Goal: Task Accomplishment & Management: Complete application form

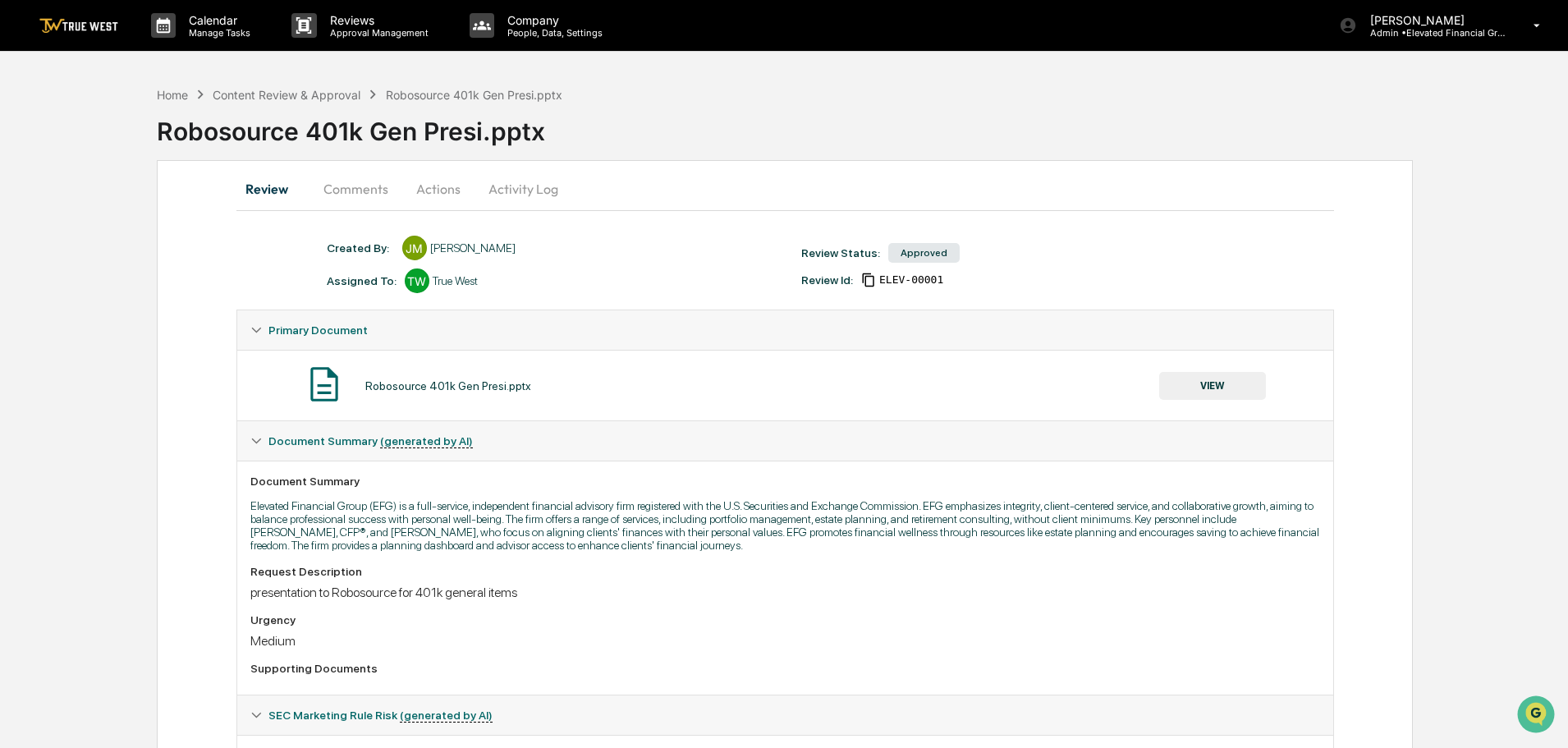
click at [361, 180] on button "Comments" at bounding box center [355, 188] width 91 height 39
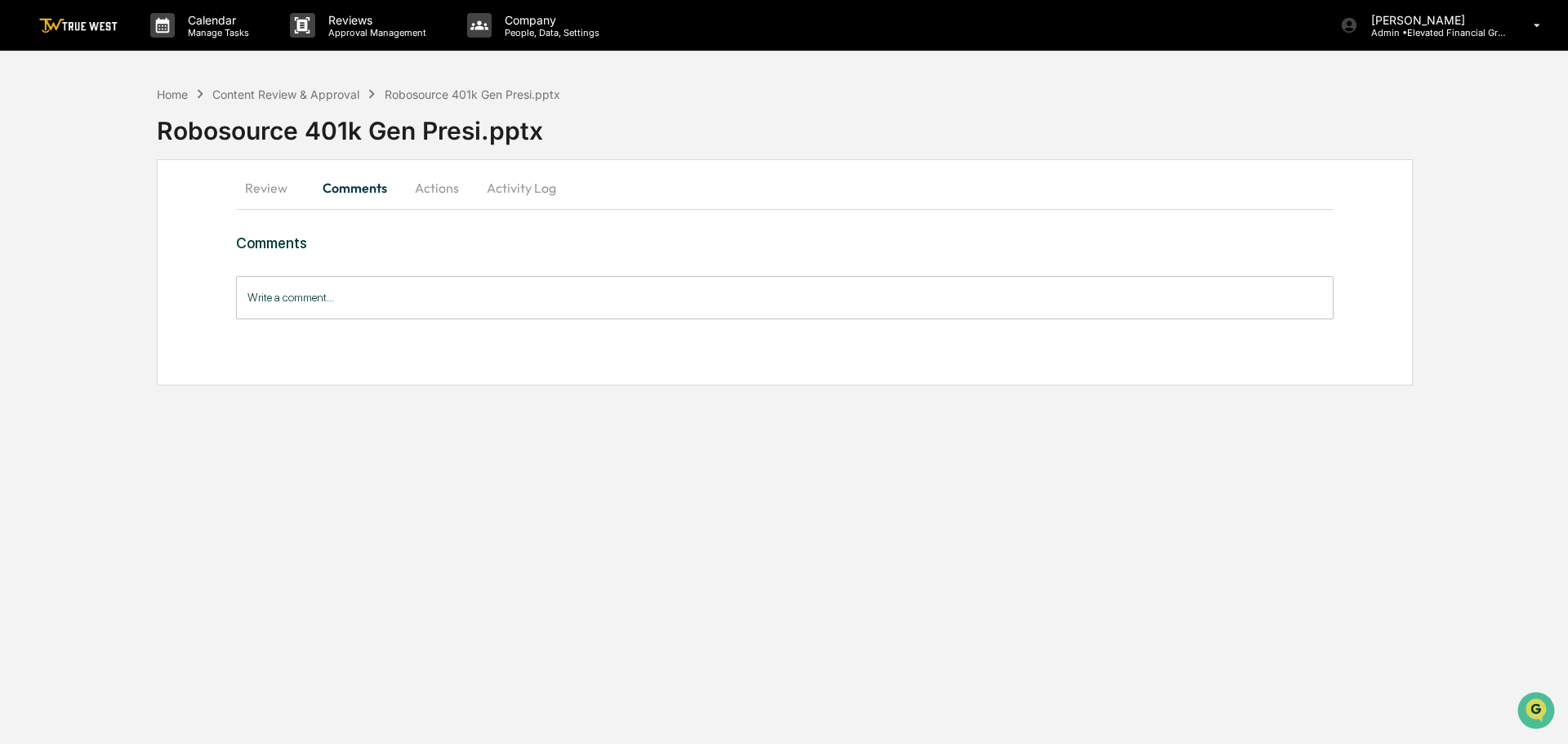
click at [445, 187] on button "Actions" at bounding box center [437, 187] width 74 height 39
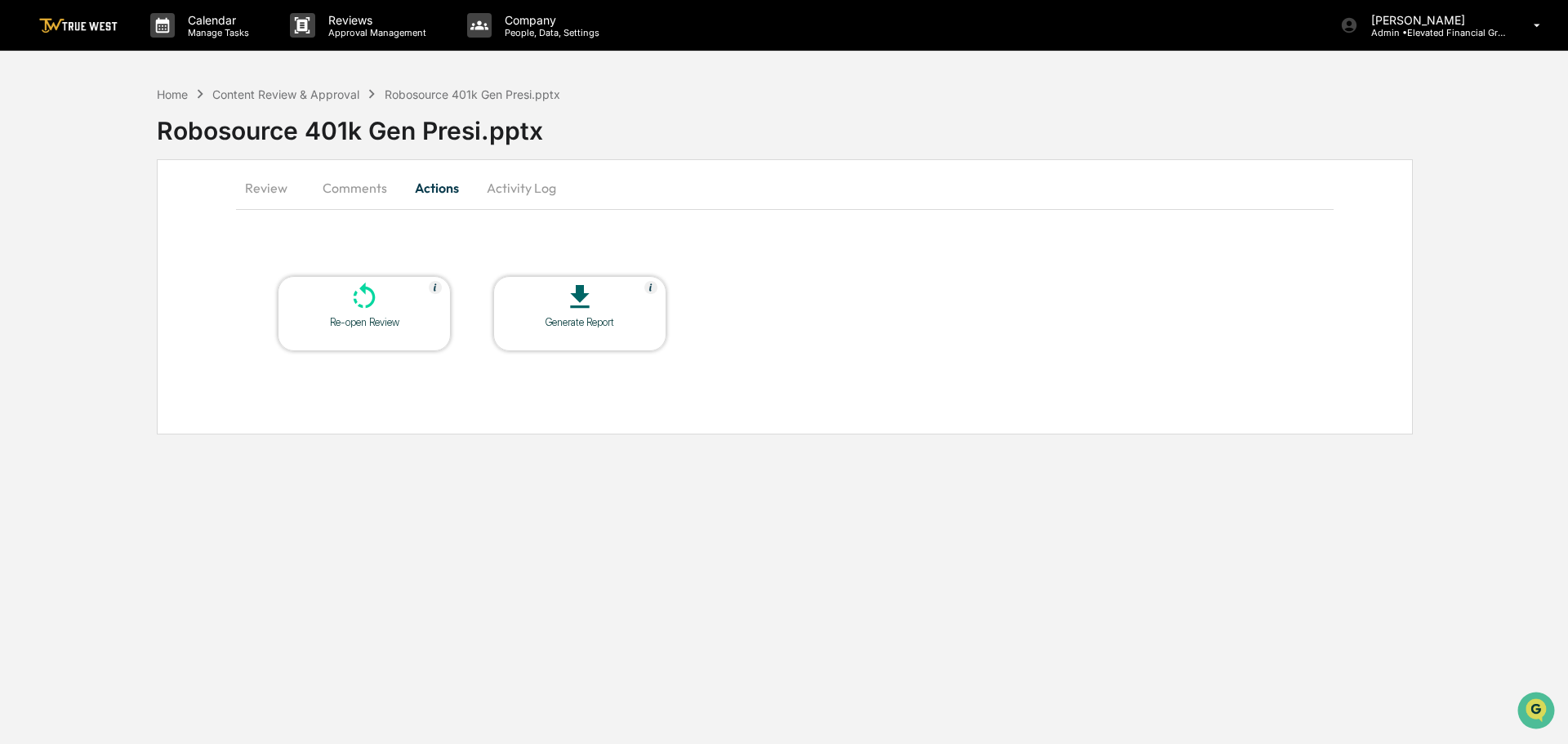
click at [505, 193] on button "Activity Log" at bounding box center [520, 187] width 95 height 39
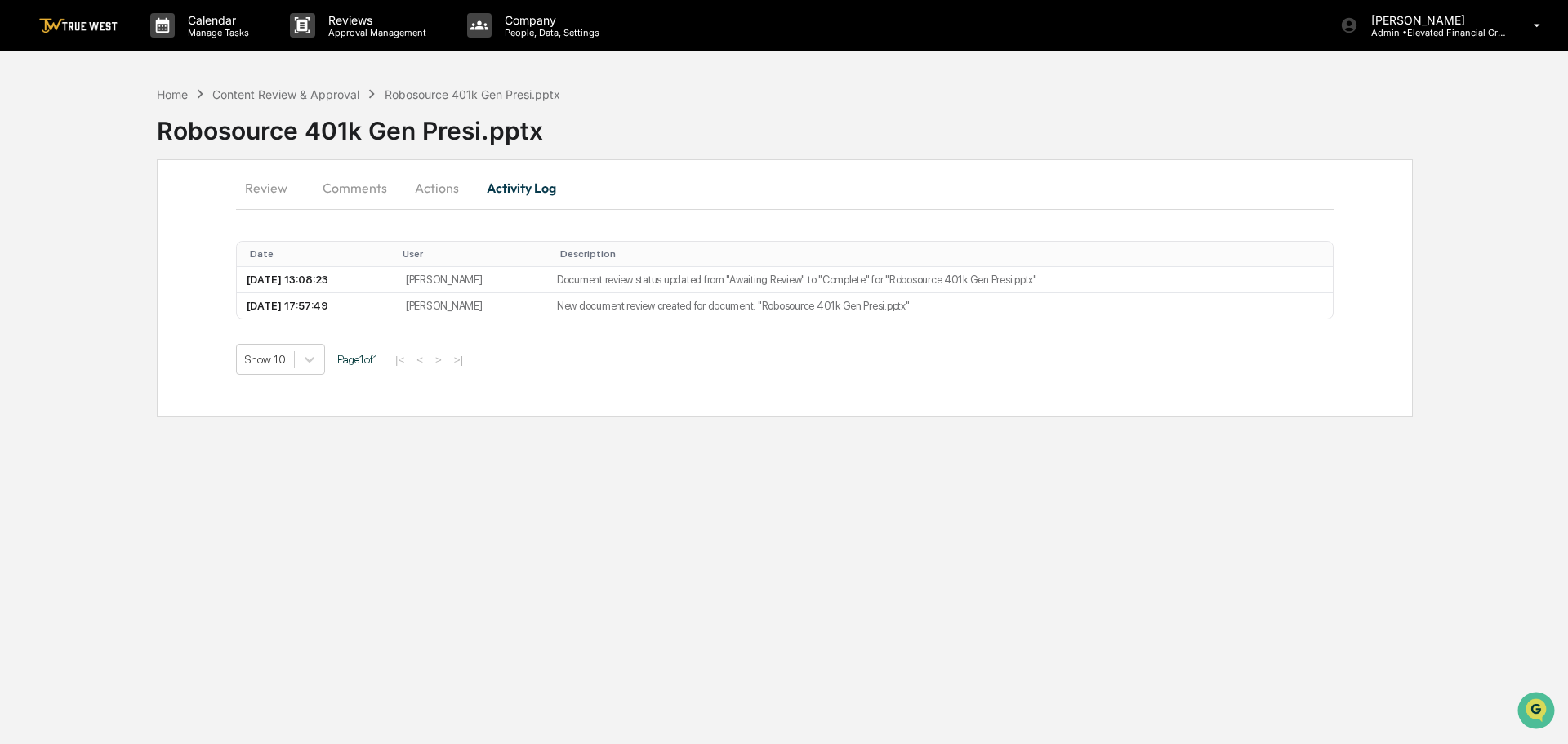
click at [164, 90] on div "Home" at bounding box center [173, 94] width 31 height 14
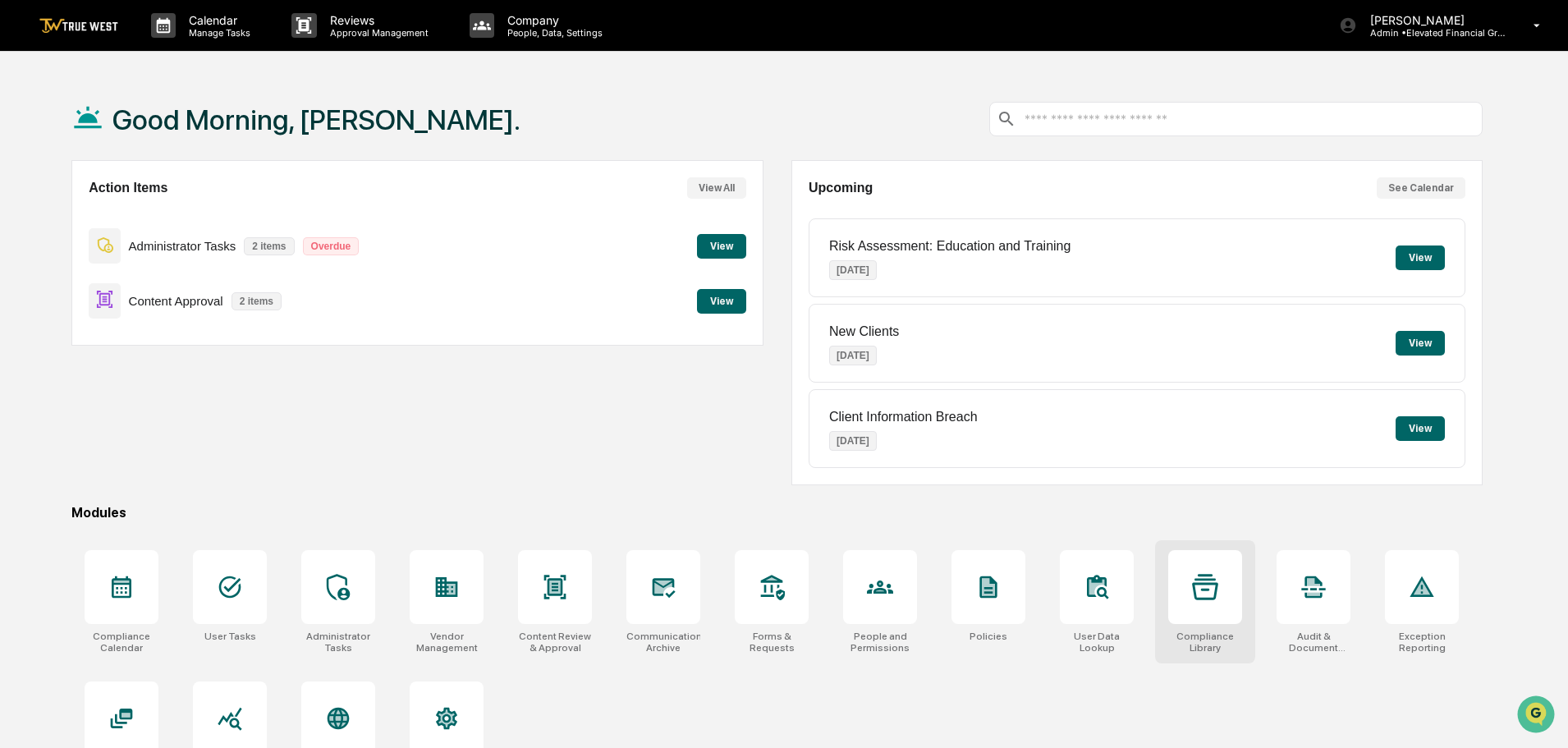
click at [1219, 598] on div at bounding box center [1204, 586] width 74 height 74
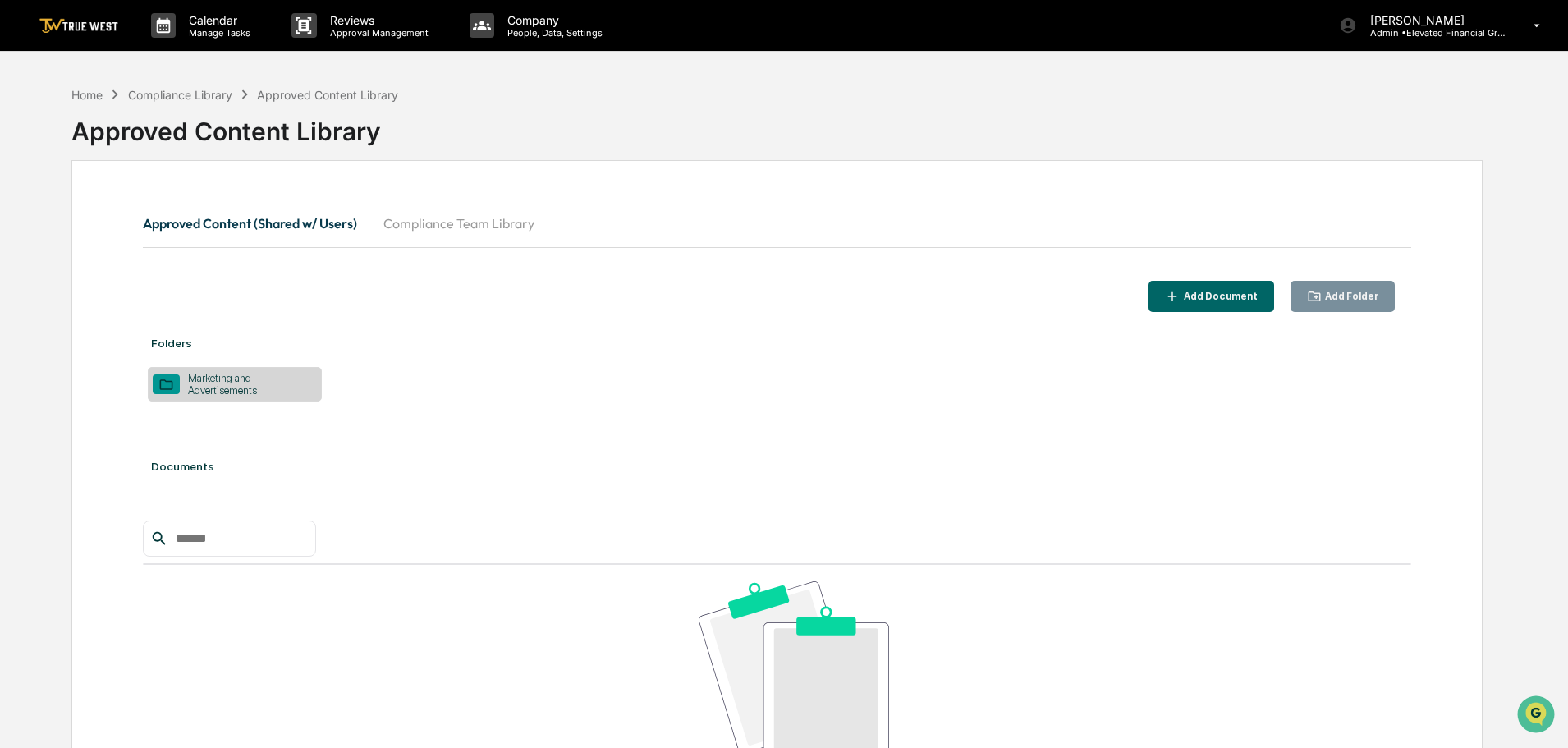
click at [234, 383] on div "Marketing and Advertisements" at bounding box center [249, 384] width 138 height 25
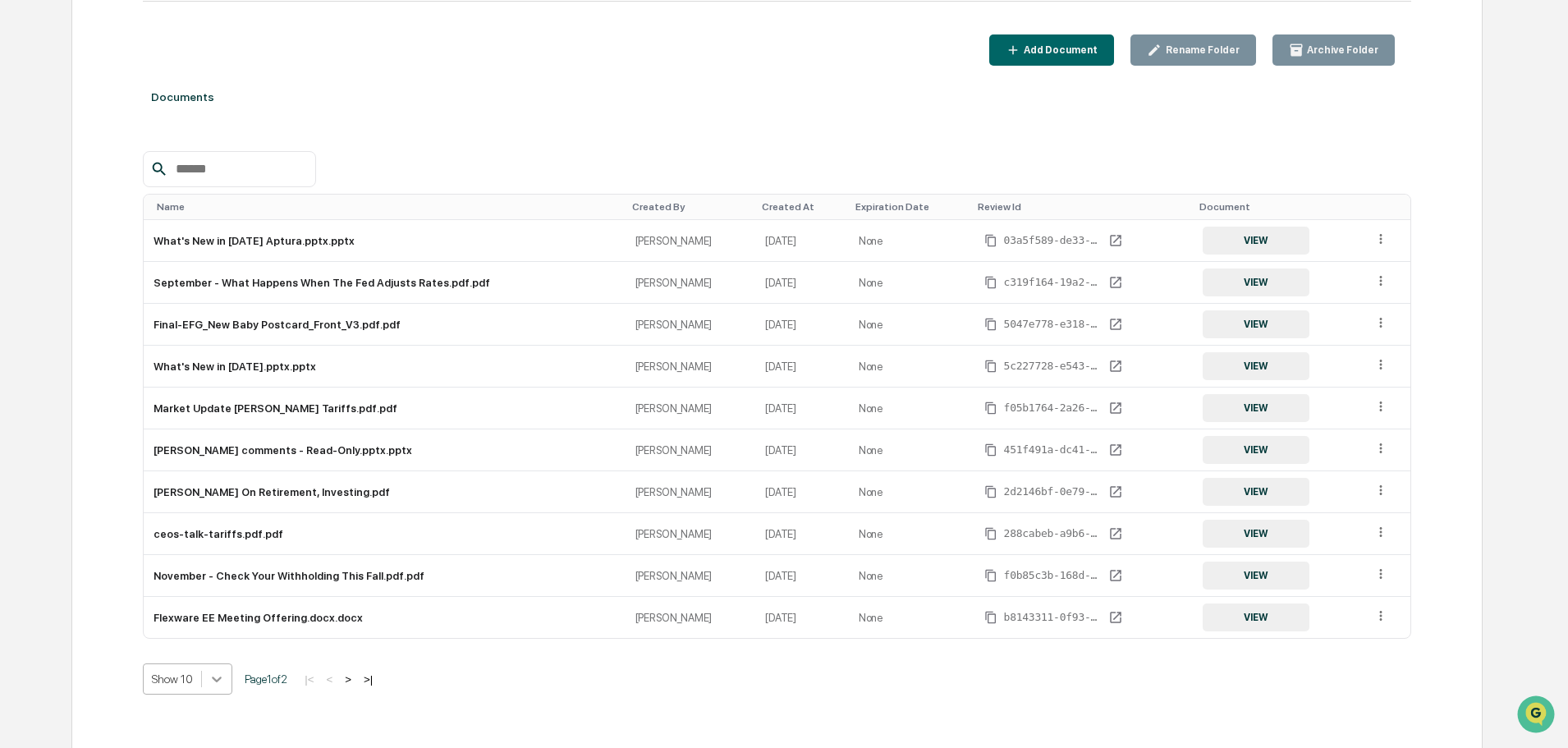
scroll to position [337, 0]
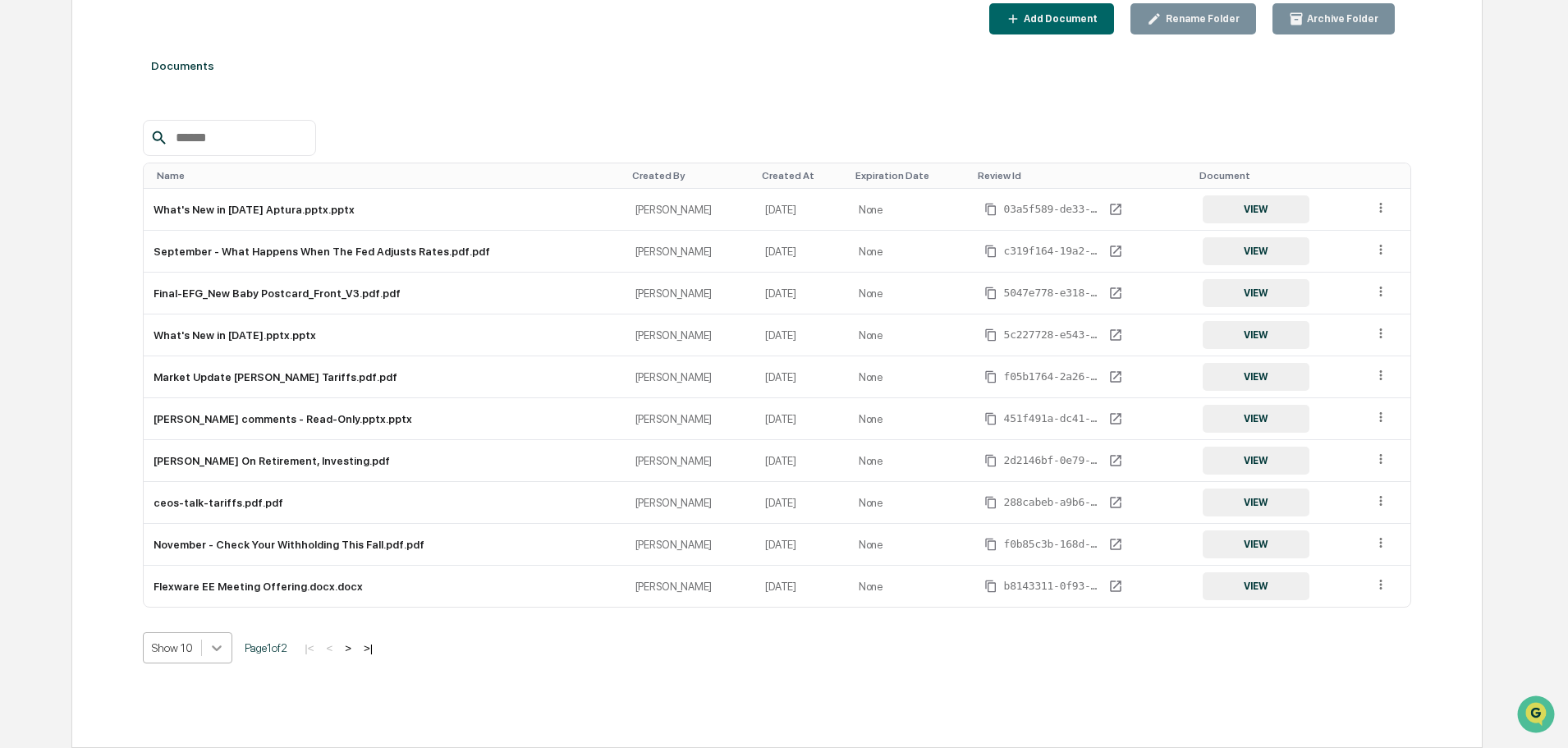
click at [218, 681] on body "Calendar Manage Tasks Reviews Approval Management Company People, Data, Setting…" at bounding box center [784, 235] width 1568 height 1025
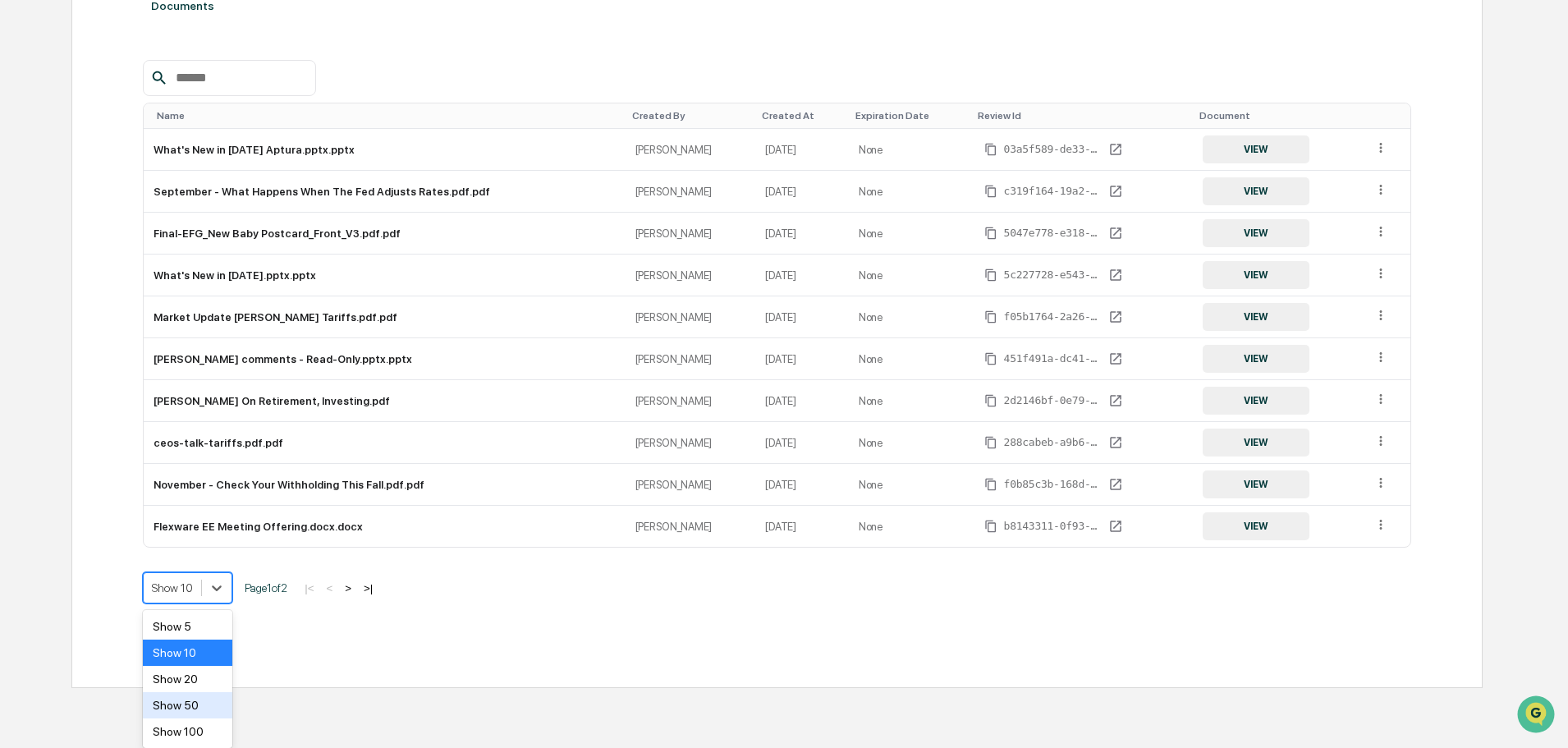
click at [195, 709] on div "Show 50" at bounding box center [187, 705] width 90 height 27
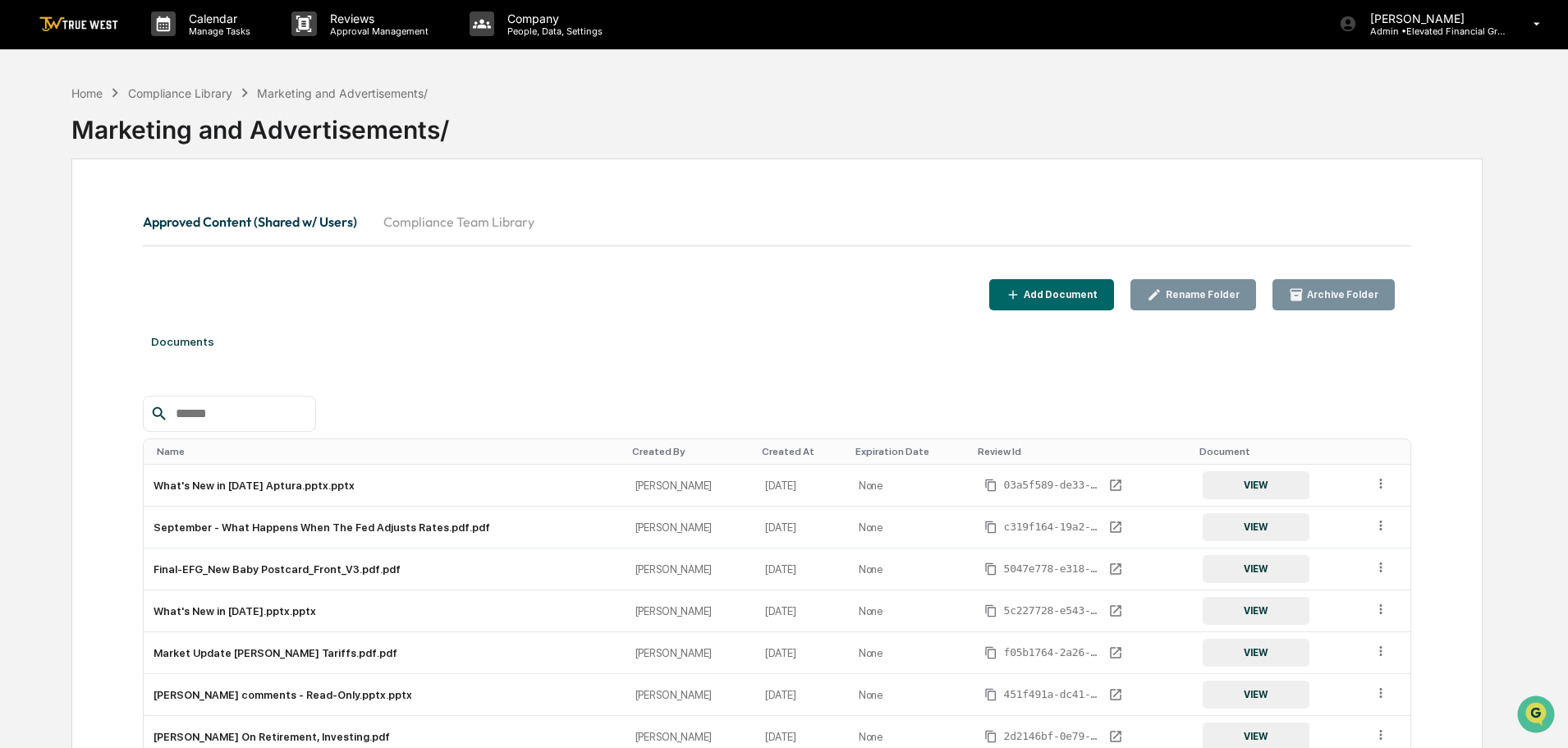
scroll to position [0, 0]
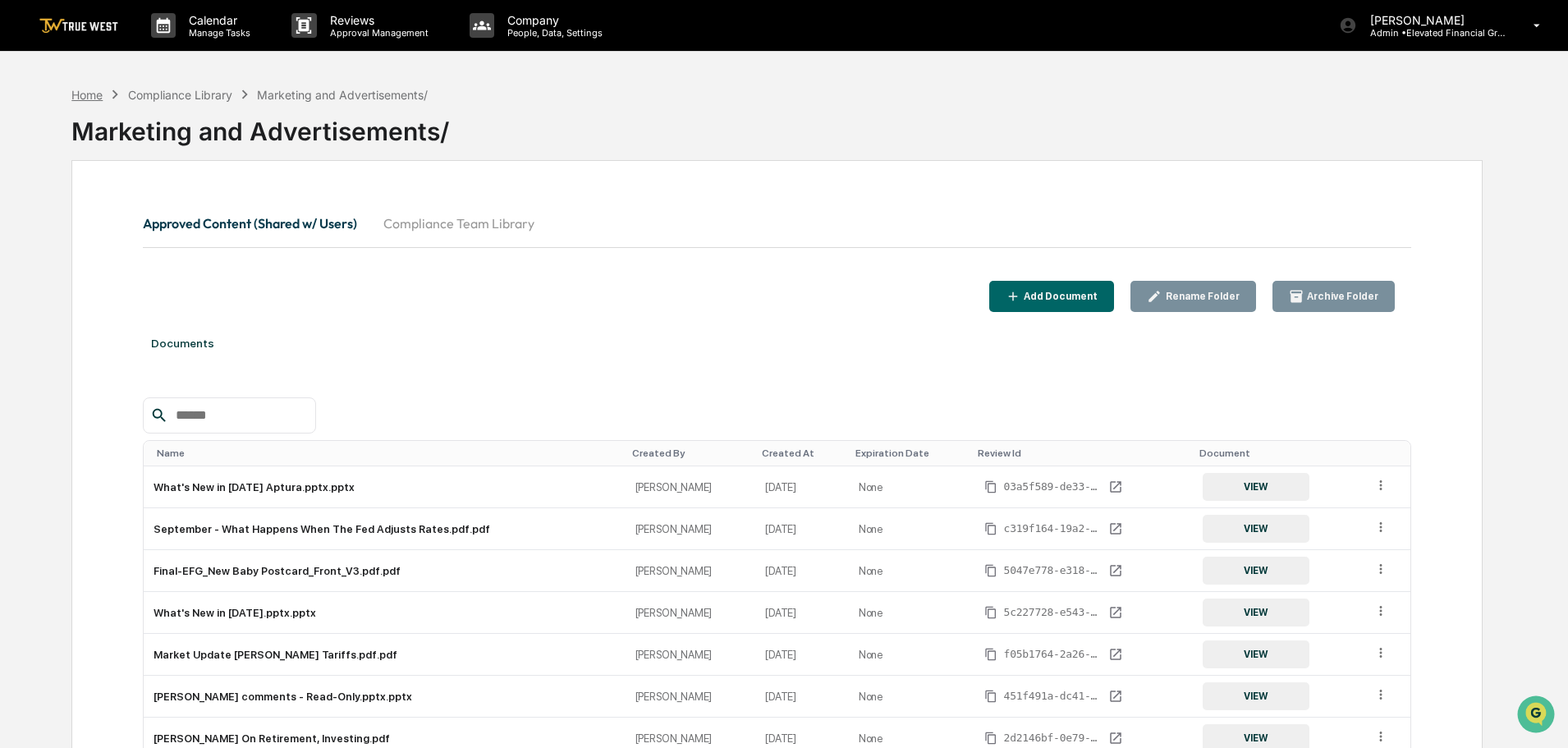
click at [79, 94] on div "Home" at bounding box center [87, 95] width 32 height 14
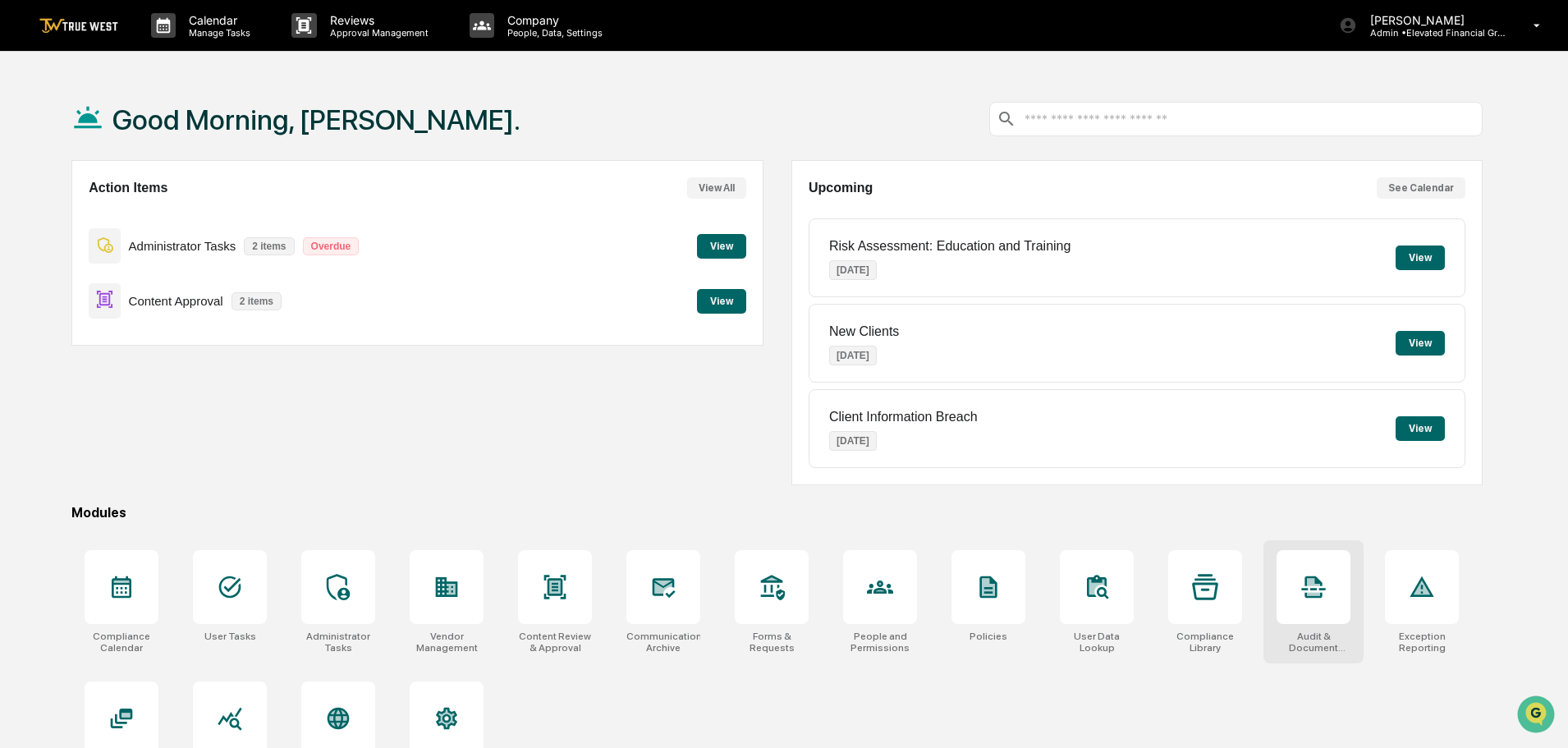
click at [1315, 587] on icon at bounding box center [1312, 586] width 27 height 27
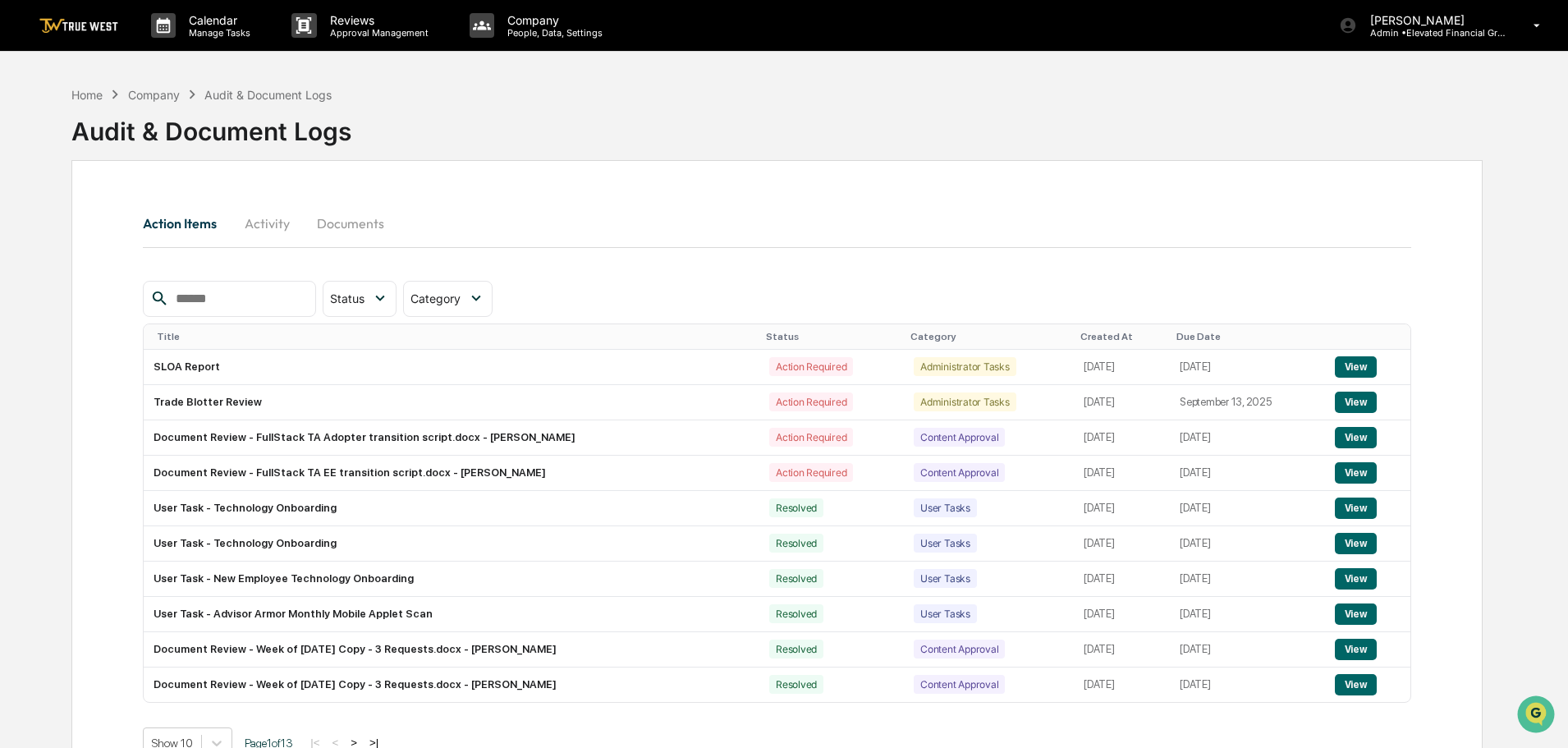
click at [348, 227] on button "Documents" at bounding box center [350, 223] width 94 height 39
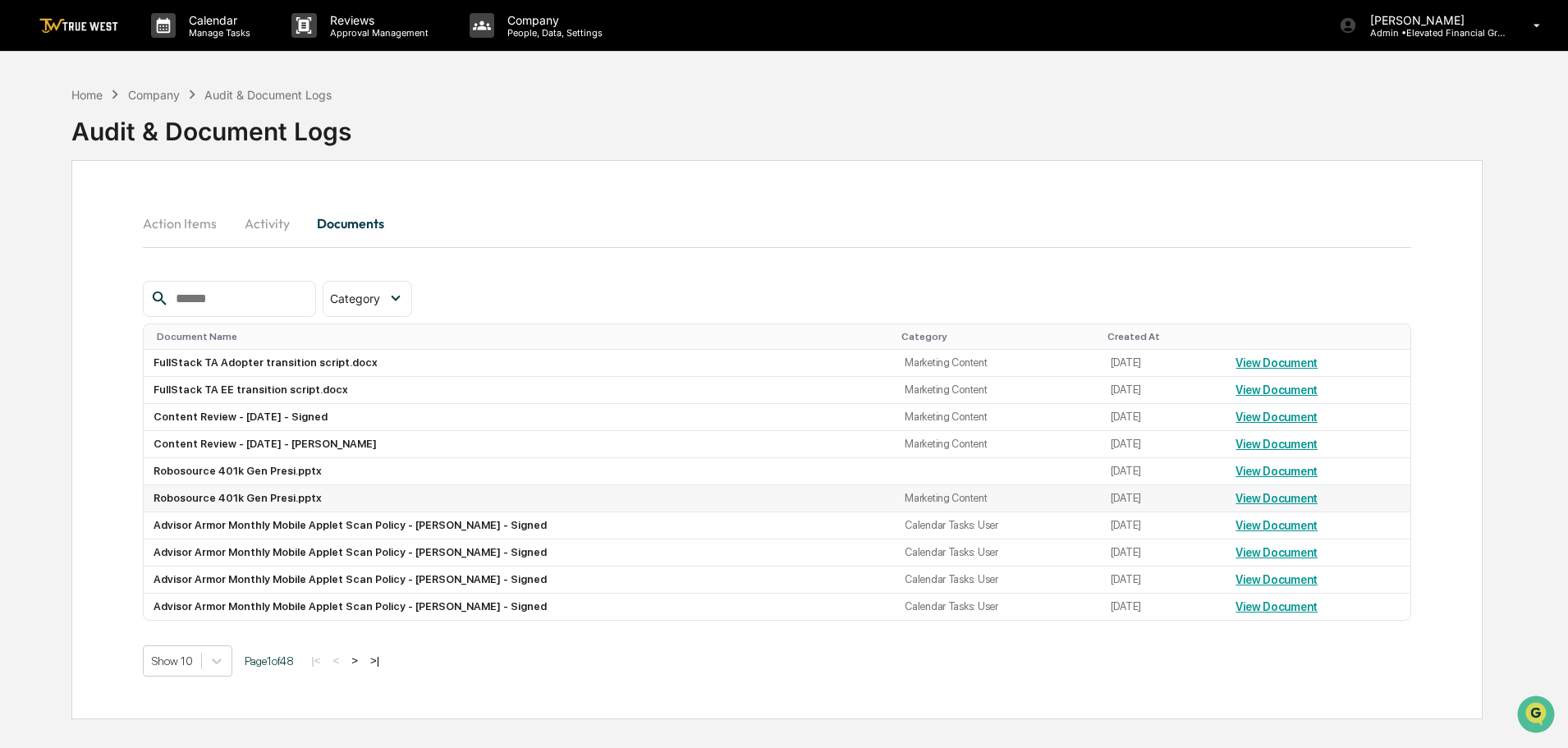
click at [1255, 502] on link "View Document" at bounding box center [1276, 497] width 82 height 13
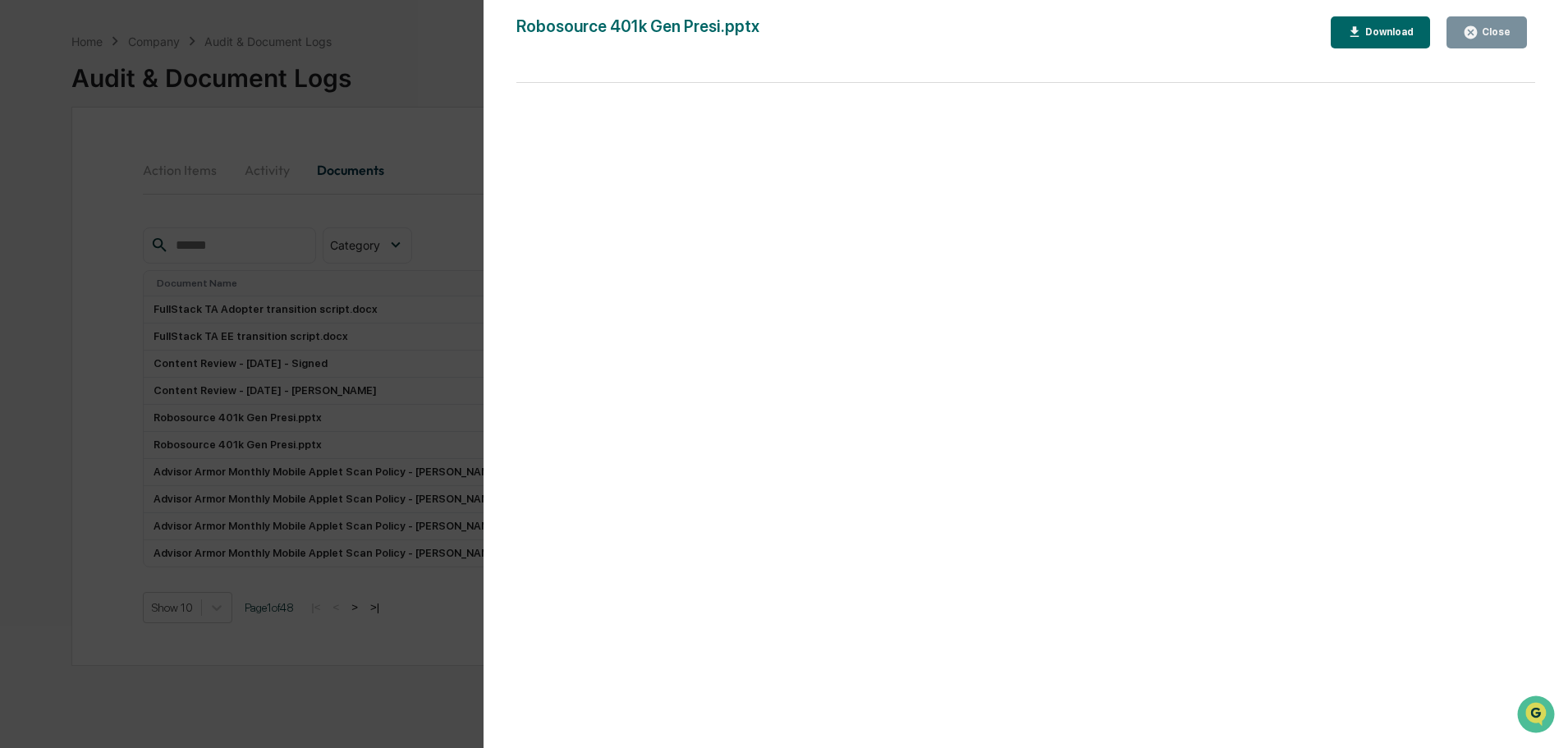
scroll to position [78, 0]
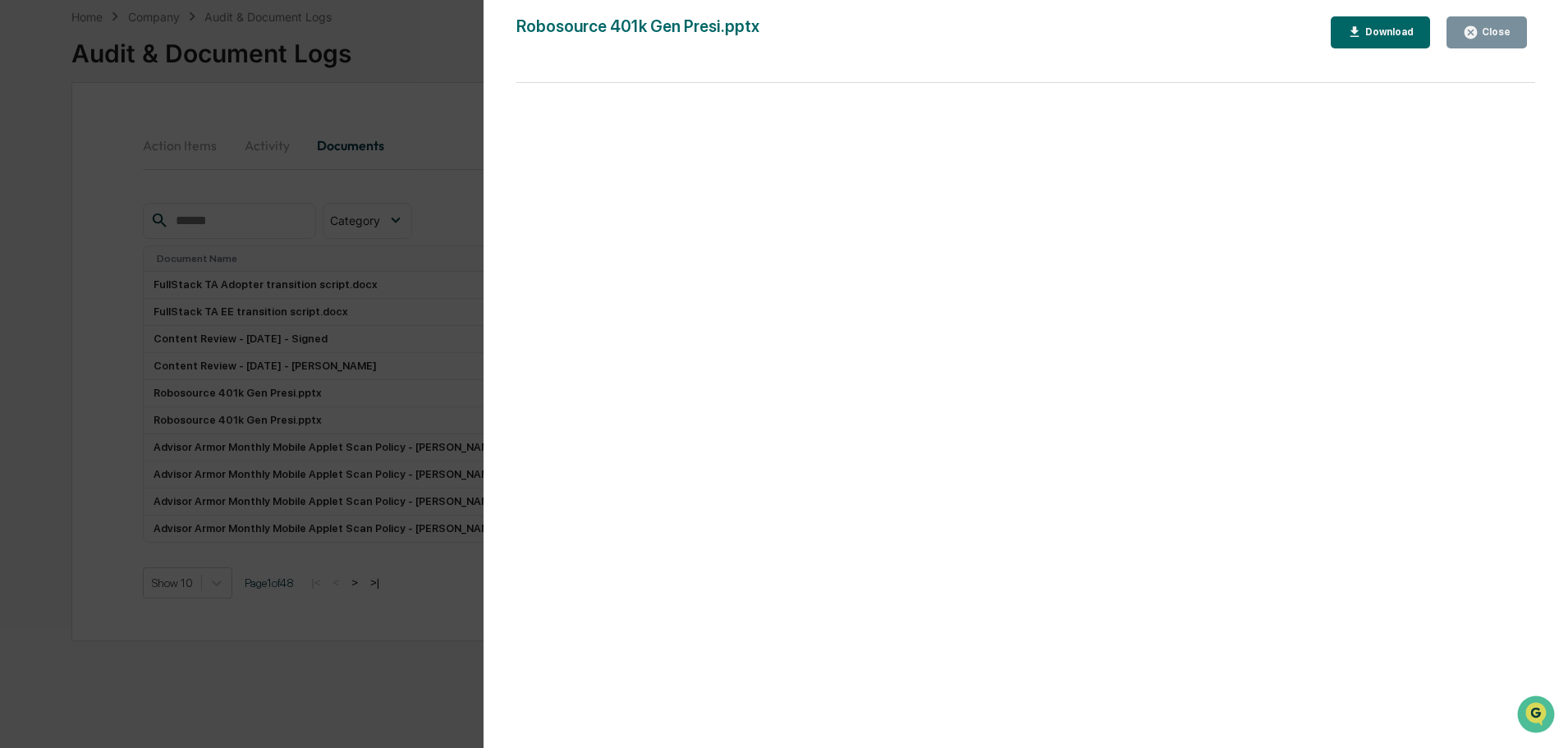
click at [431, 57] on div "Version History 09/15/2025, 05:57 PM Jonathan McCarty Robosource 401k Gen Presi…" at bounding box center [784, 374] width 1568 height 748
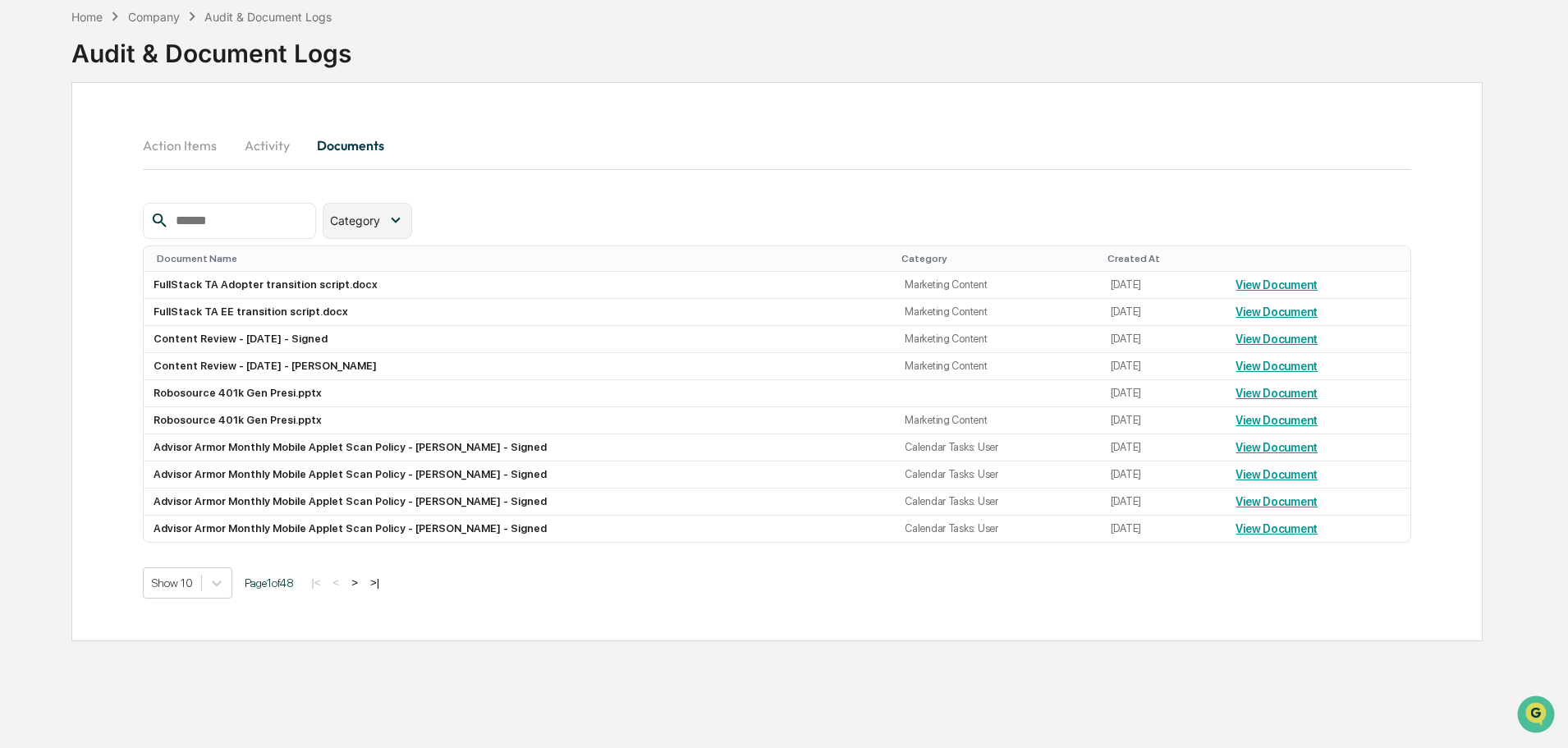
click at [405, 223] on icon at bounding box center [396, 220] width 18 height 18
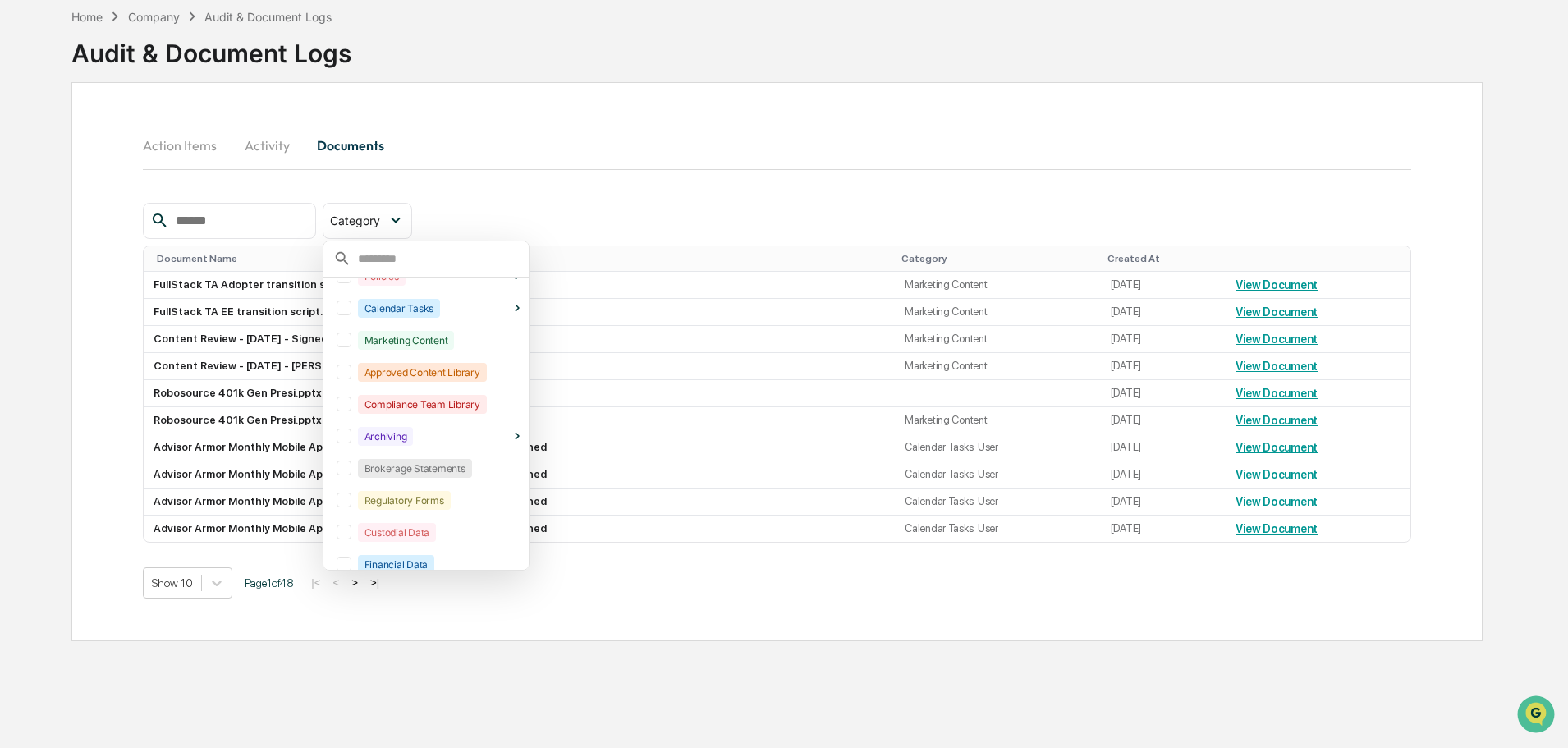
scroll to position [102, 0]
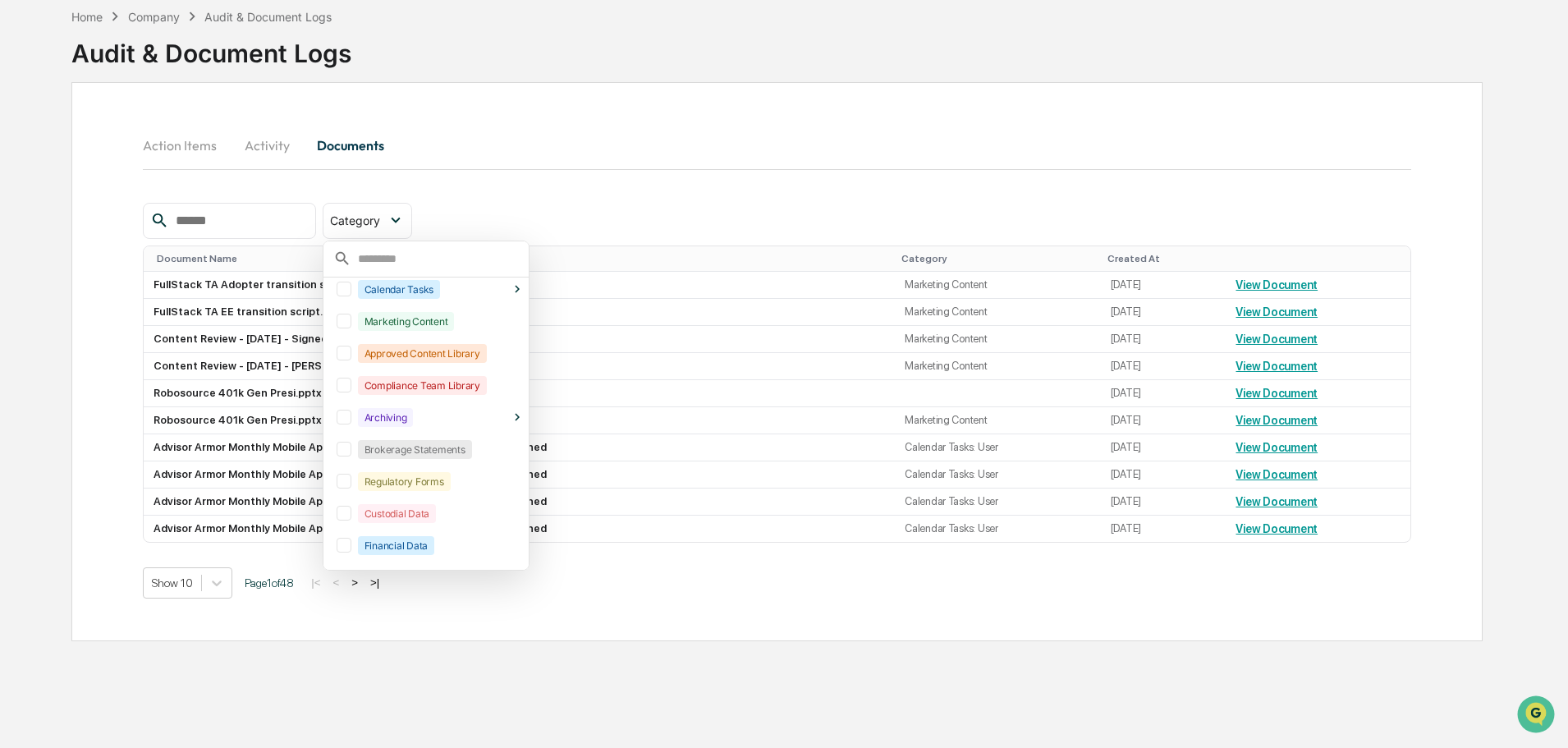
click at [351, 357] on div at bounding box center [343, 352] width 15 height 15
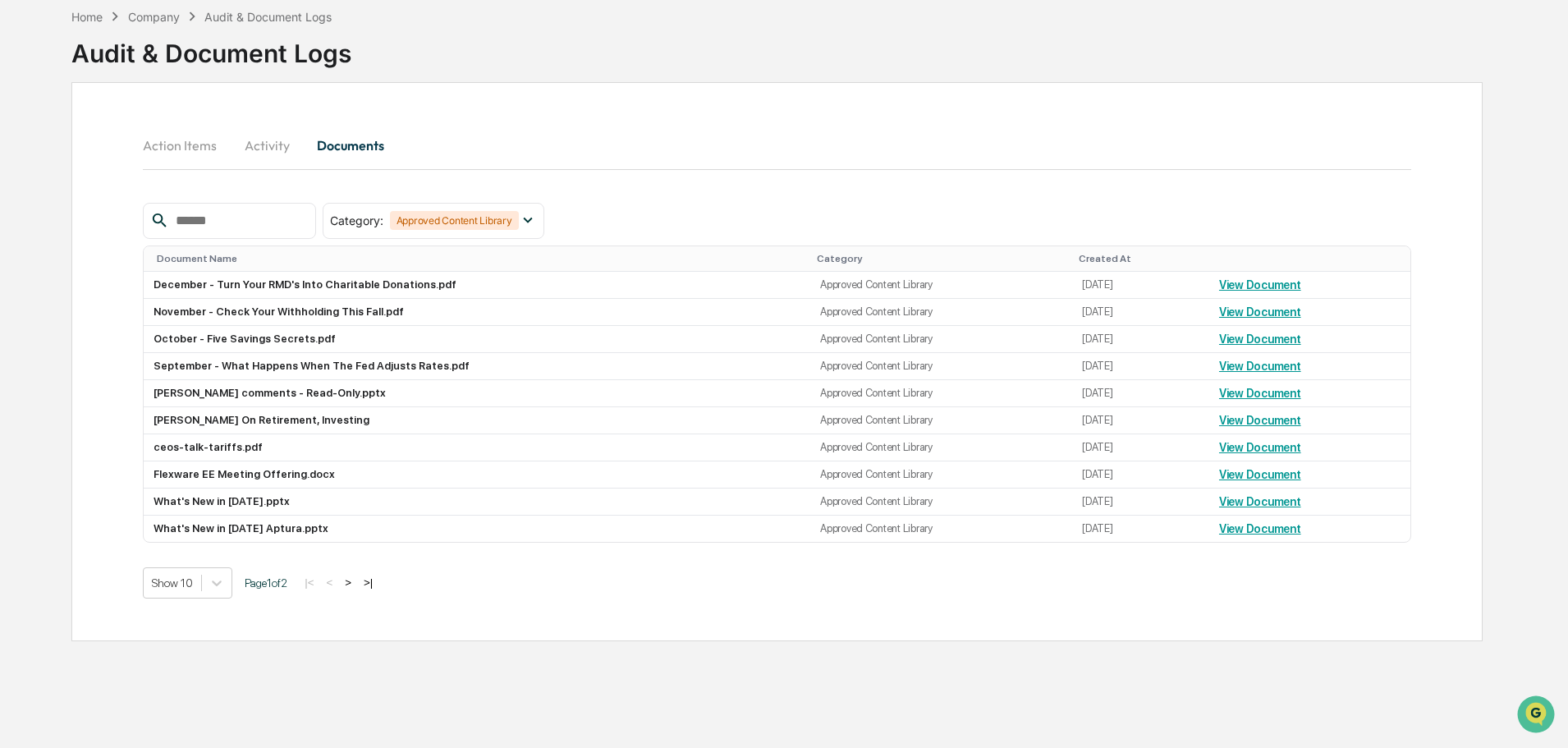
scroll to position [67, 0]
click at [605, 70] on div "Home Company Audit & Document Logs Audit & Document Logs" at bounding box center [777, 40] width 1411 height 82
click at [223, 588] on icon at bounding box center [216, 582] width 17 height 17
click at [186, 697] on div "Show 50" at bounding box center [187, 700] width 90 height 27
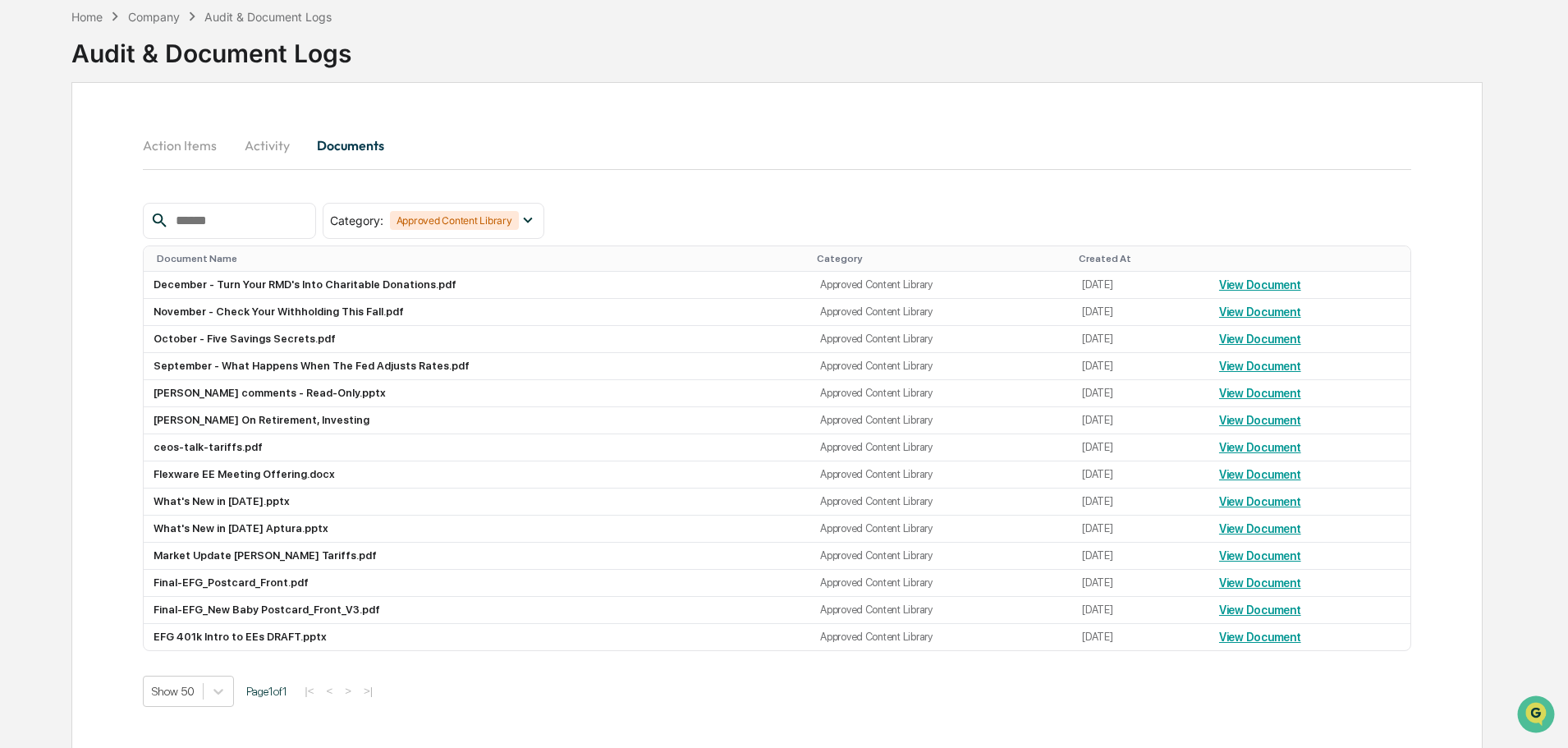
click at [182, 147] on button "Action Items" at bounding box center [187, 145] width 87 height 39
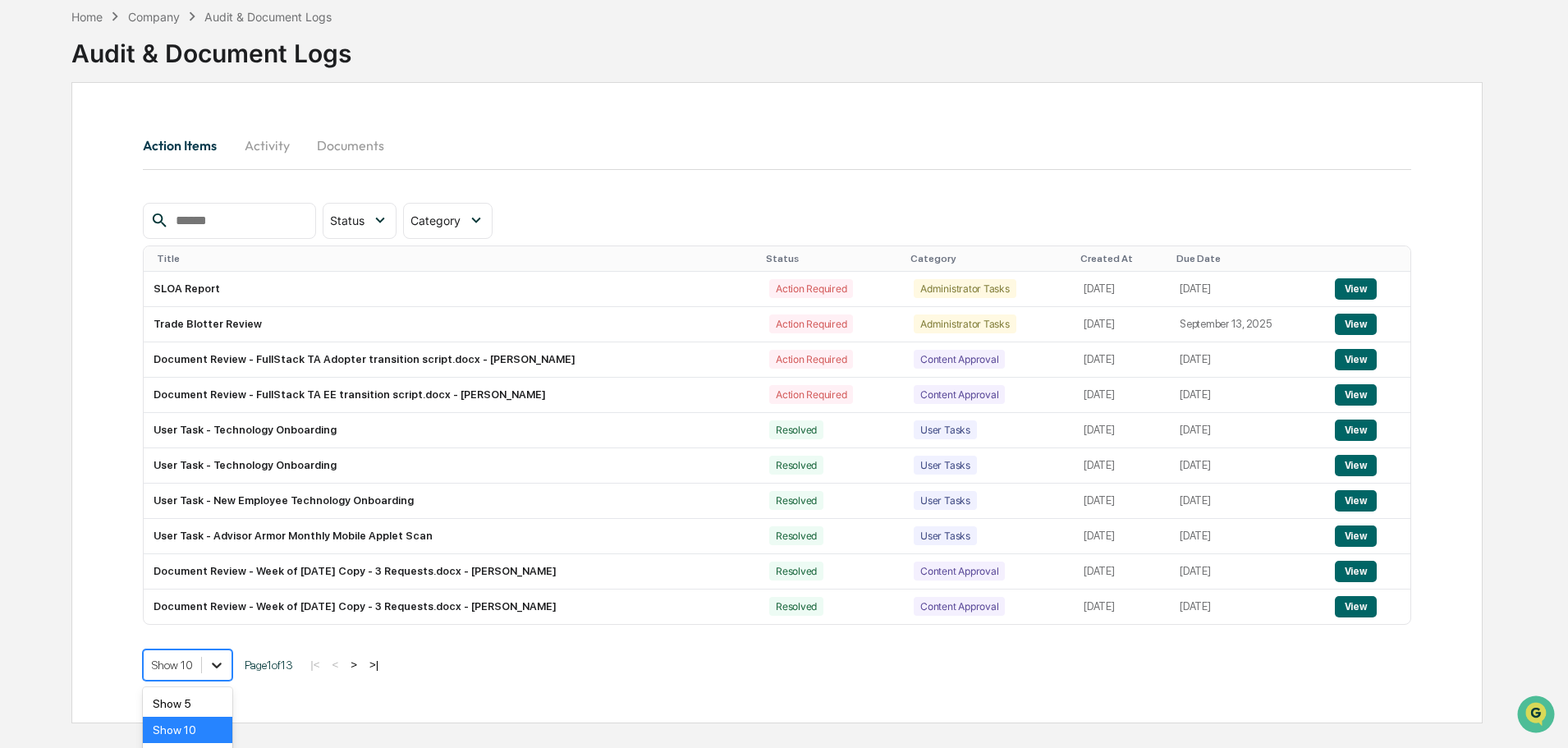
scroll to position [155, 0]
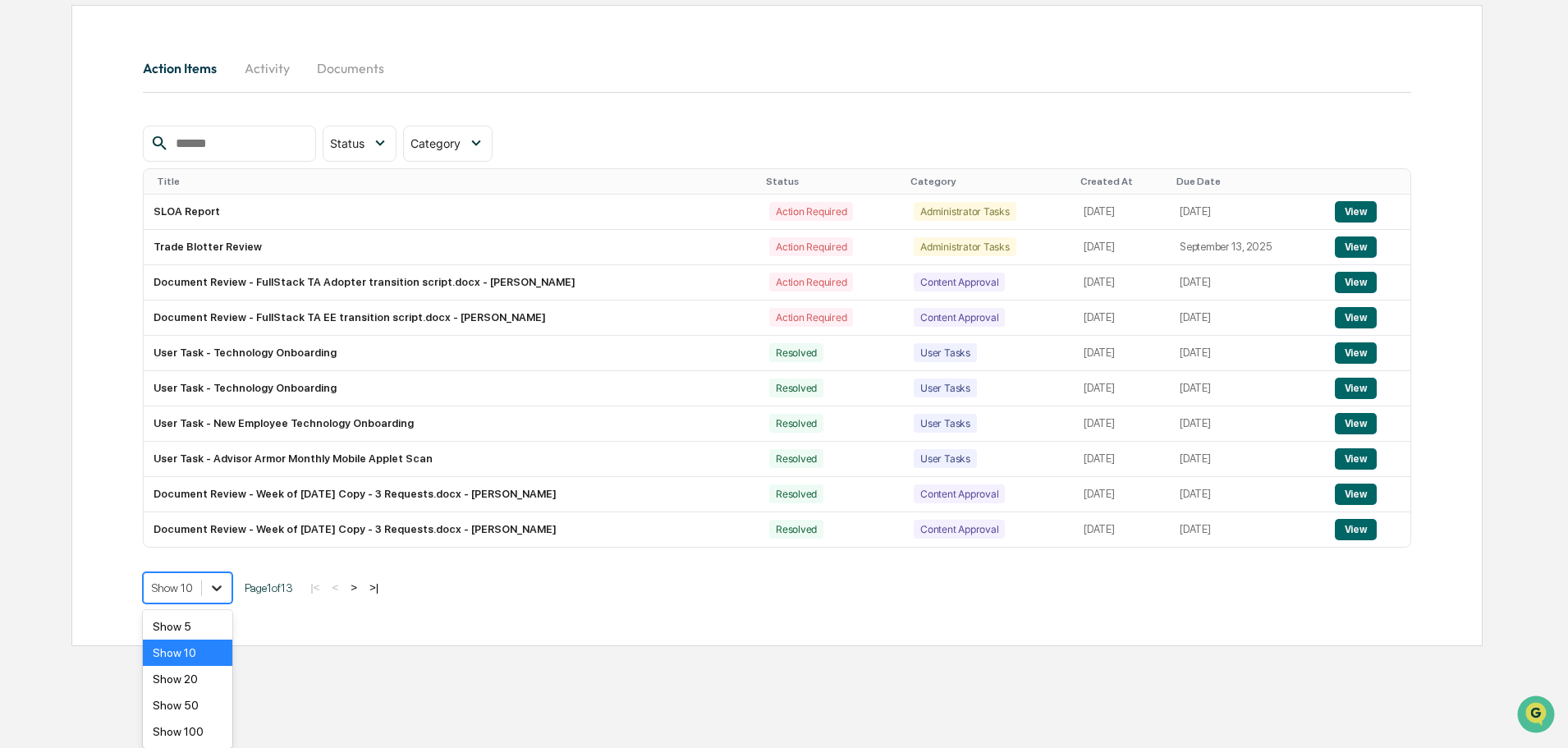
click at [219, 661] on body "Calendar Manage Tasks Reviews Approval Management Company People, Data, Setting…" at bounding box center [784, 258] width 1568 height 826
click at [188, 705] on div "Show 50" at bounding box center [187, 705] width 90 height 27
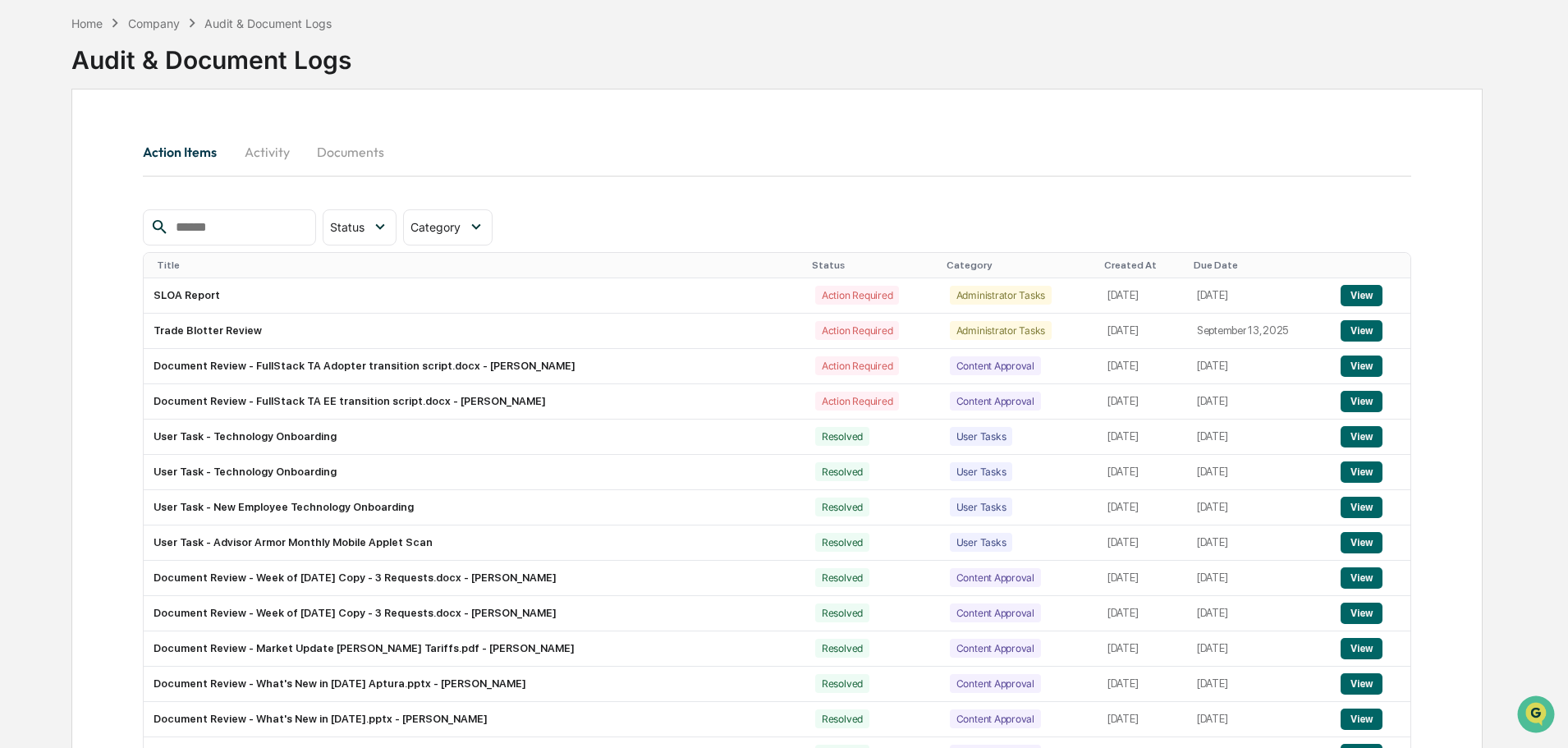
scroll to position [0, 0]
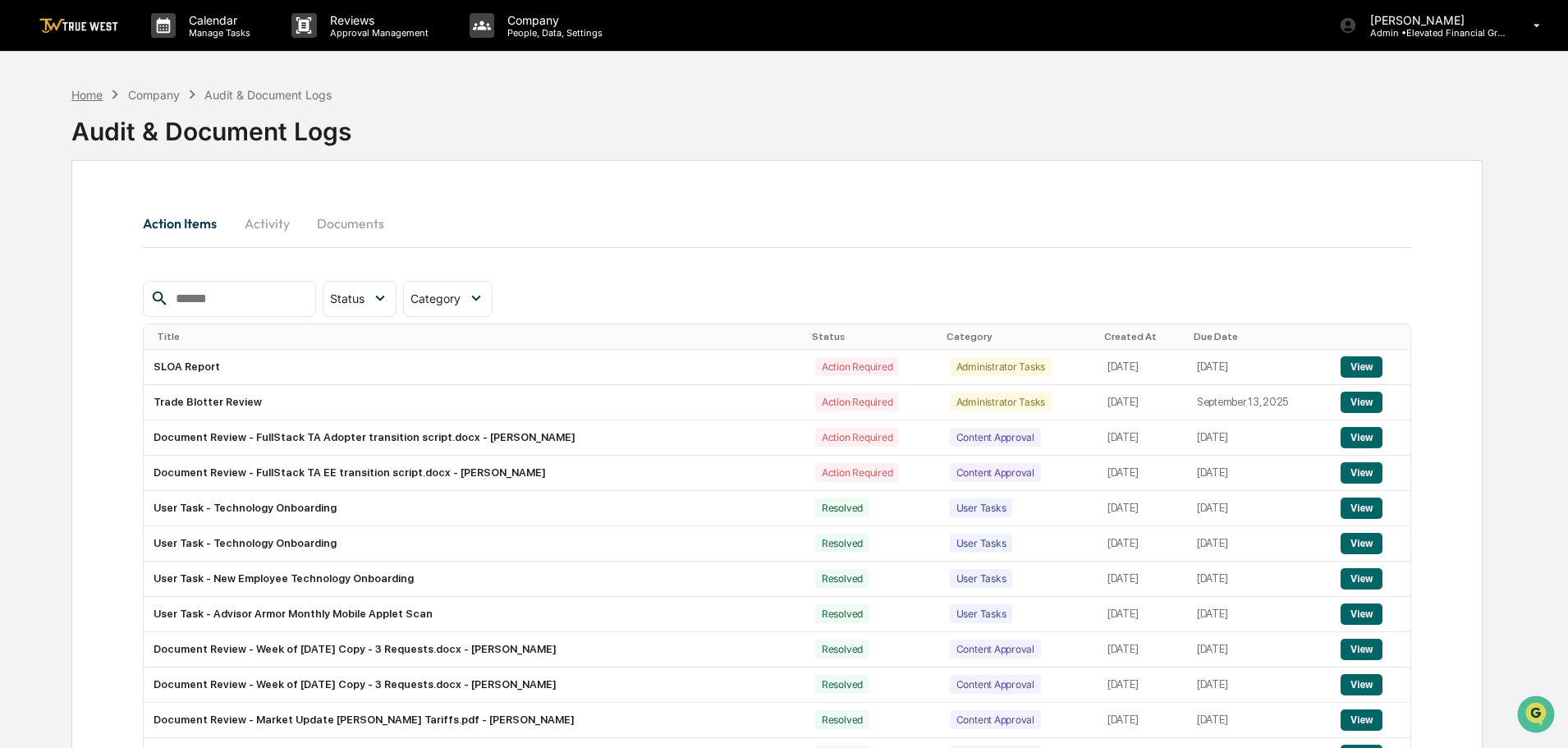
click at [85, 96] on div "Home" at bounding box center [87, 95] width 32 height 14
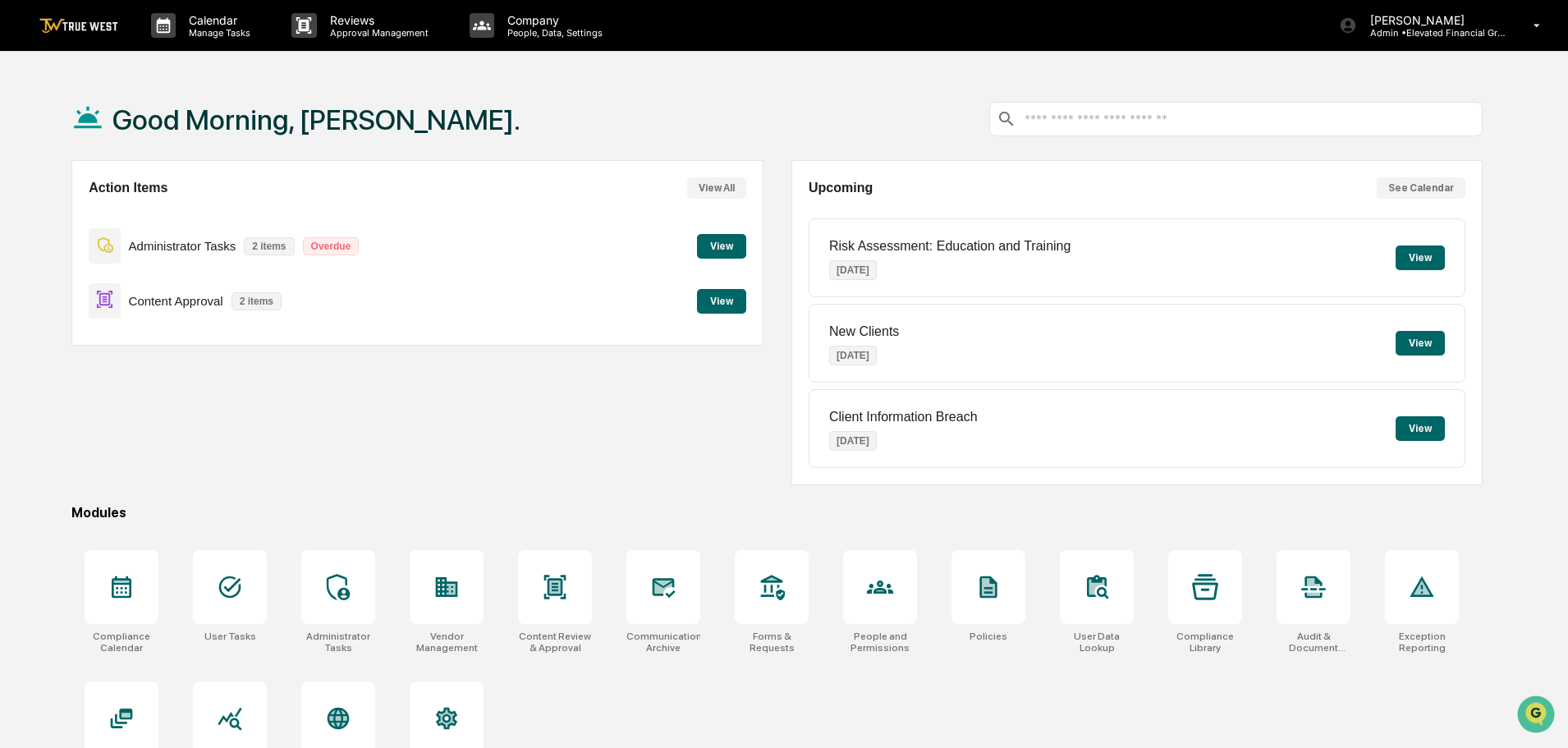
click at [724, 302] on button "View" at bounding box center [721, 301] width 49 height 25
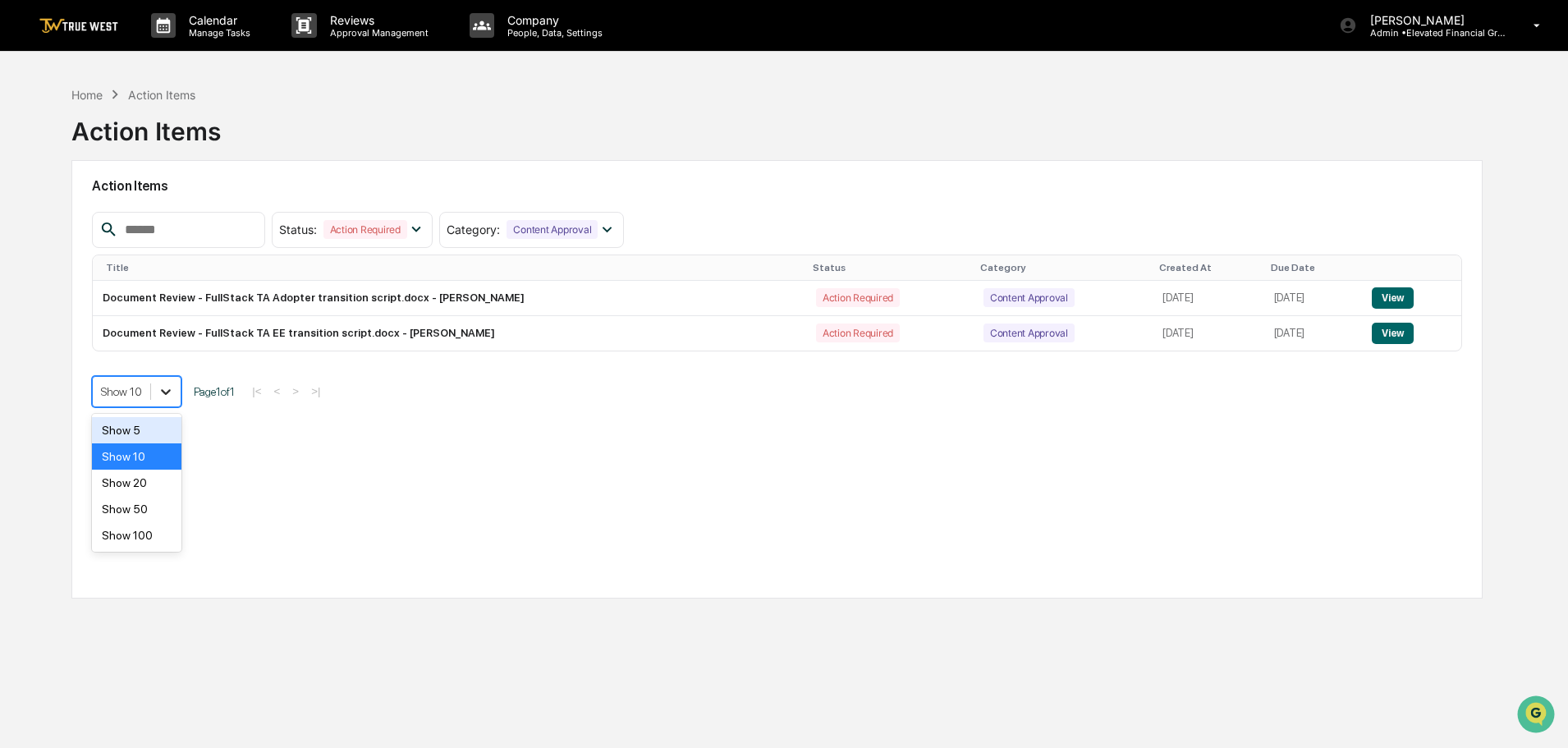
click at [165, 398] on icon at bounding box center [166, 391] width 17 height 17
click at [140, 509] on div "Show 50" at bounding box center [136, 508] width 90 height 27
click at [616, 227] on icon at bounding box center [606, 229] width 18 height 18
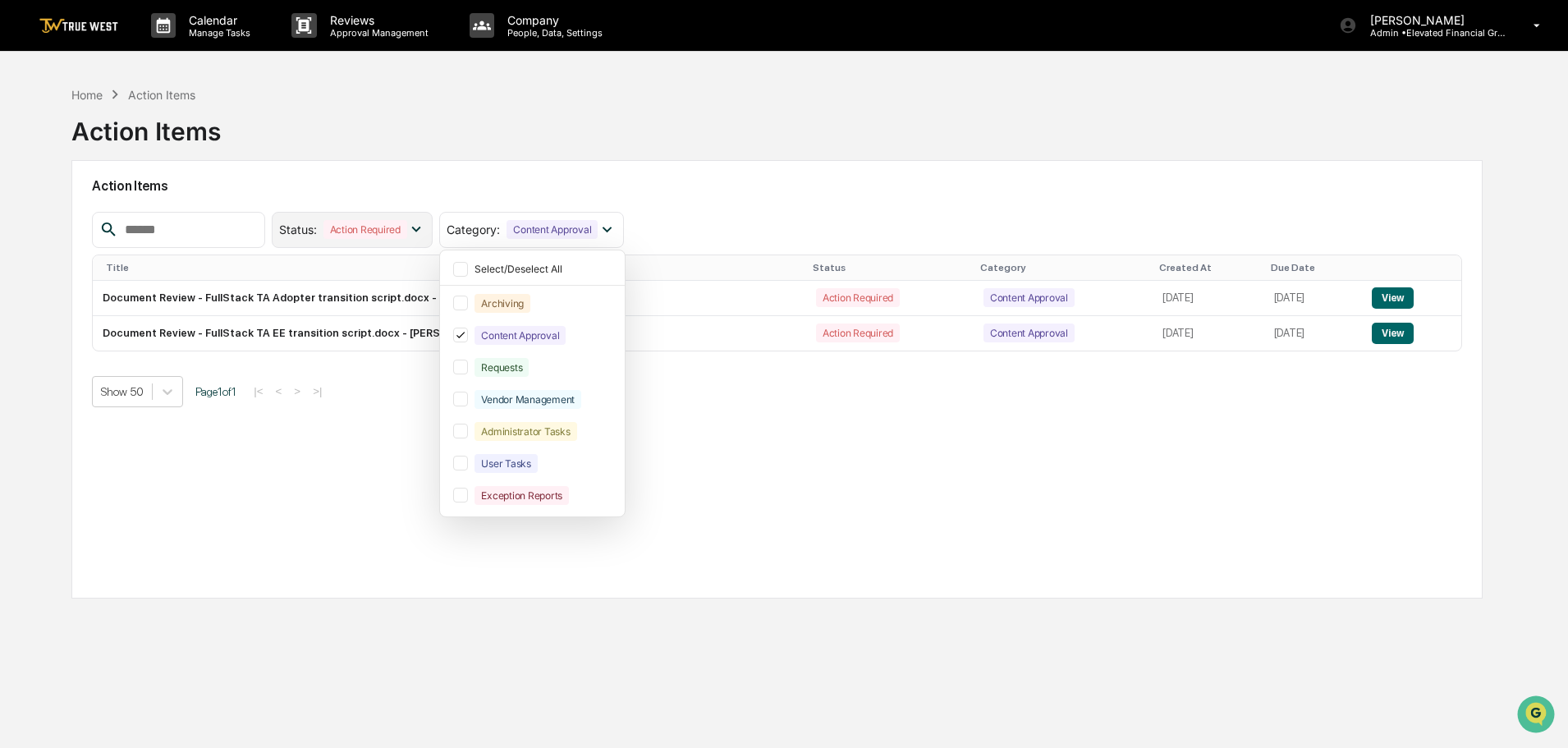
click at [421, 229] on icon at bounding box center [416, 230] width 9 height 6
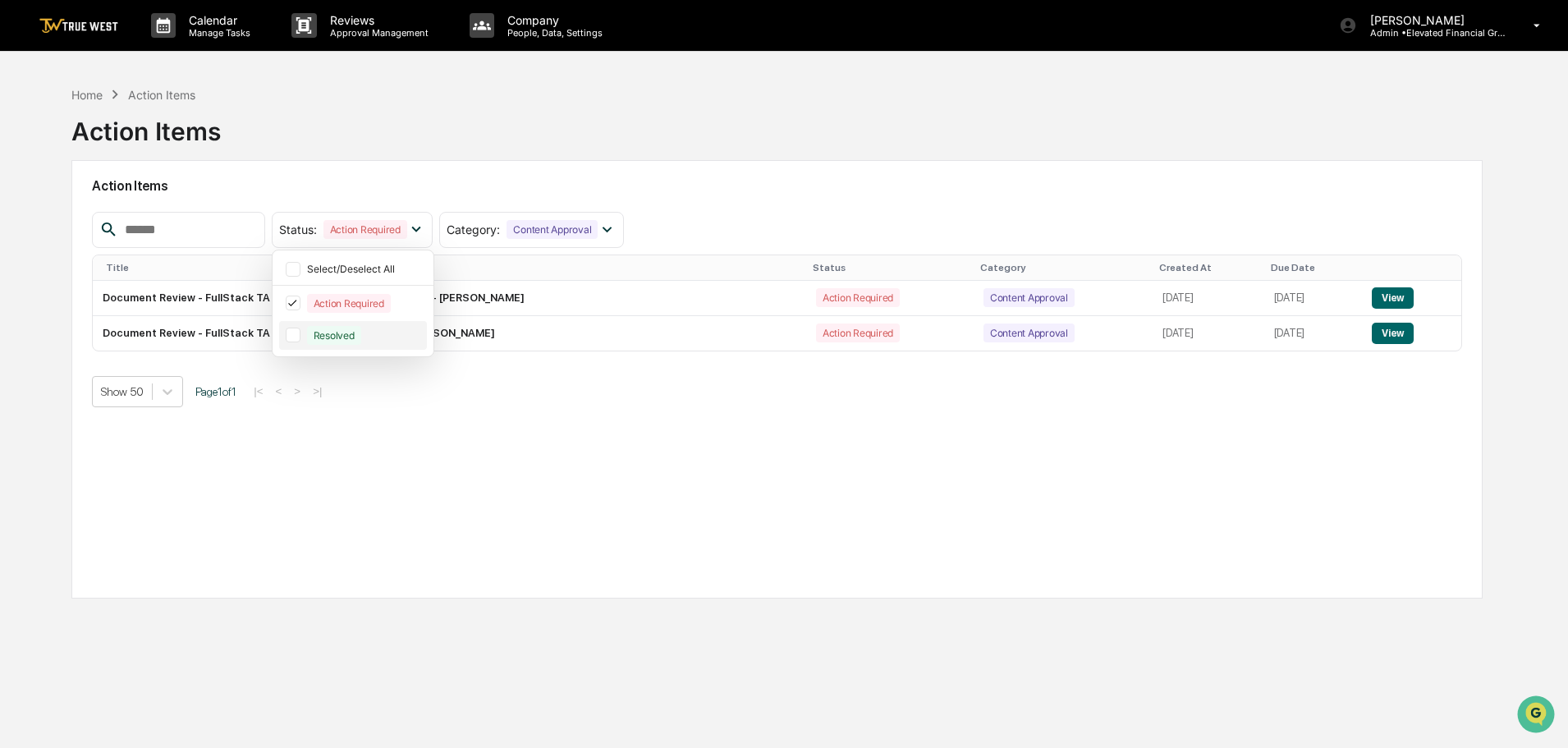
click at [300, 337] on div at bounding box center [292, 335] width 15 height 15
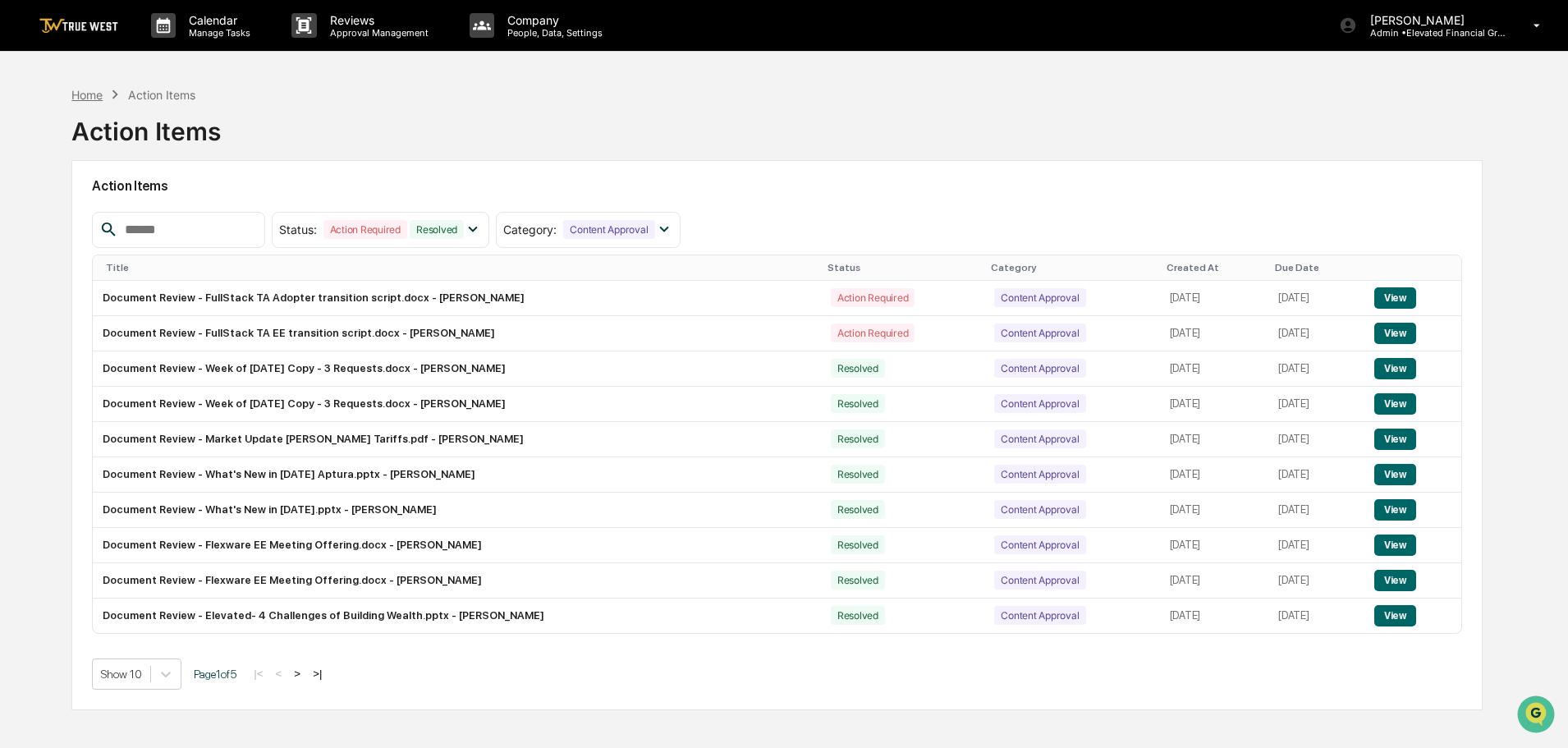
click at [90, 97] on div "Home" at bounding box center [87, 95] width 32 height 14
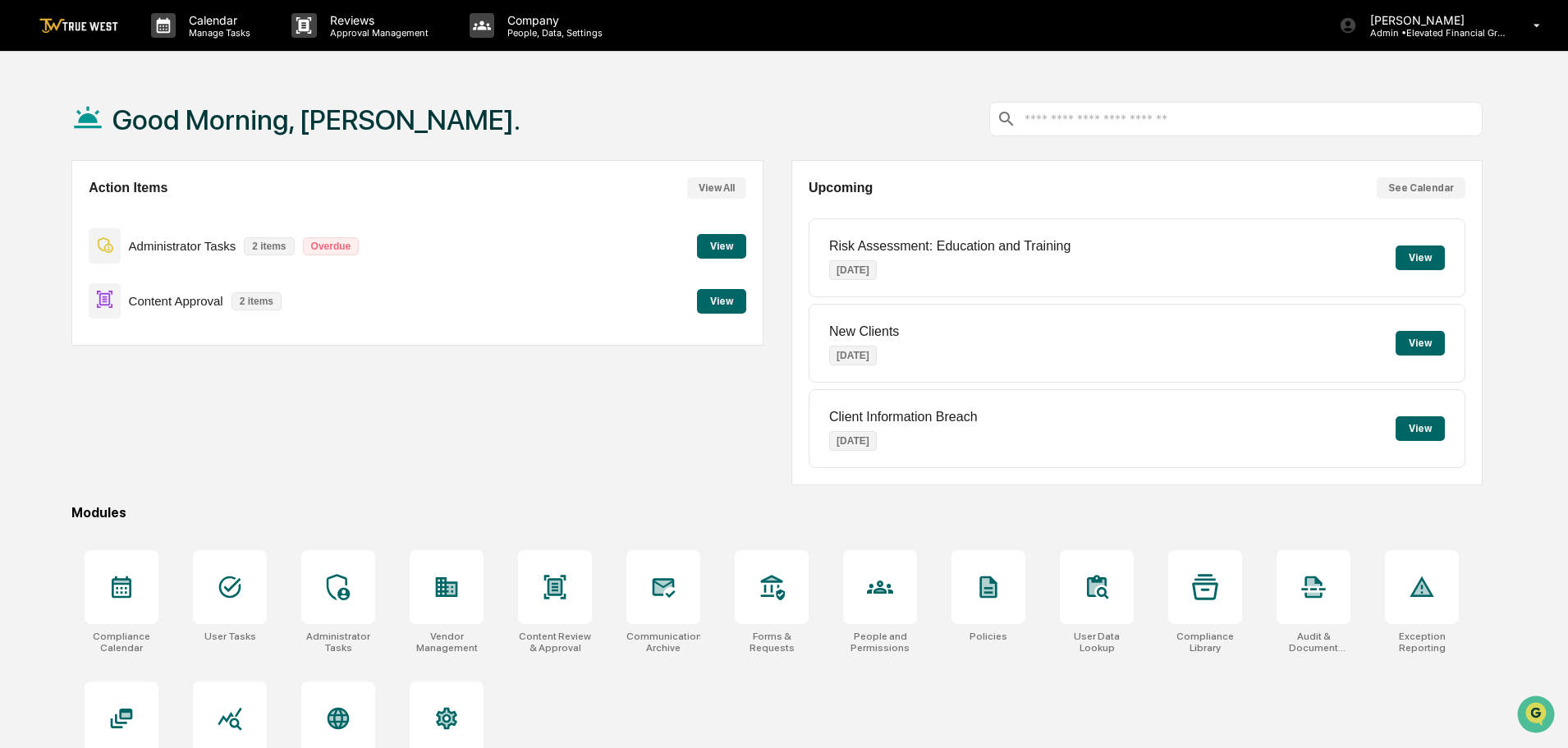
click at [729, 298] on button "View" at bounding box center [721, 301] width 49 height 25
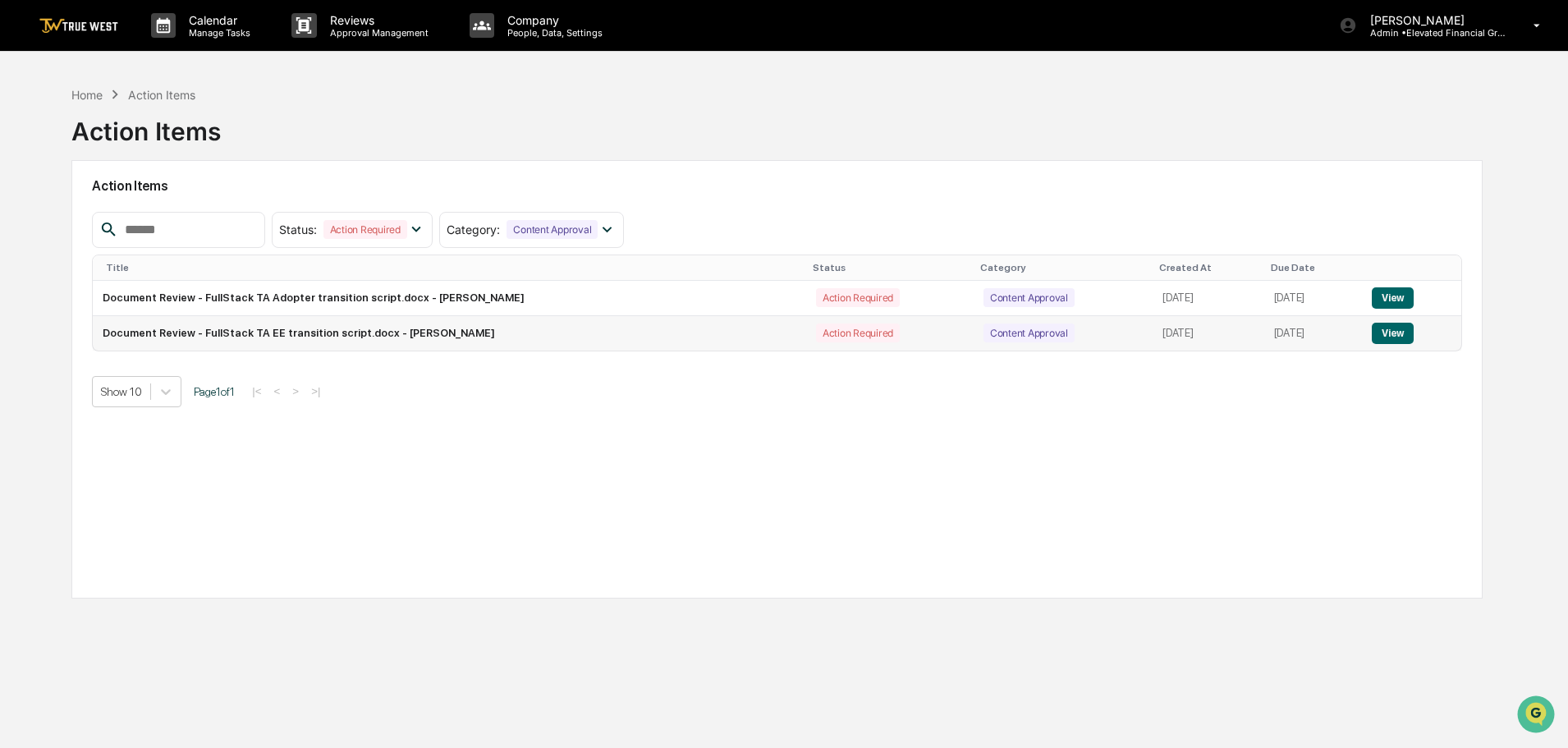
click at [1405, 334] on button "View" at bounding box center [1392, 334] width 41 height 22
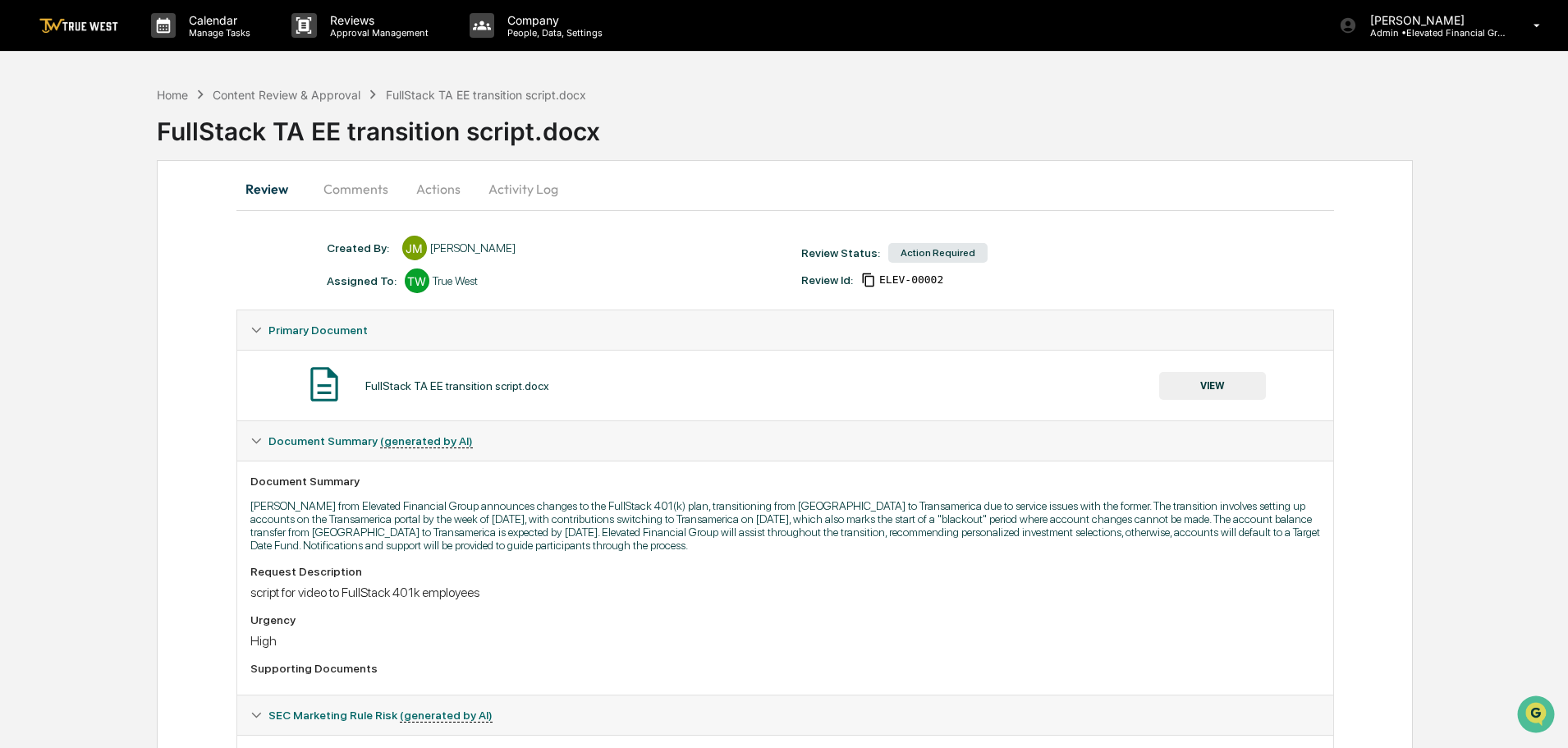
click at [1215, 386] on button "VIEW" at bounding box center [1212, 386] width 107 height 28
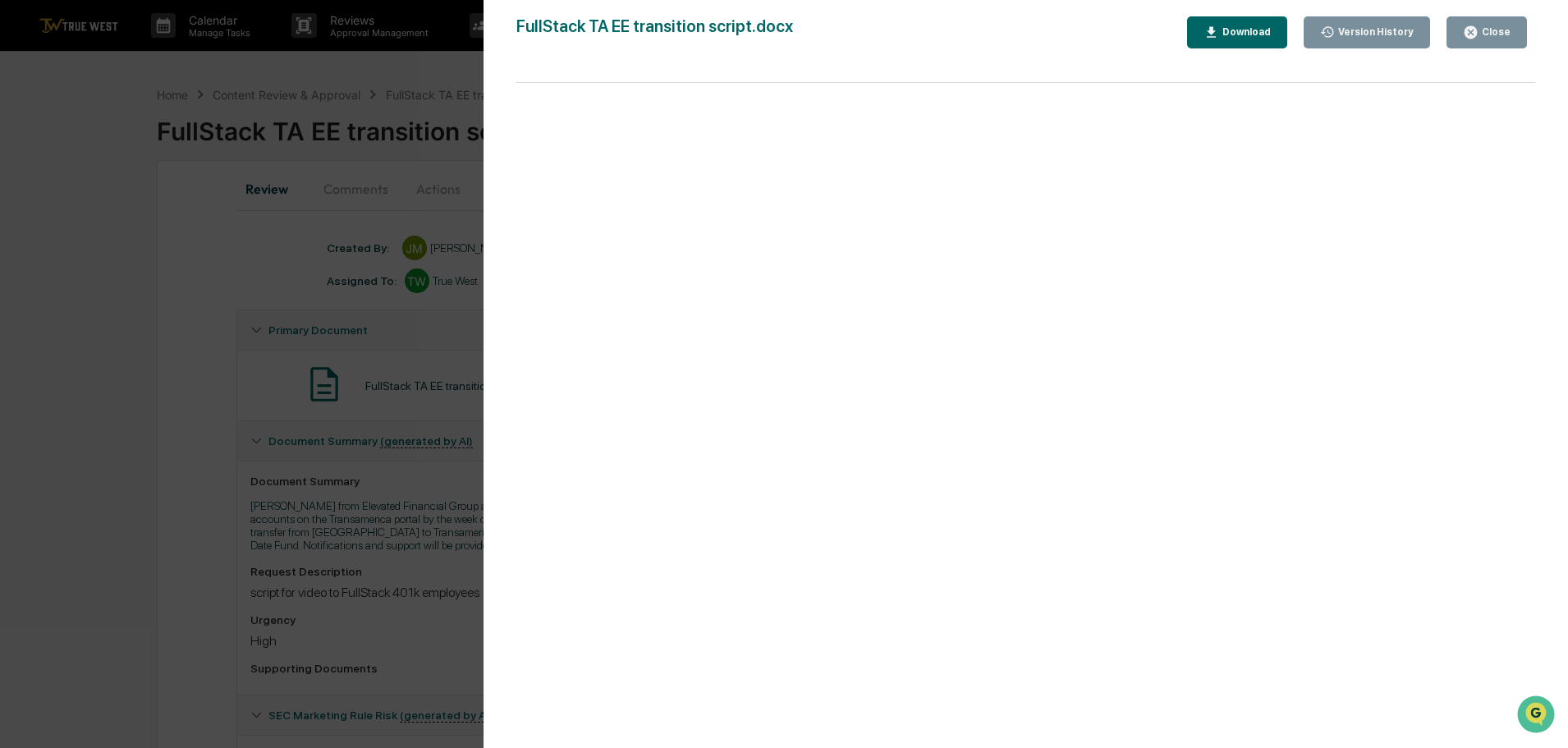
click at [446, 76] on div "Version History 09/16/2025, 01:08 PM Jonathan McCarty FullStack TA EE transitio…" at bounding box center [784, 374] width 1568 height 748
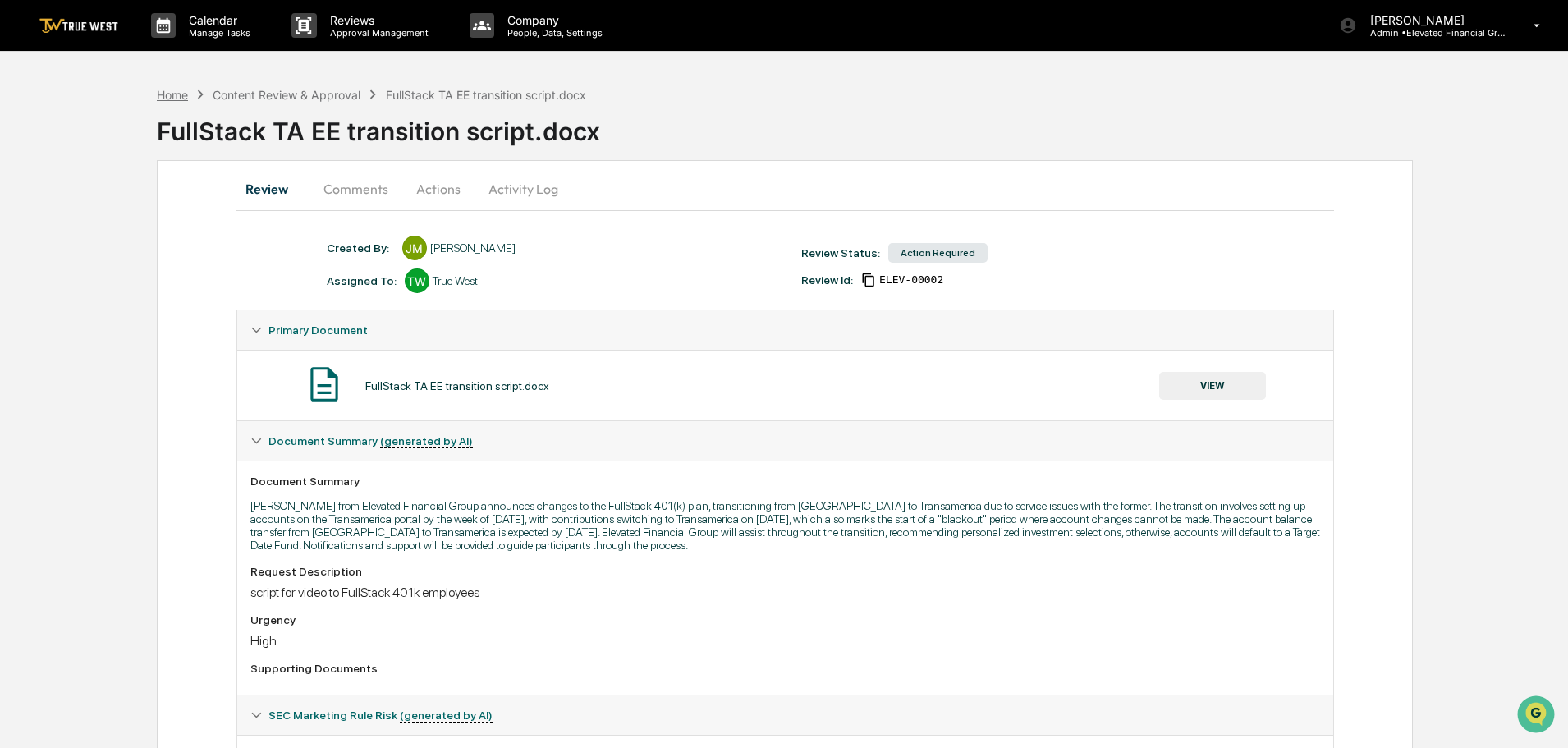
click at [168, 95] on div "Home" at bounding box center [173, 95] width 32 height 14
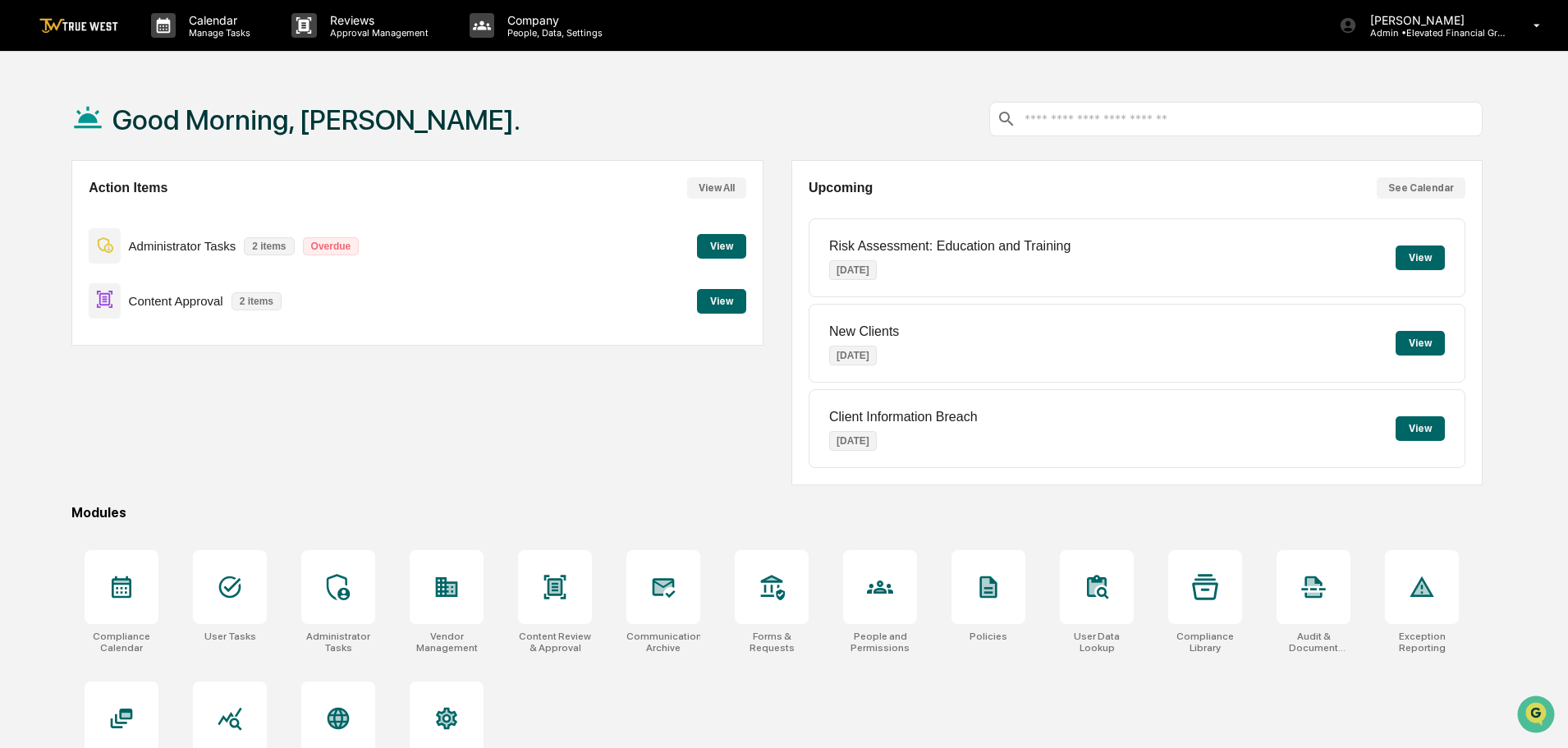
click at [724, 300] on button "View" at bounding box center [721, 301] width 49 height 25
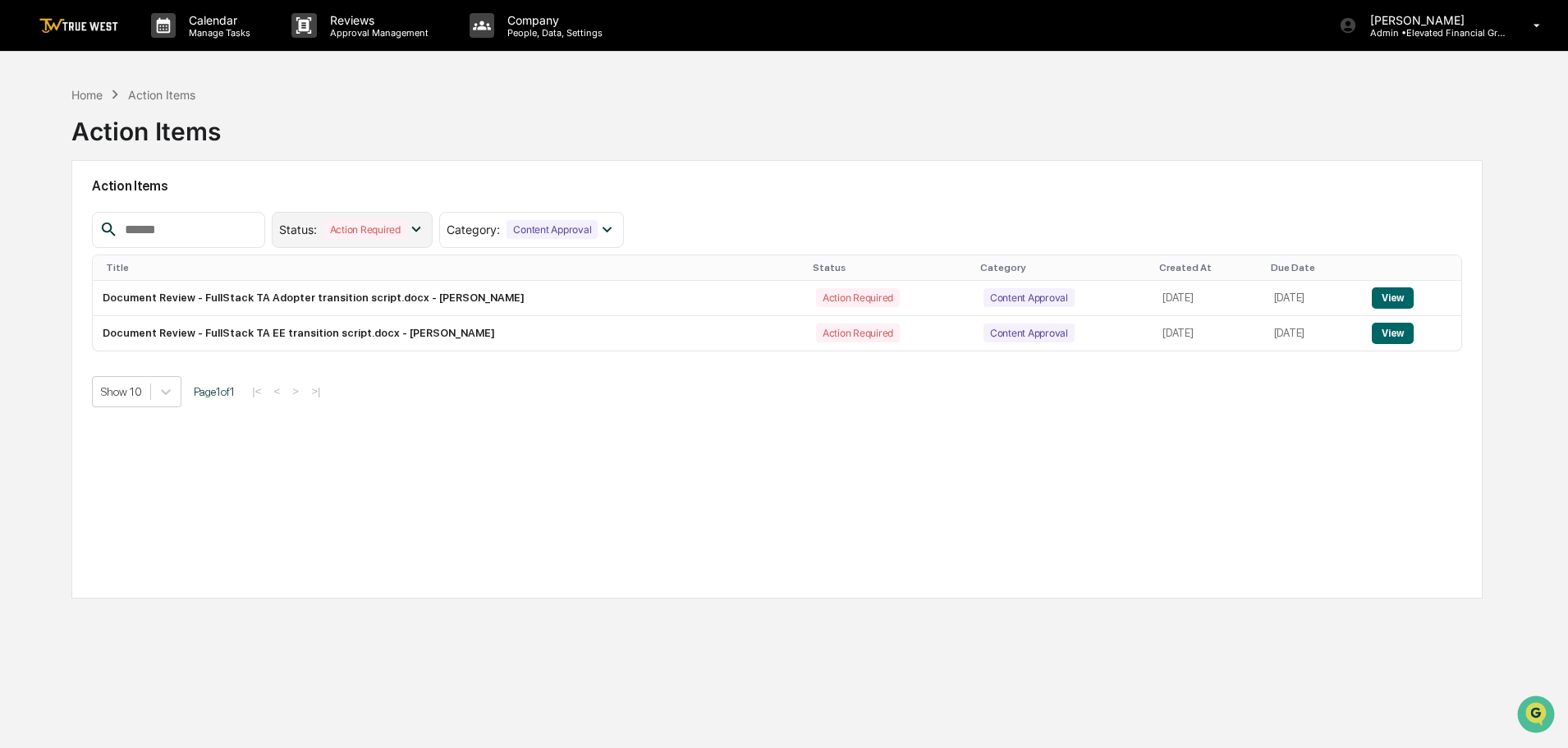
click at [425, 229] on icon at bounding box center [416, 229] width 18 height 18
click at [300, 333] on div at bounding box center [292, 335] width 15 height 15
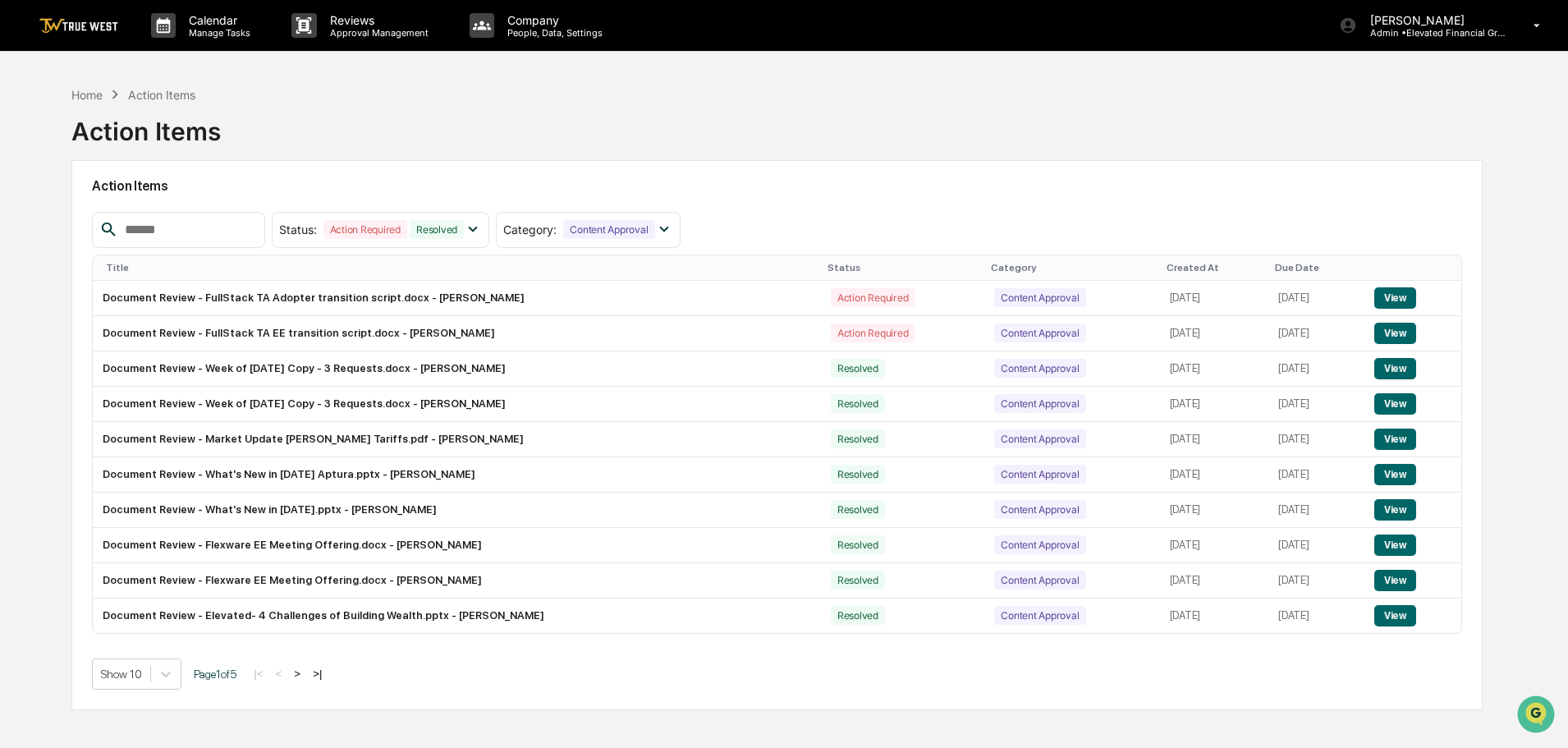
click at [173, 231] on input "text" at bounding box center [187, 230] width 139 height 22
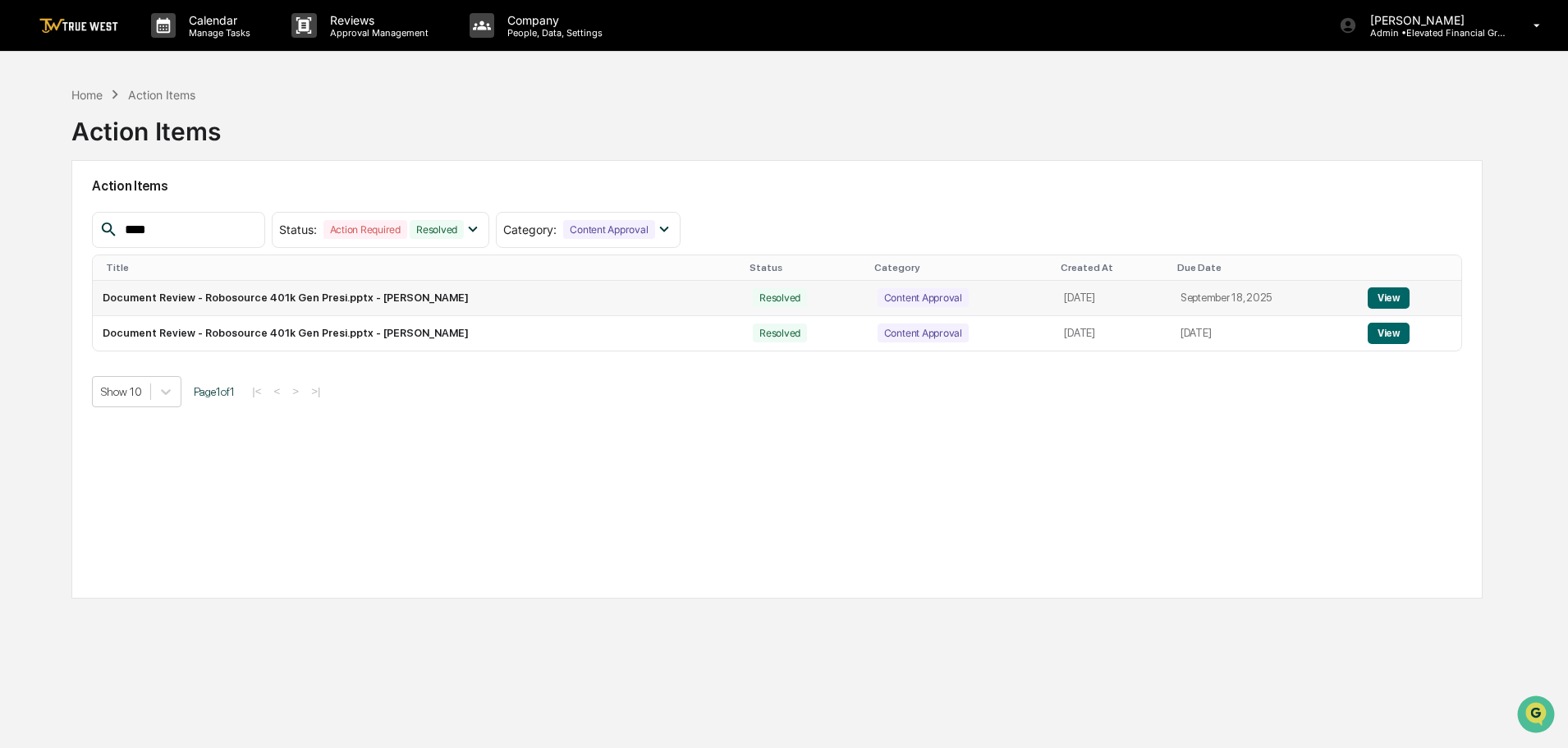
type input "****"
click at [1391, 298] on button "View" at bounding box center [1388, 298] width 41 height 22
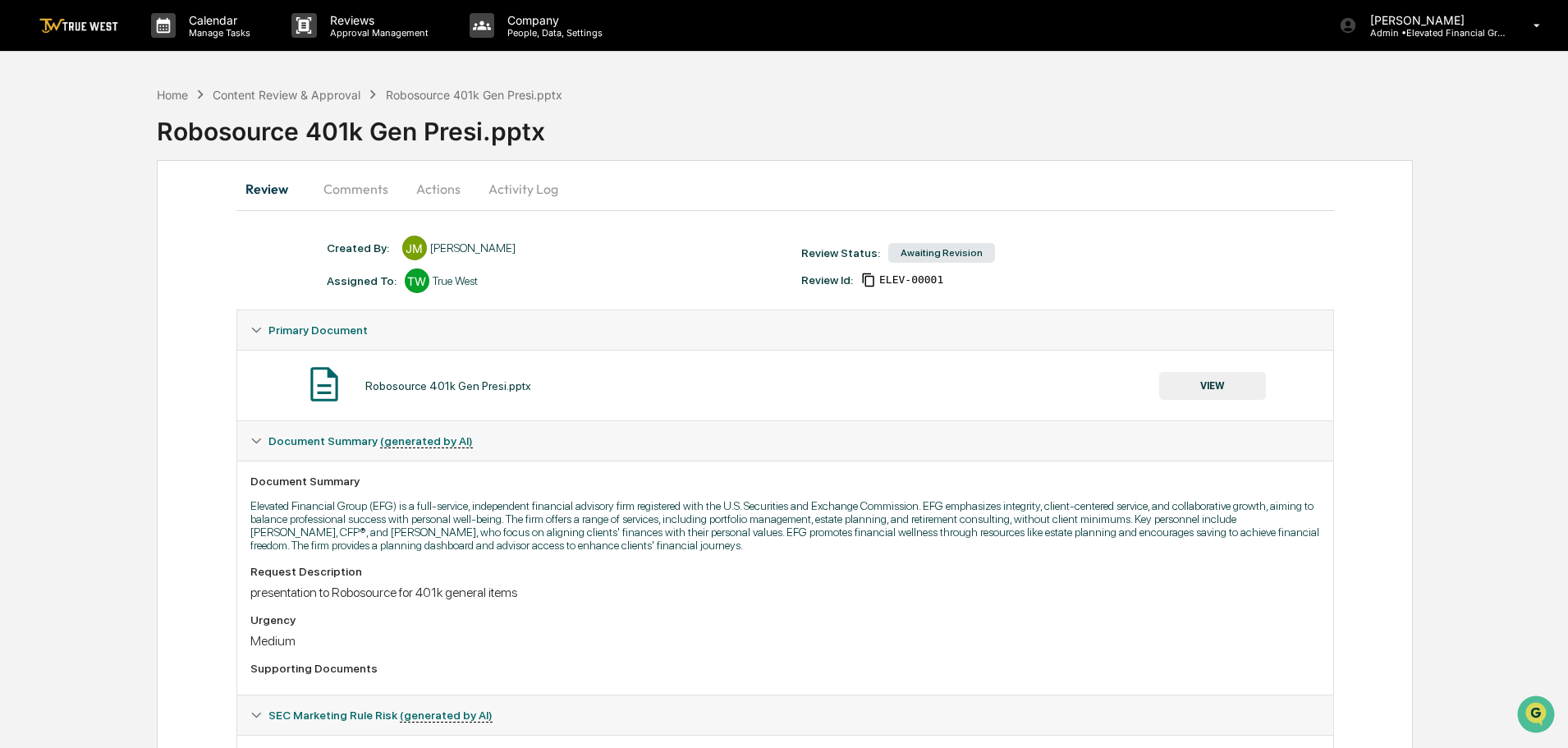
click at [447, 190] on button "Actions" at bounding box center [438, 188] width 74 height 39
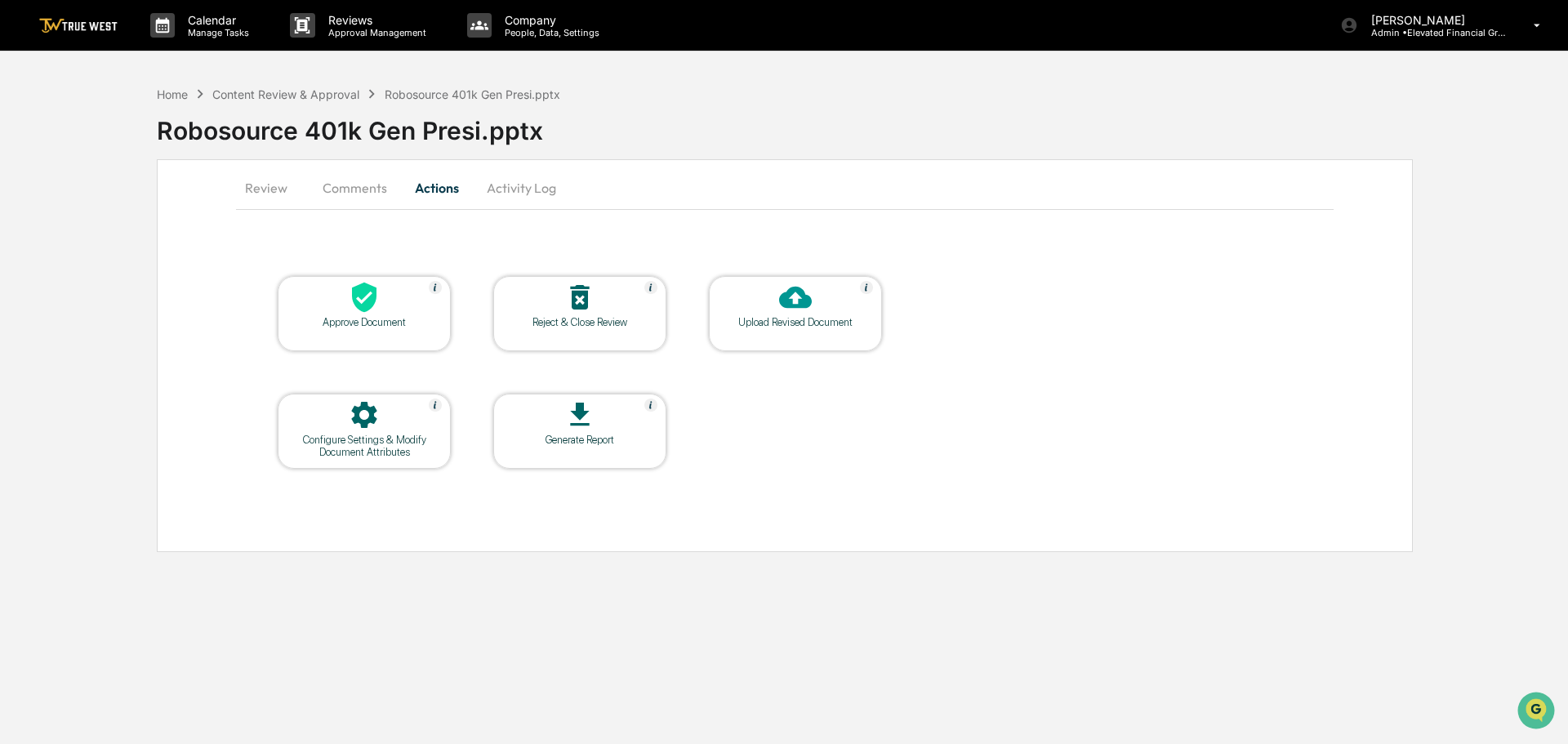
click at [503, 185] on button "Activity Log" at bounding box center [520, 187] width 95 height 39
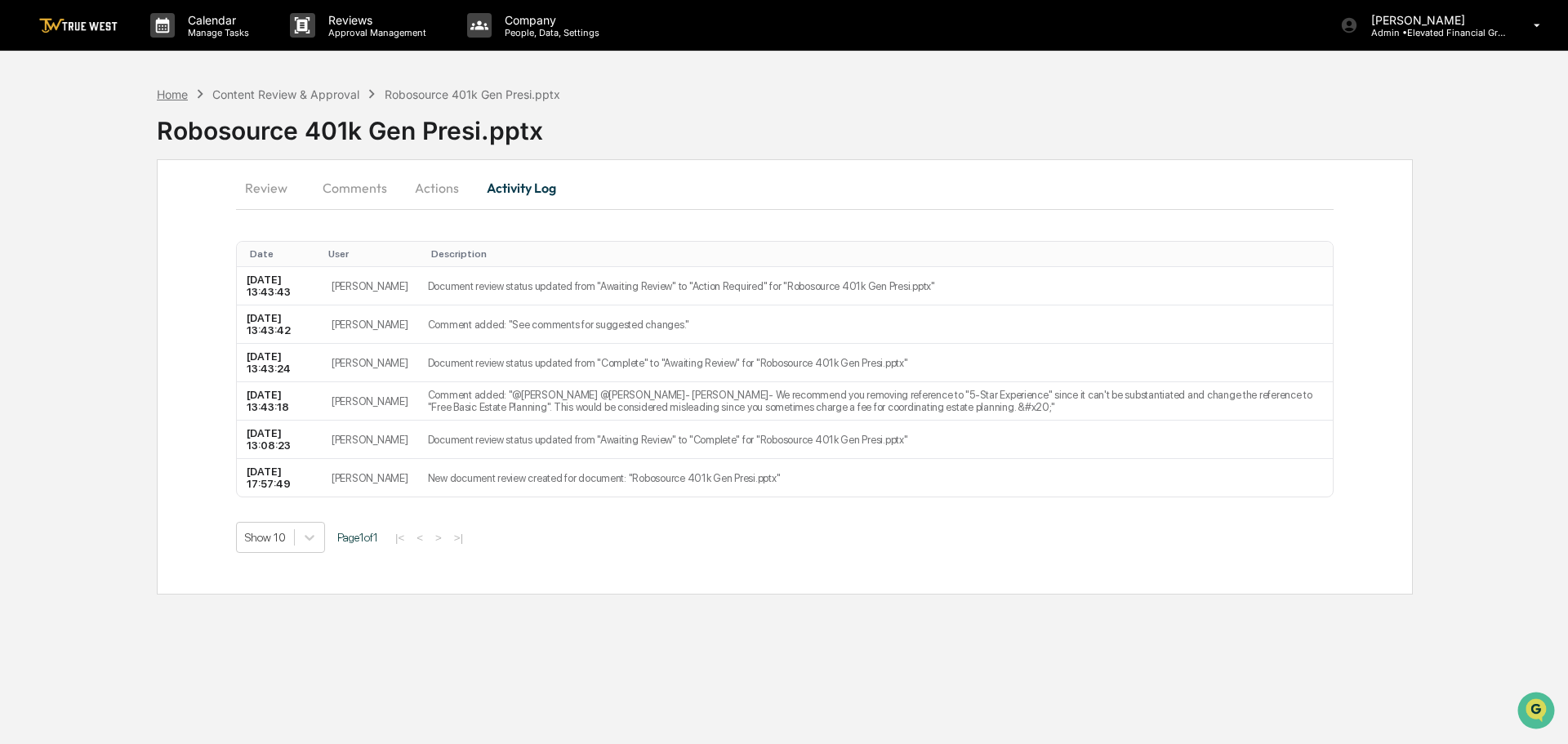
click at [172, 98] on div "Home" at bounding box center [173, 94] width 31 height 14
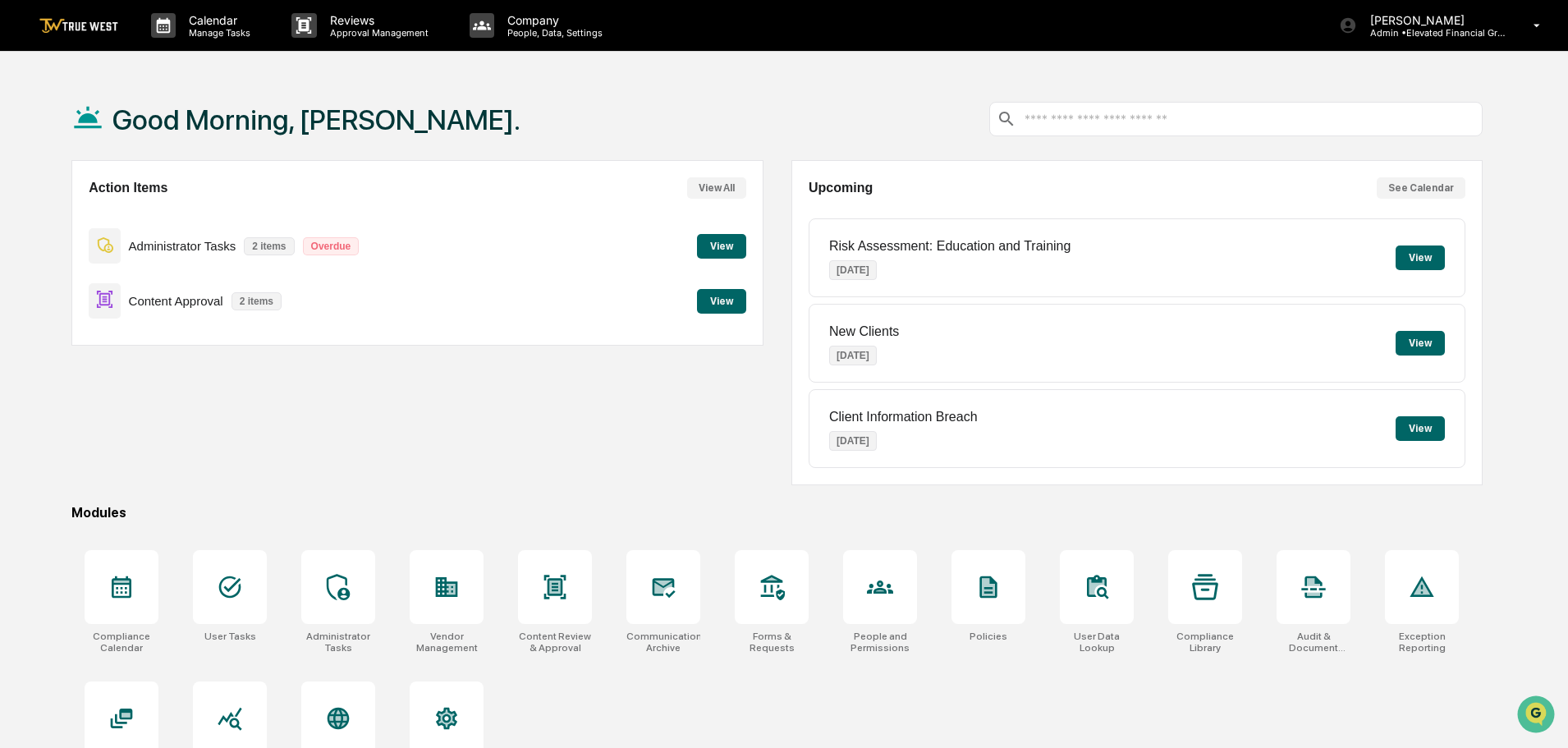
click at [715, 300] on button "View" at bounding box center [721, 301] width 49 height 25
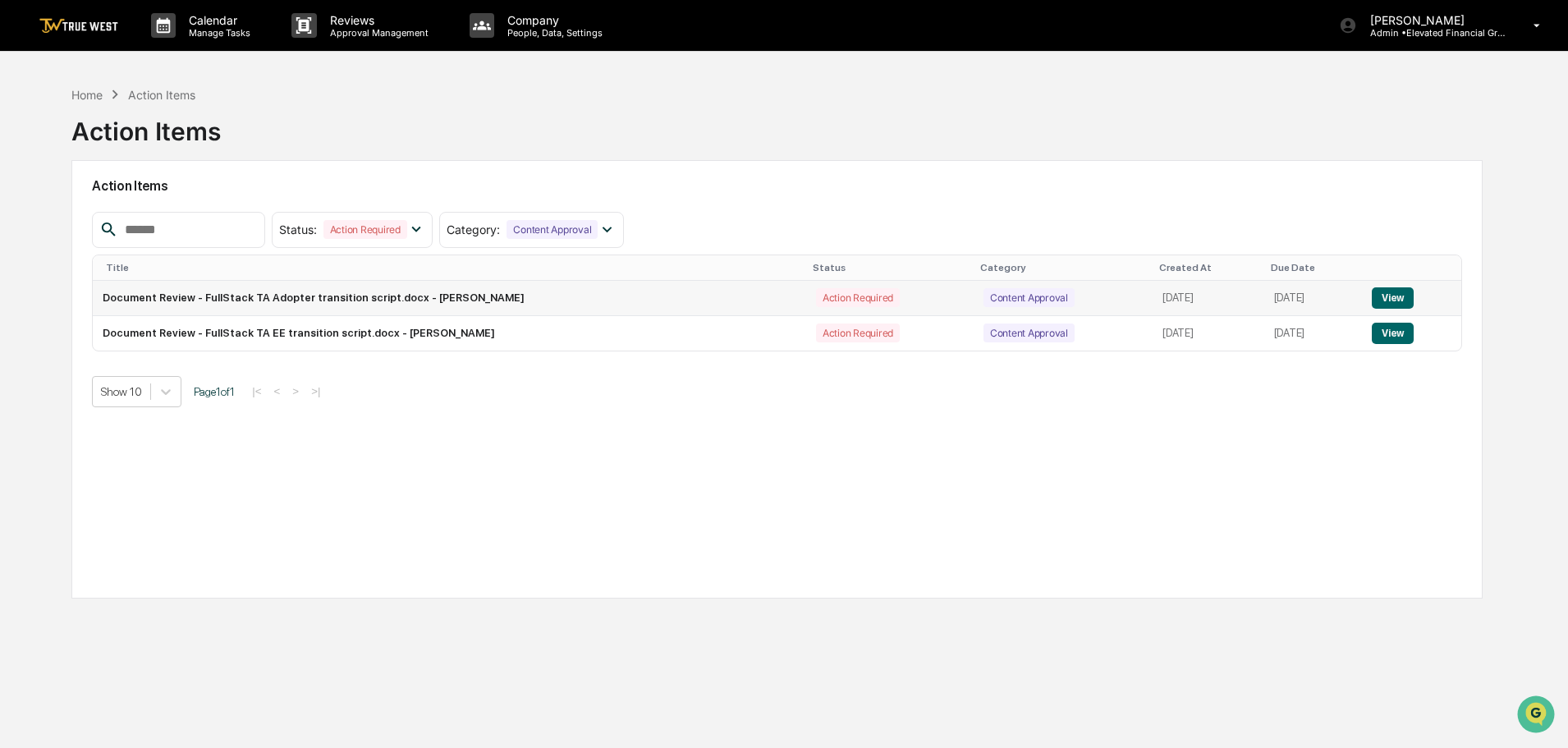
click at [1397, 293] on button "View" at bounding box center [1392, 298] width 41 height 22
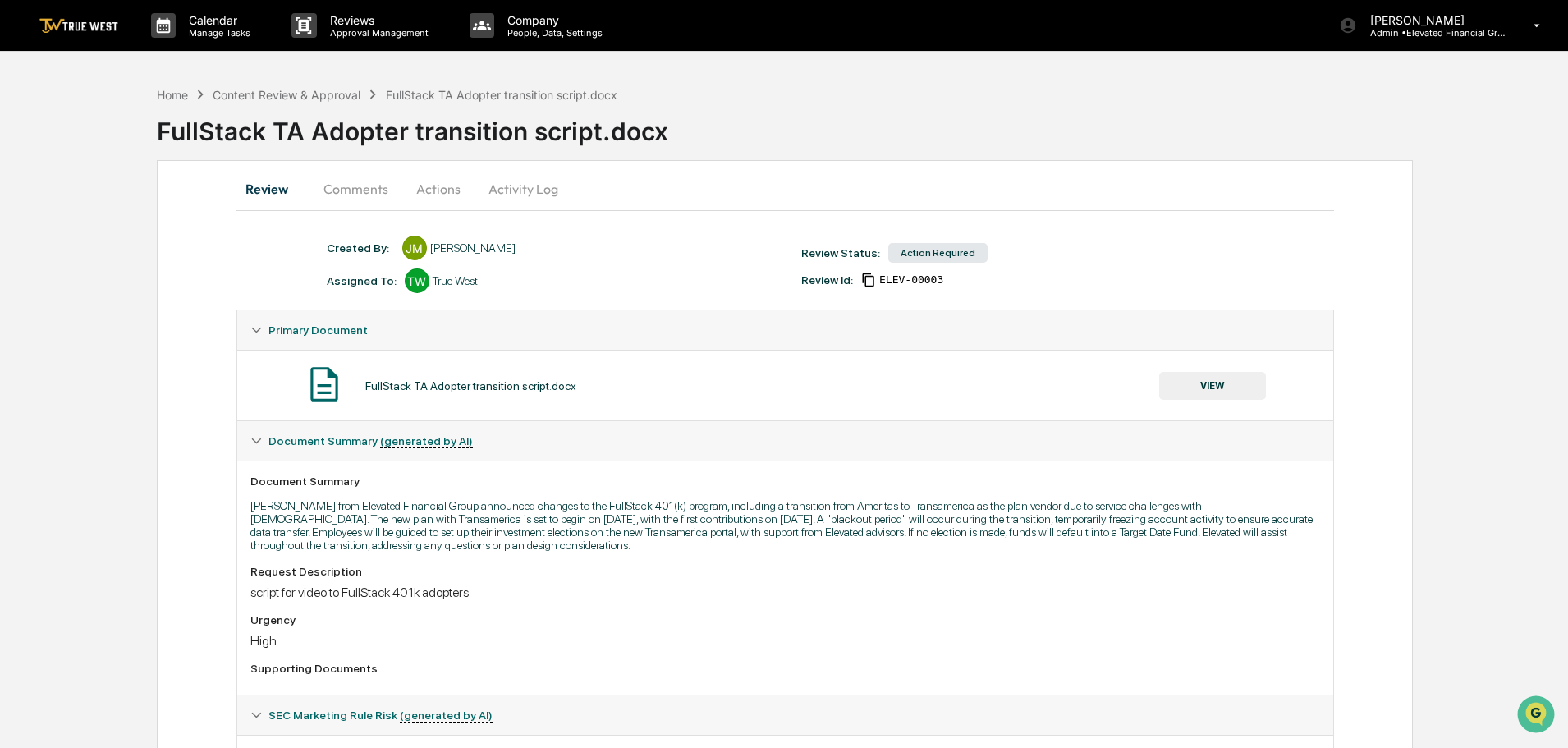
click at [1210, 378] on button "VIEW" at bounding box center [1212, 386] width 107 height 28
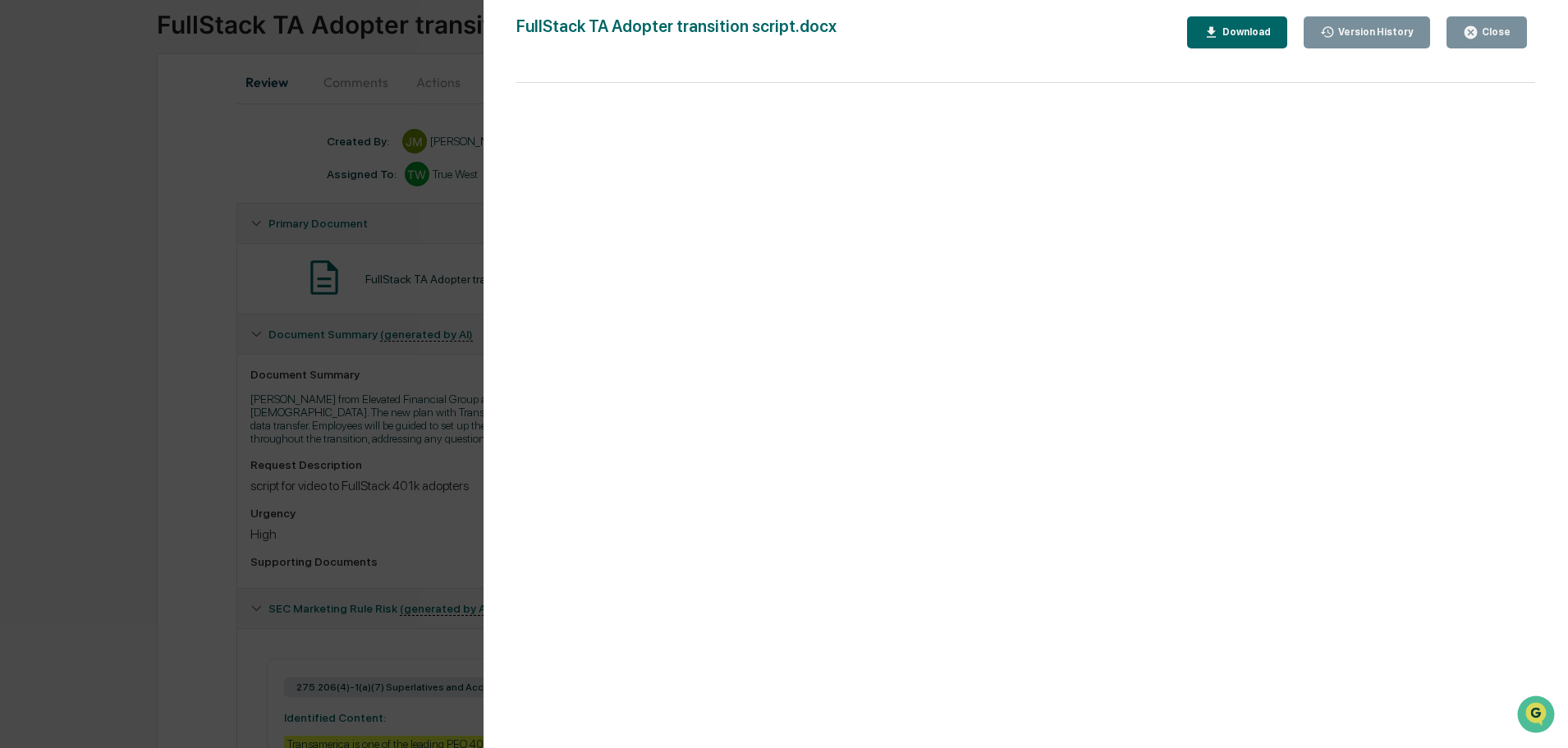
scroll to position [164, 0]
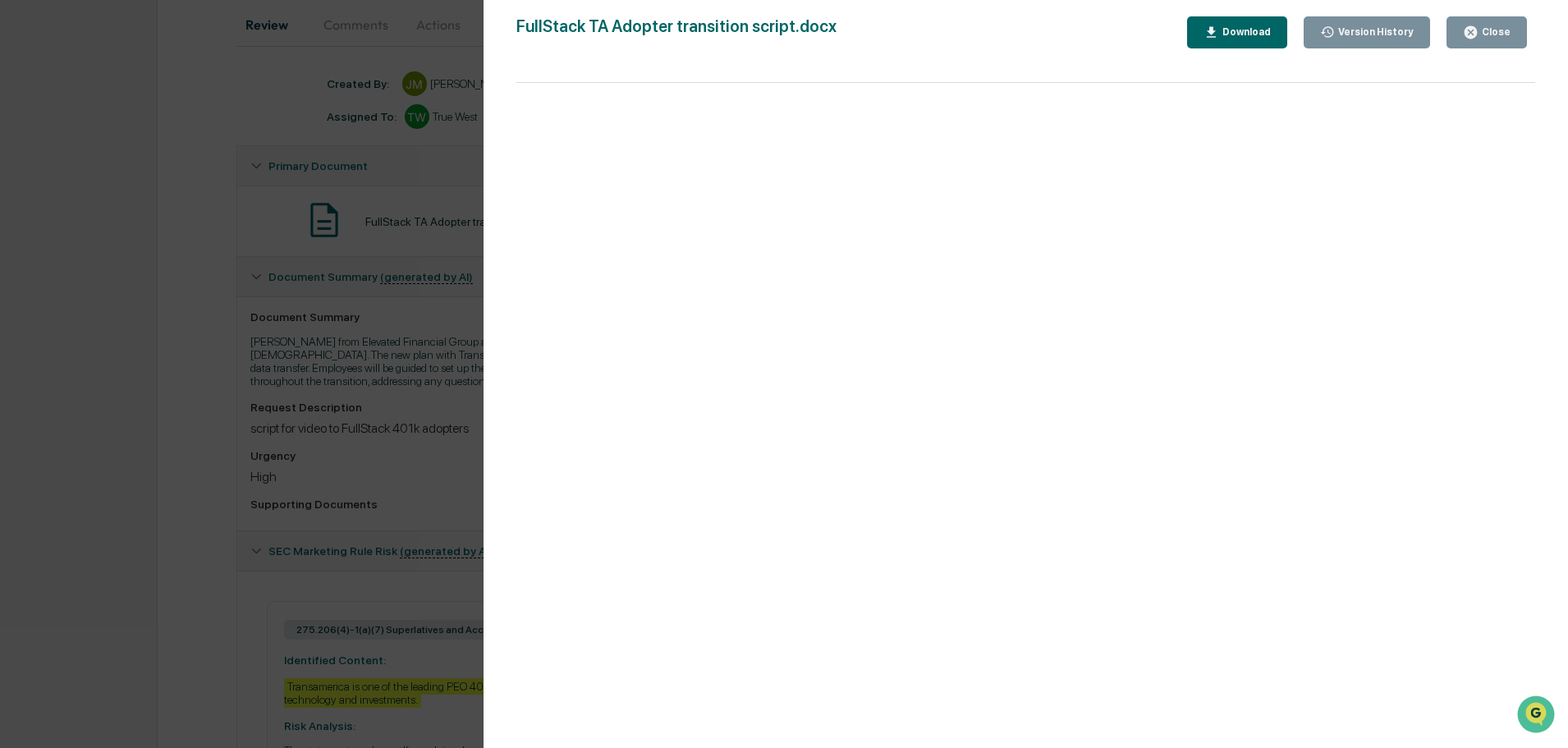
click at [1478, 30] on icon "button" at bounding box center [1470, 33] width 16 height 16
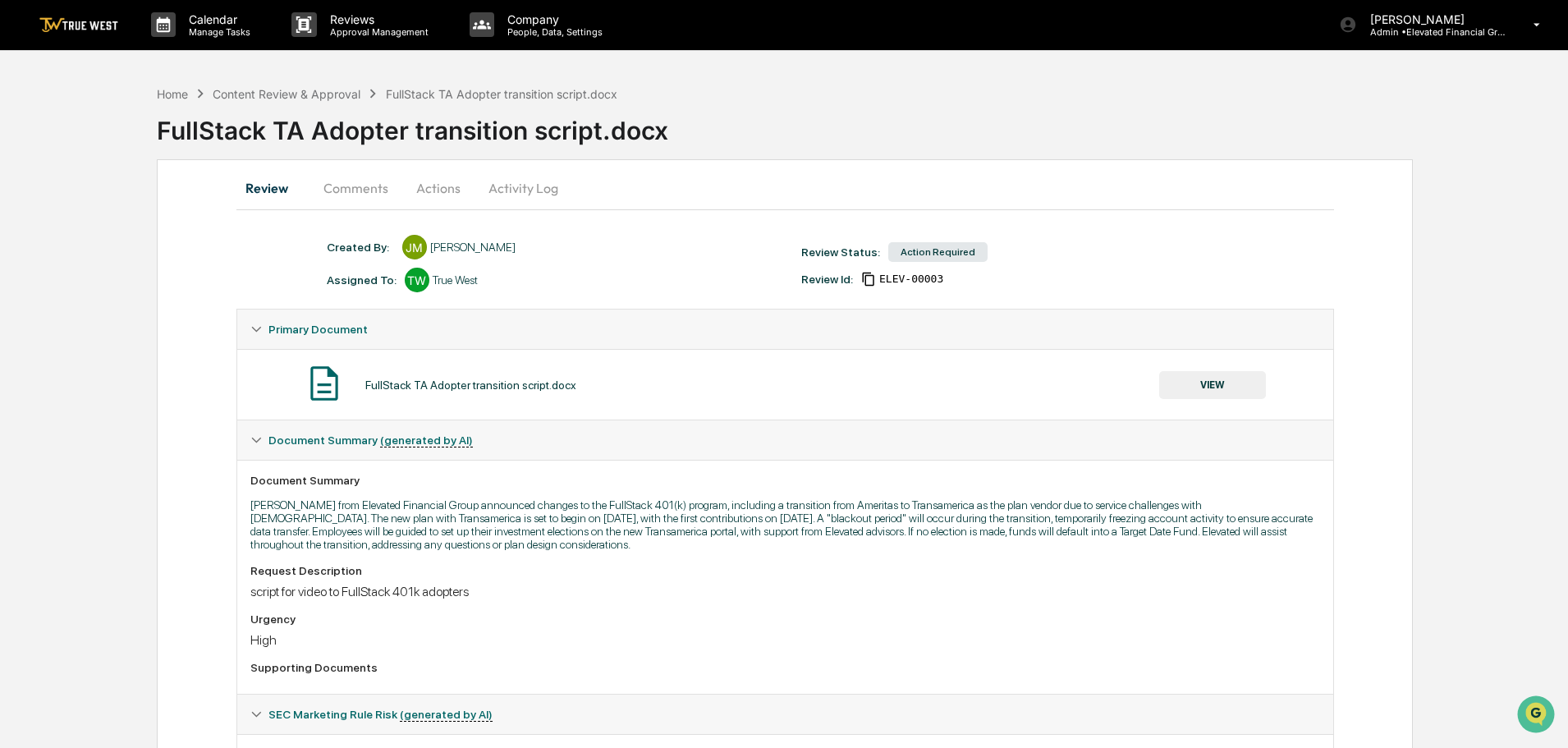
scroll to position [0, 0]
click at [158, 95] on div "Home" at bounding box center [173, 95] width 32 height 14
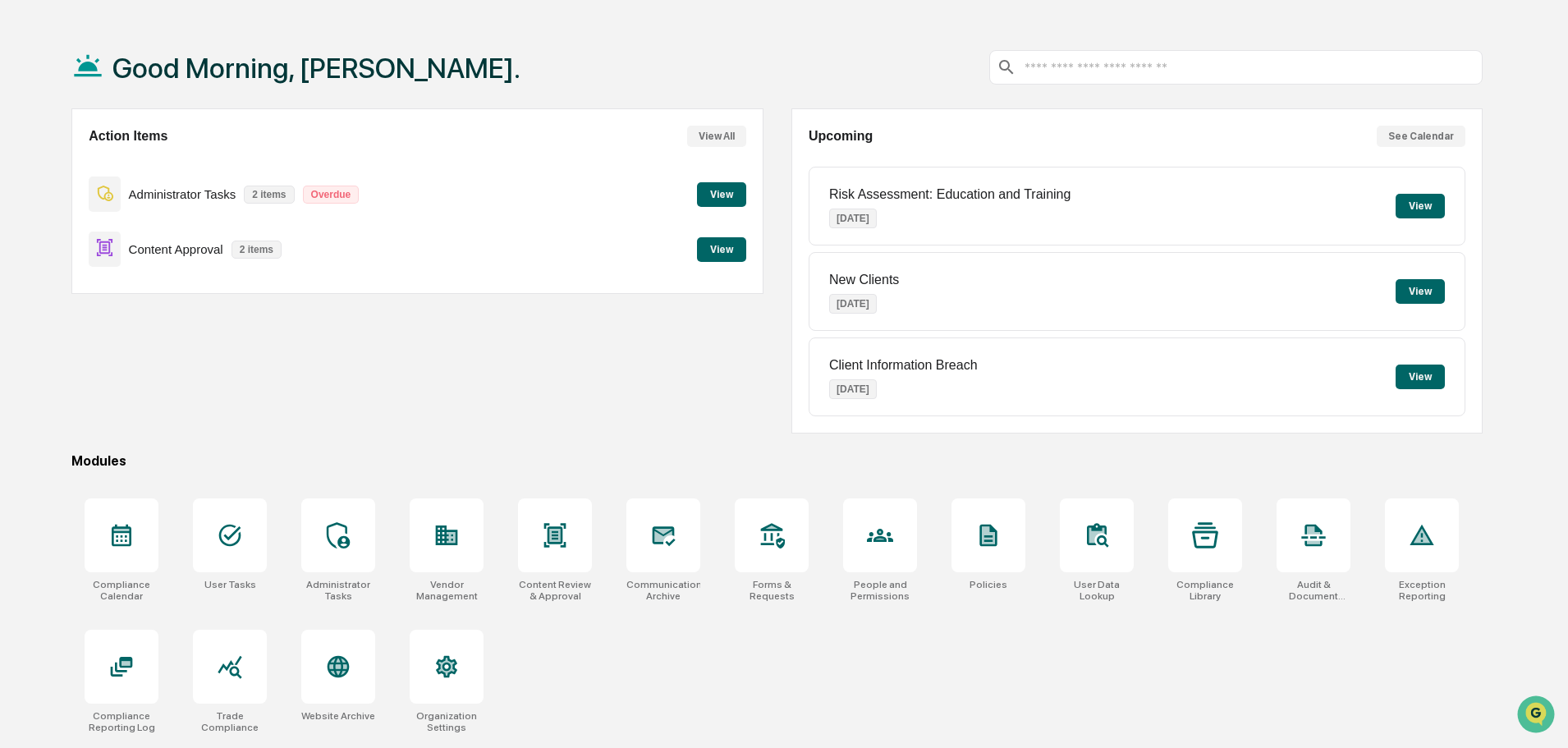
scroll to position [78, 0]
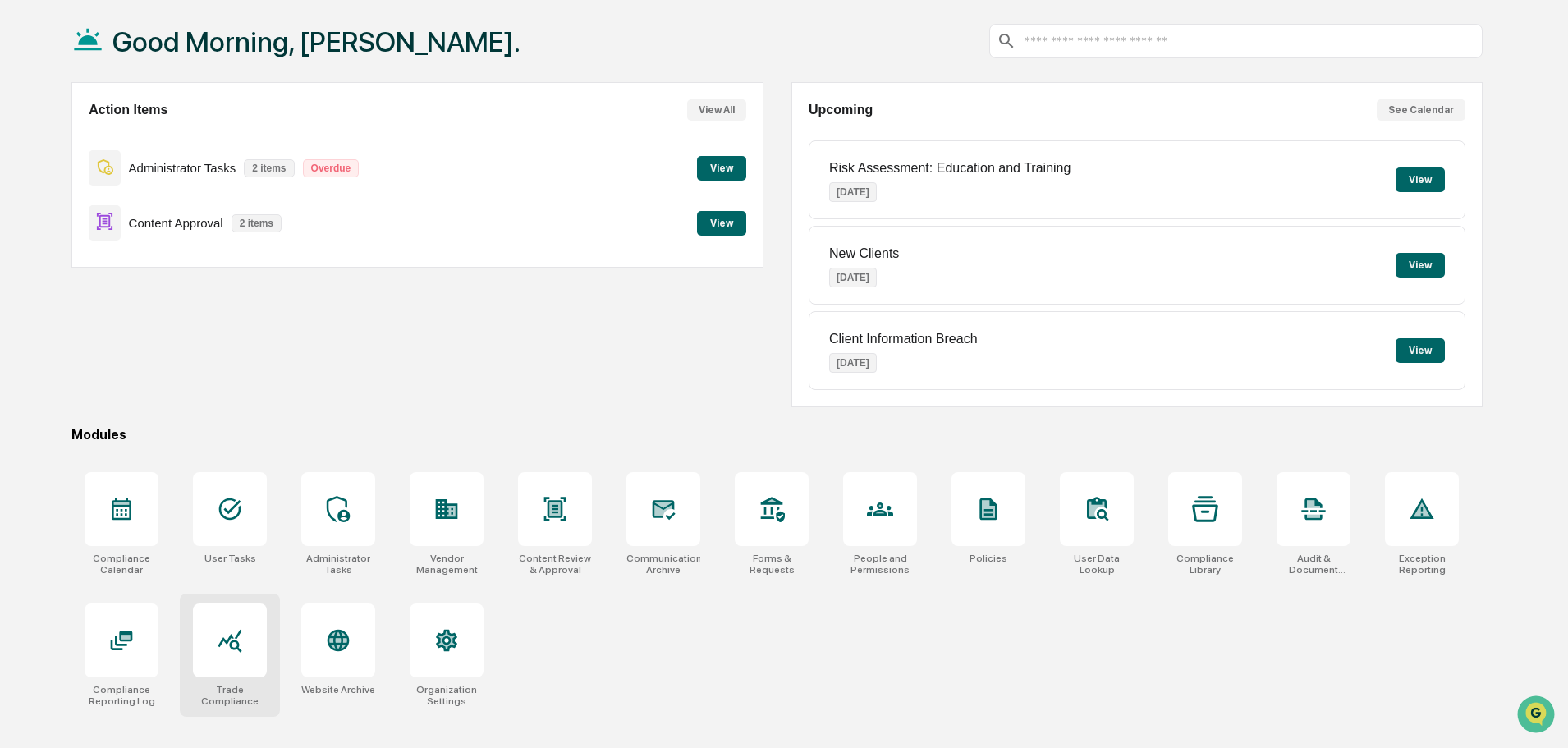
click at [234, 641] on icon at bounding box center [230, 640] width 24 height 23
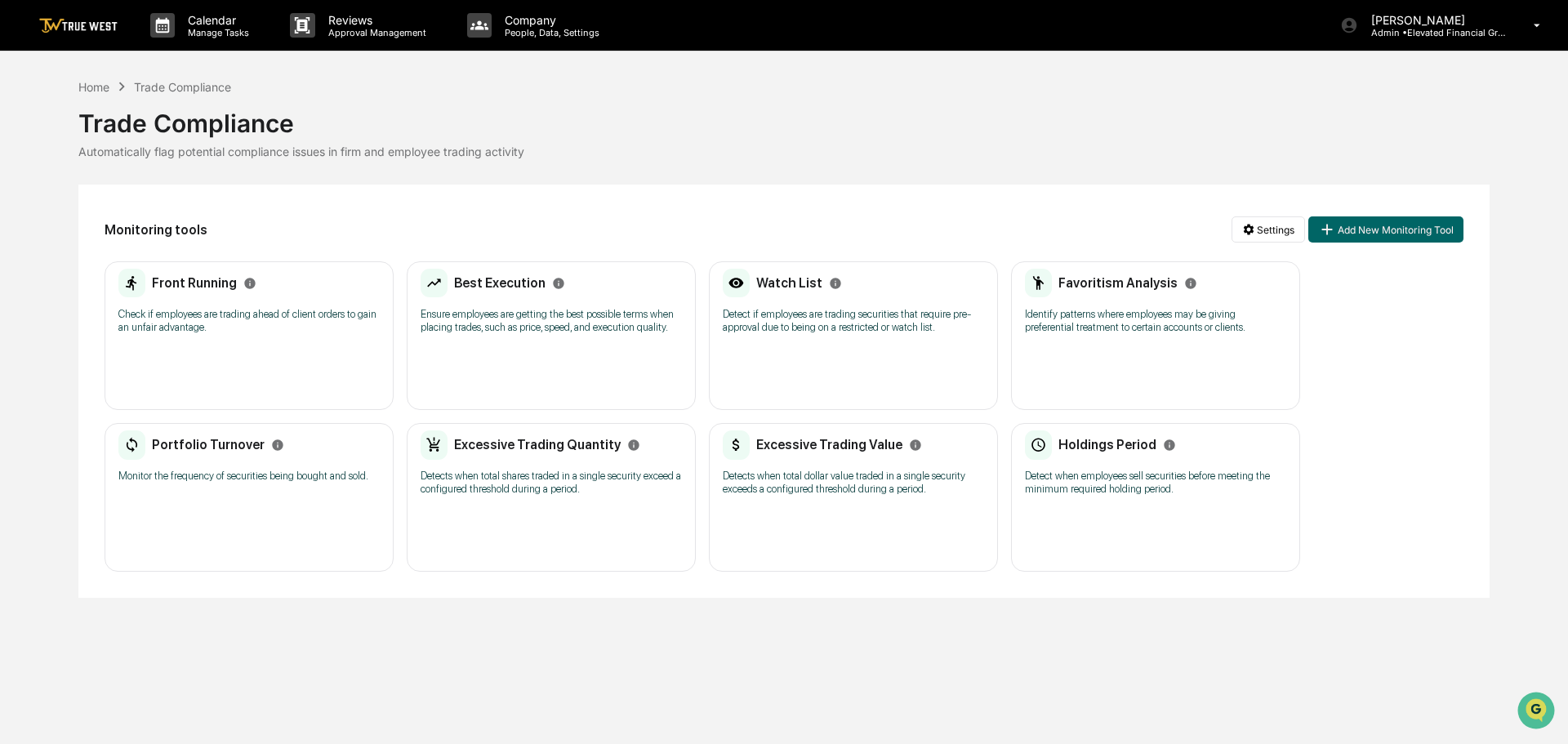
click at [755, 282] on div "Watch List" at bounding box center [782, 284] width 119 height 29
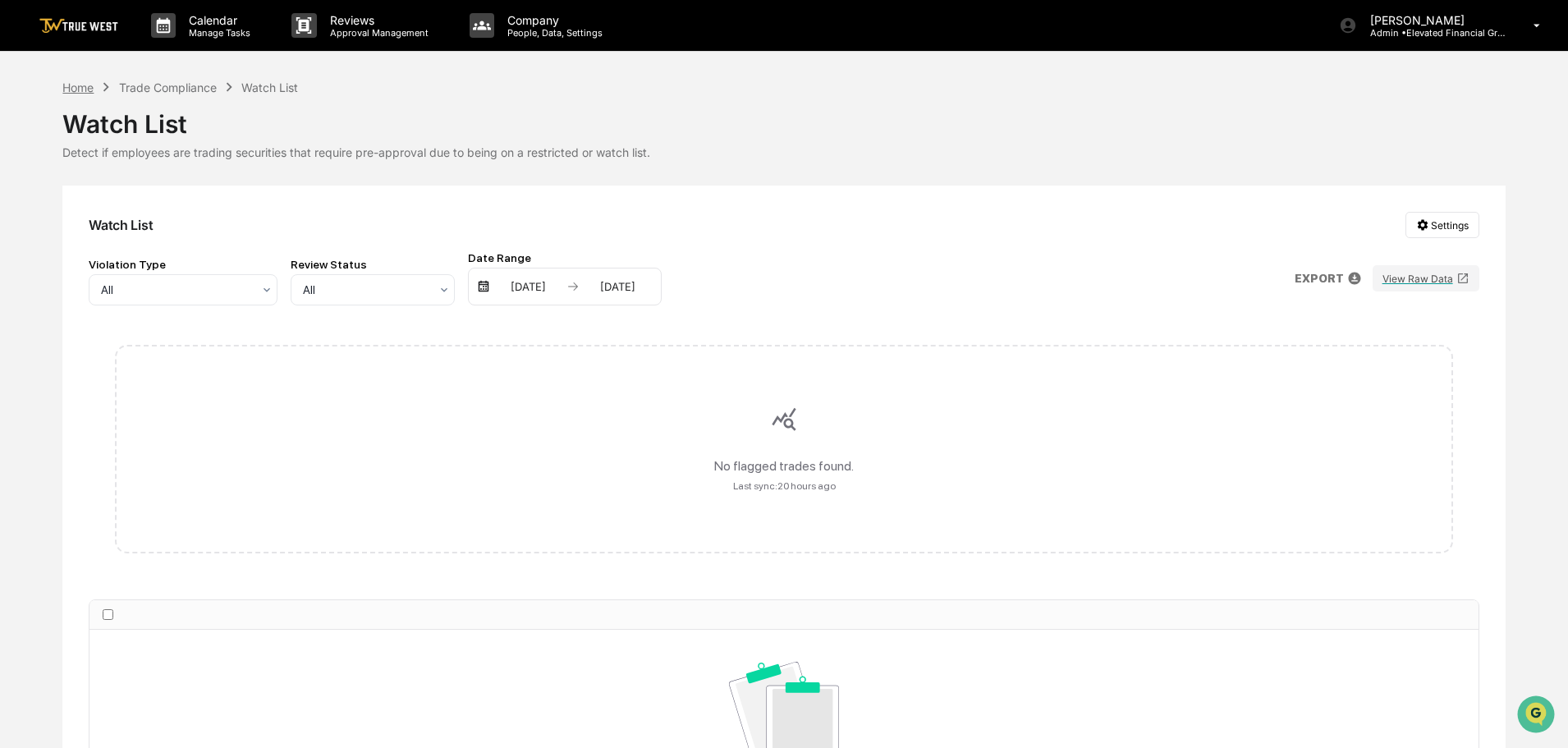
click at [69, 88] on div "Home" at bounding box center [78, 88] width 32 height 14
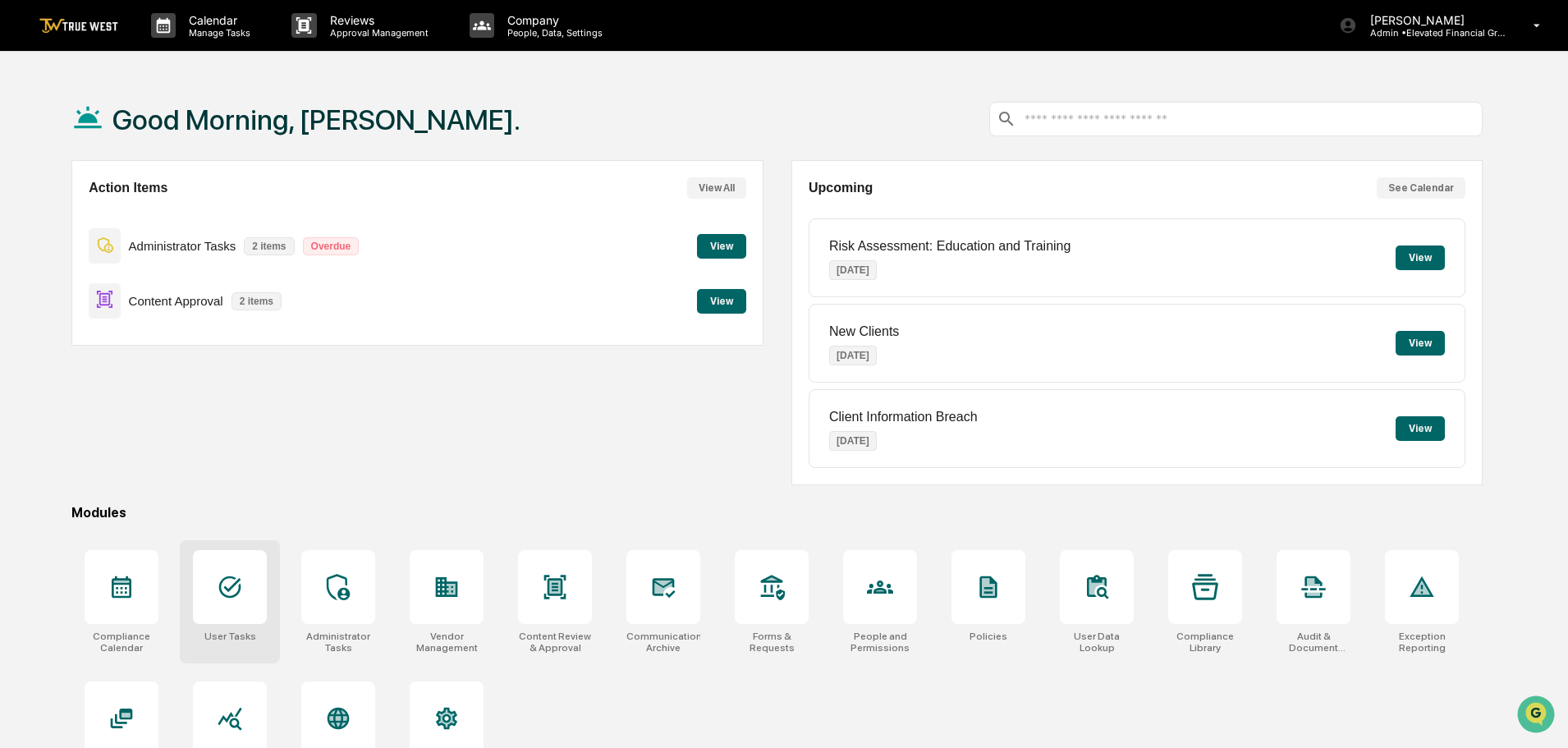
click at [229, 591] on icon at bounding box center [230, 587] width 22 height 22
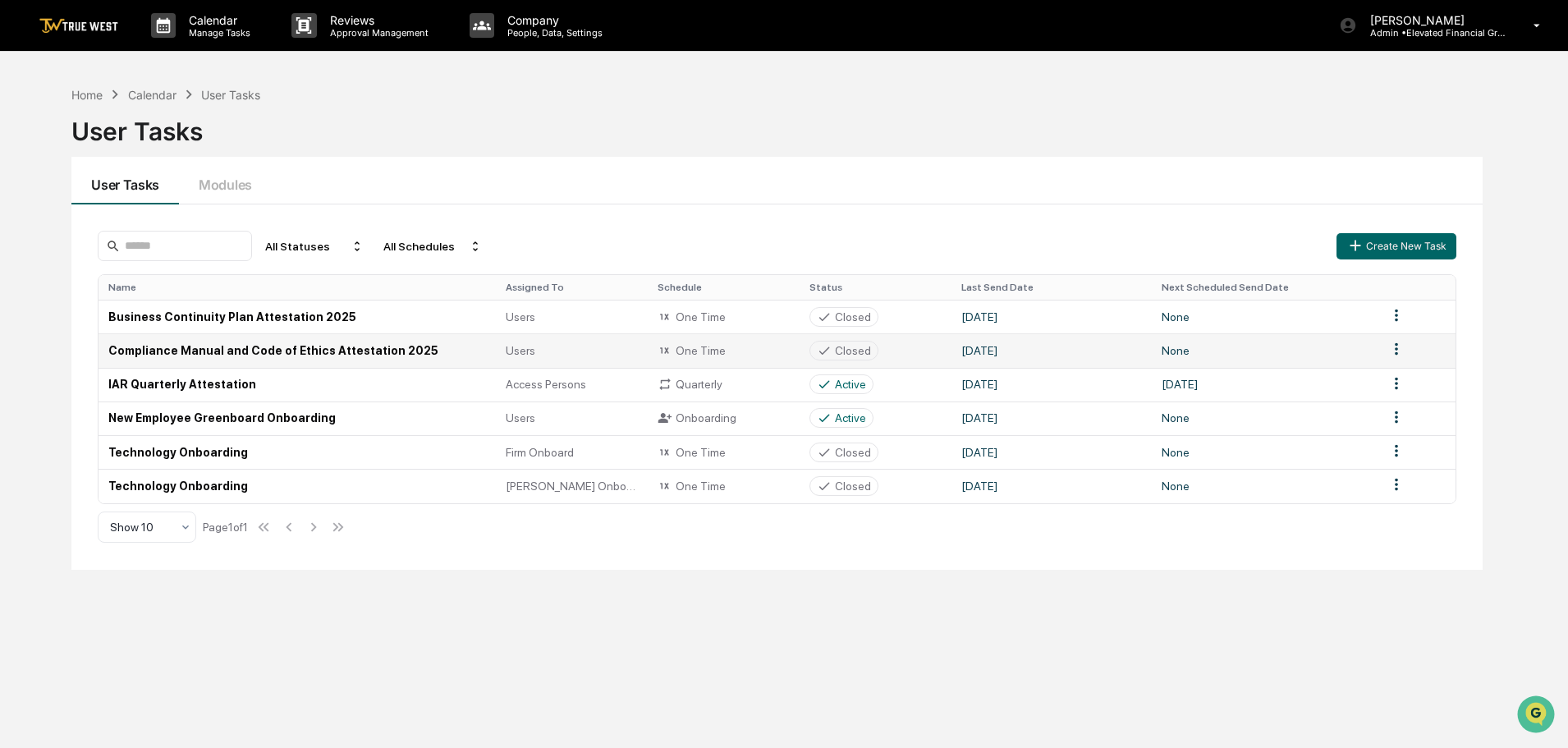
click at [358, 352] on td "Compliance Manual and Code of Ethics Attestation 2025" at bounding box center [297, 350] width 397 height 34
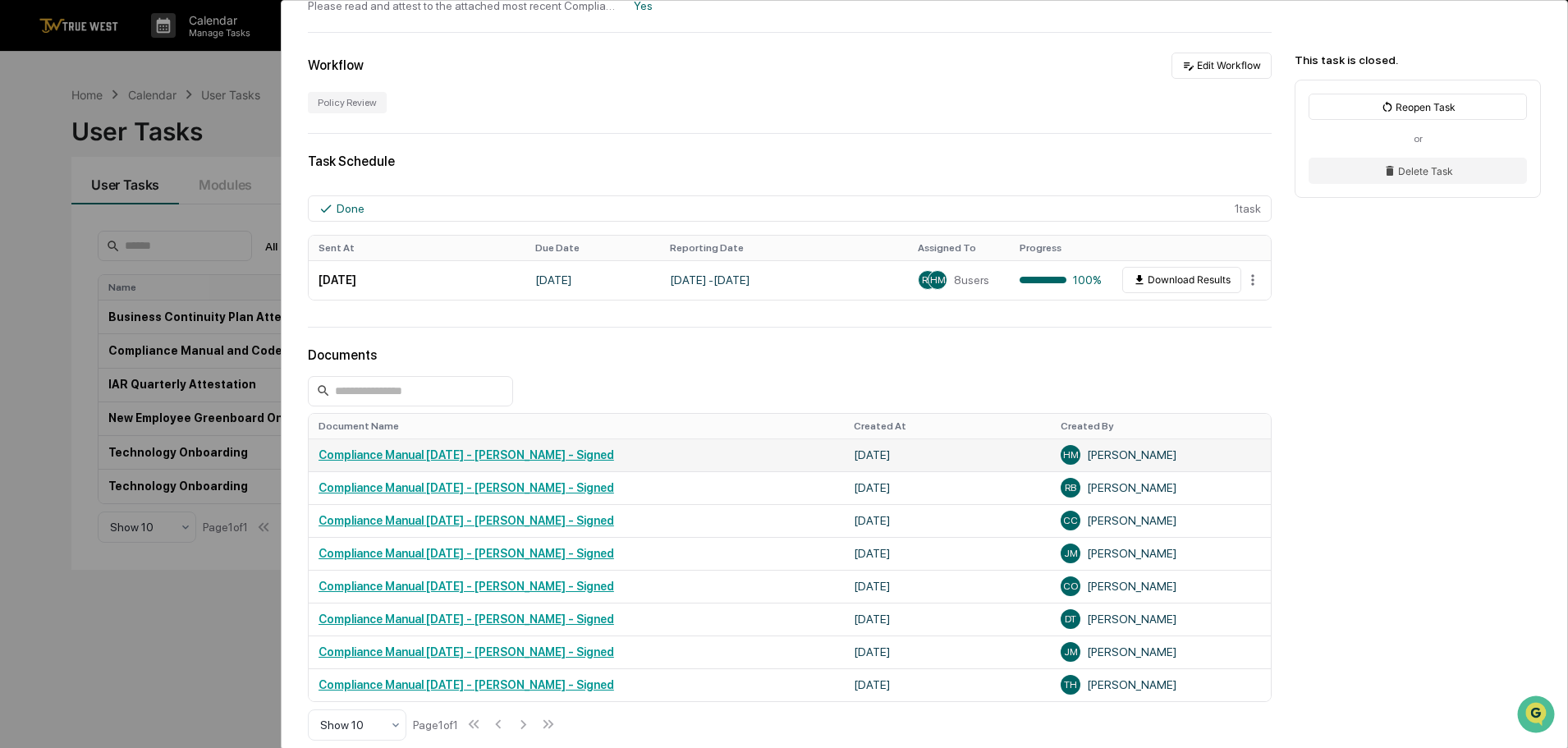
scroll to position [247, 0]
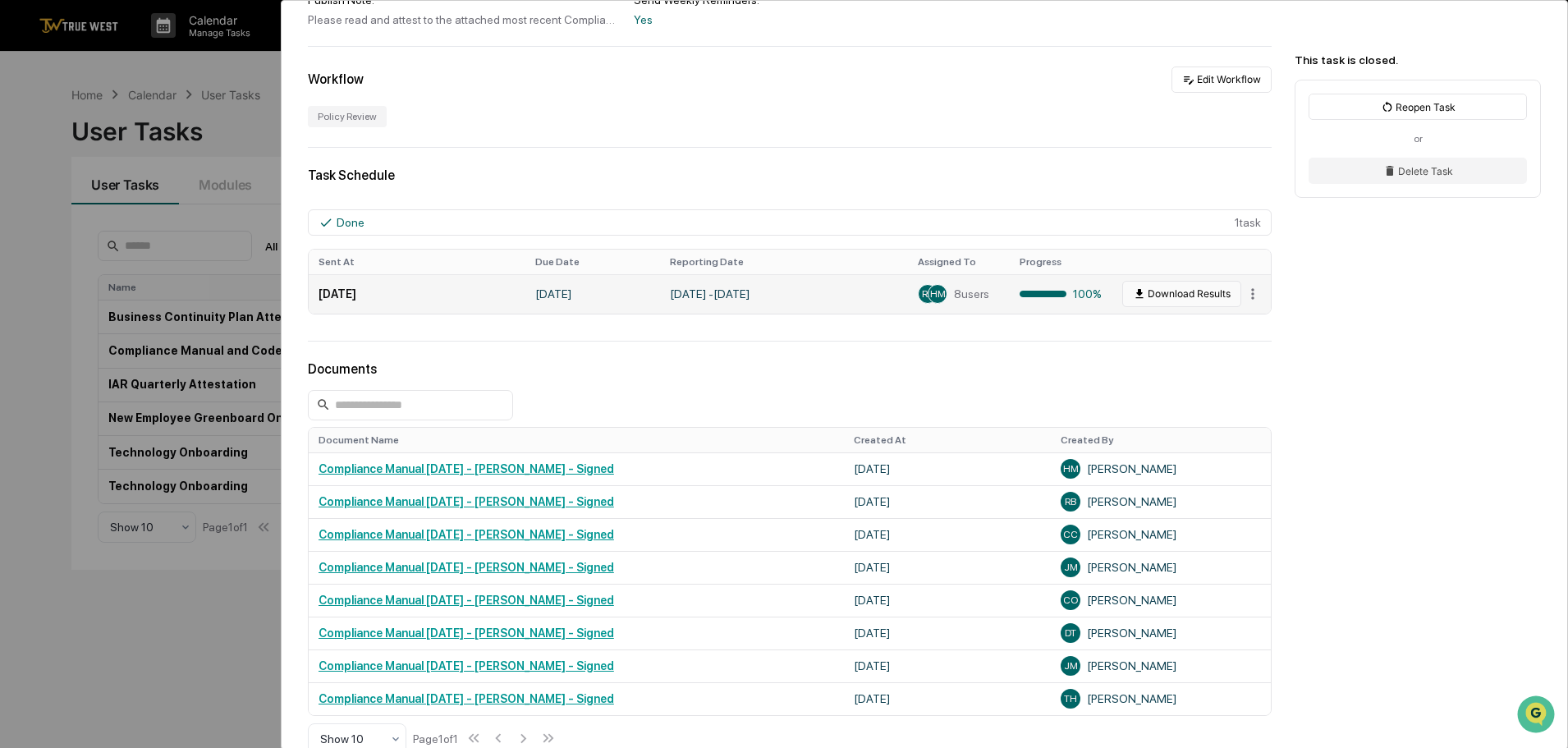
click at [1185, 294] on button "Download Results" at bounding box center [1181, 293] width 119 height 27
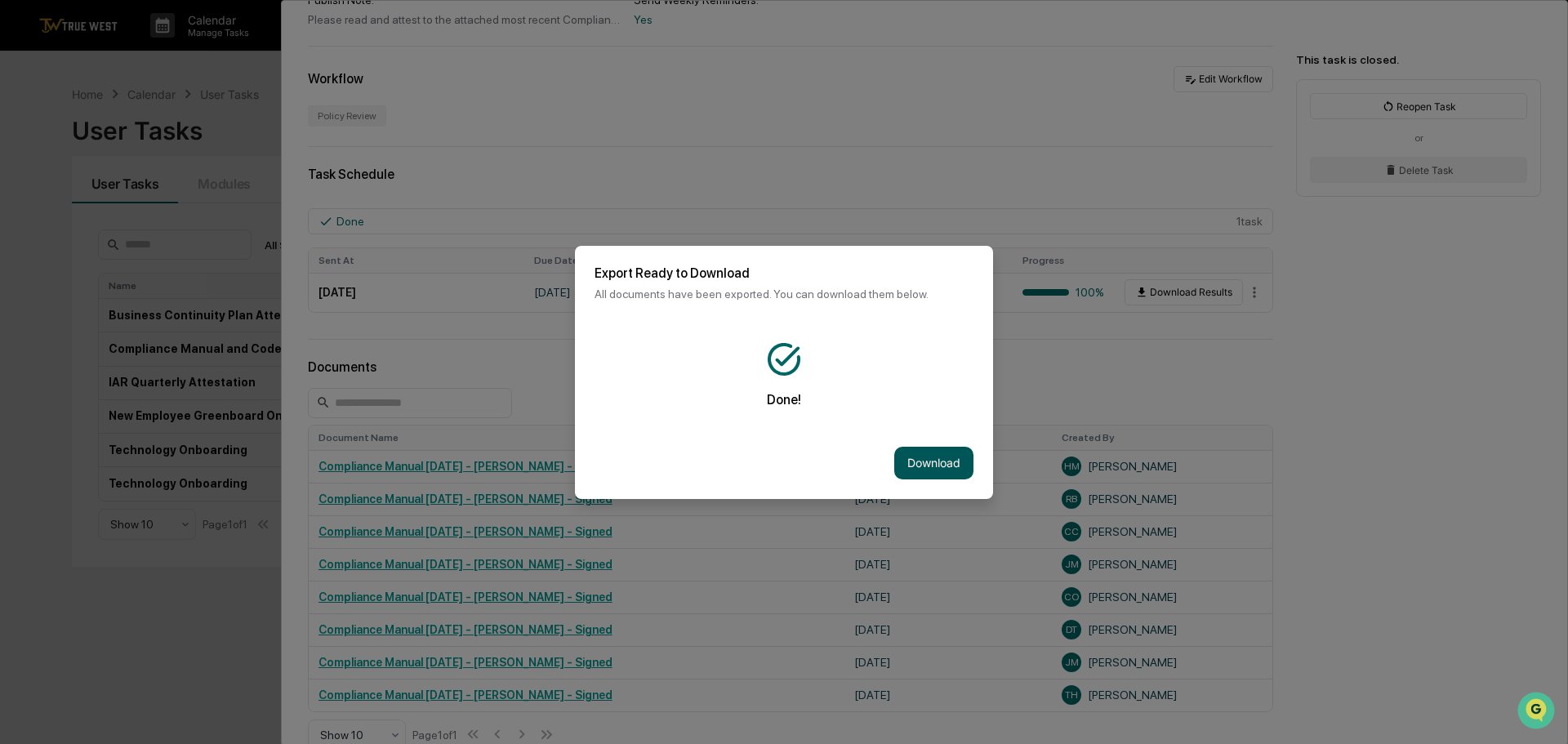
click at [922, 461] on button "Download" at bounding box center [934, 462] width 80 height 32
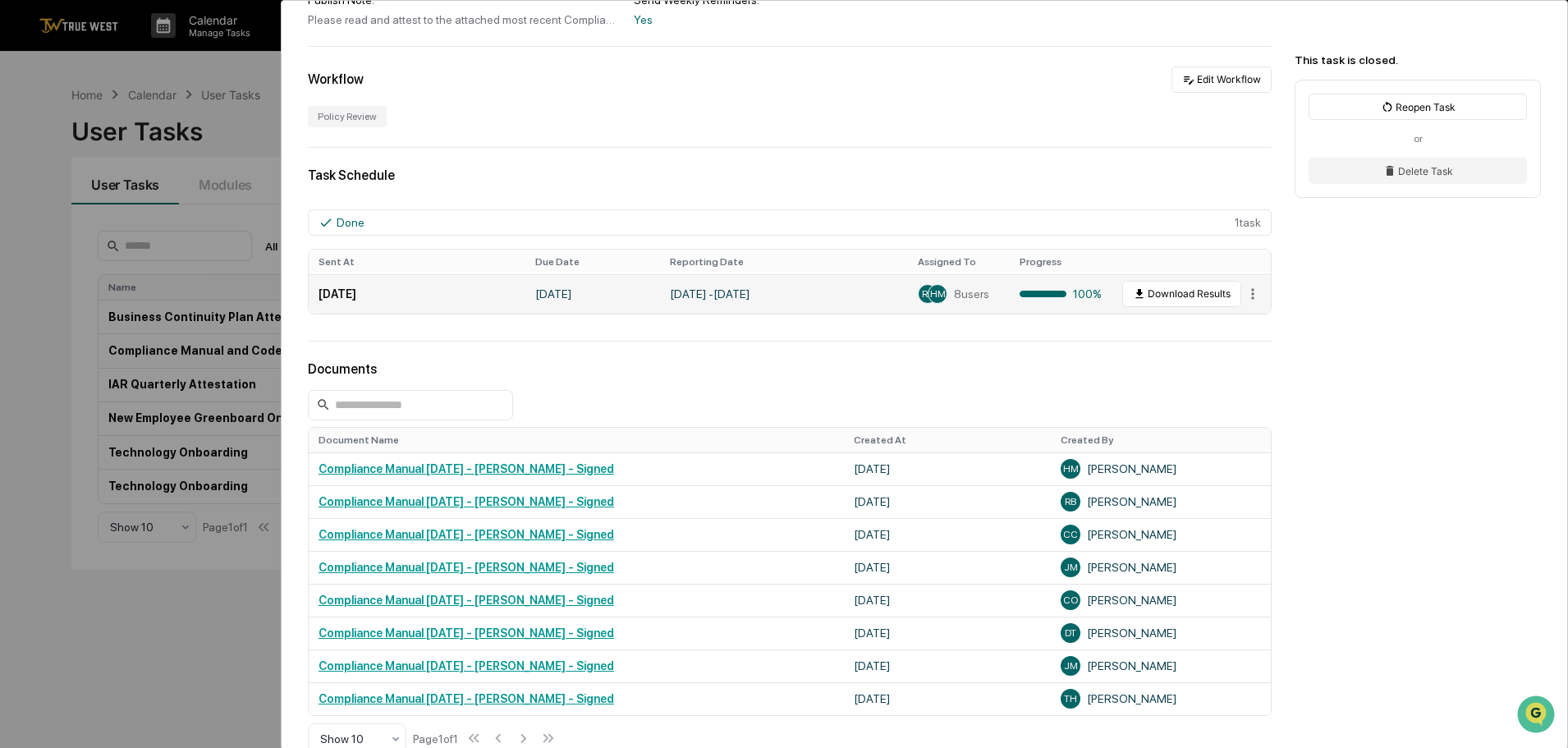
click at [361, 295] on td "[DATE]" at bounding box center [417, 294] width 217 height 39
click at [930, 294] on span "HM" at bounding box center [937, 294] width 16 height 12
click at [1244, 295] on html "Calendar Manage Tasks Reviews Approval Management Company People, Data, Setting…" at bounding box center [787, 374] width 1576 height 748
click at [1243, 322] on div "View" at bounding box center [1252, 323] width 105 height 27
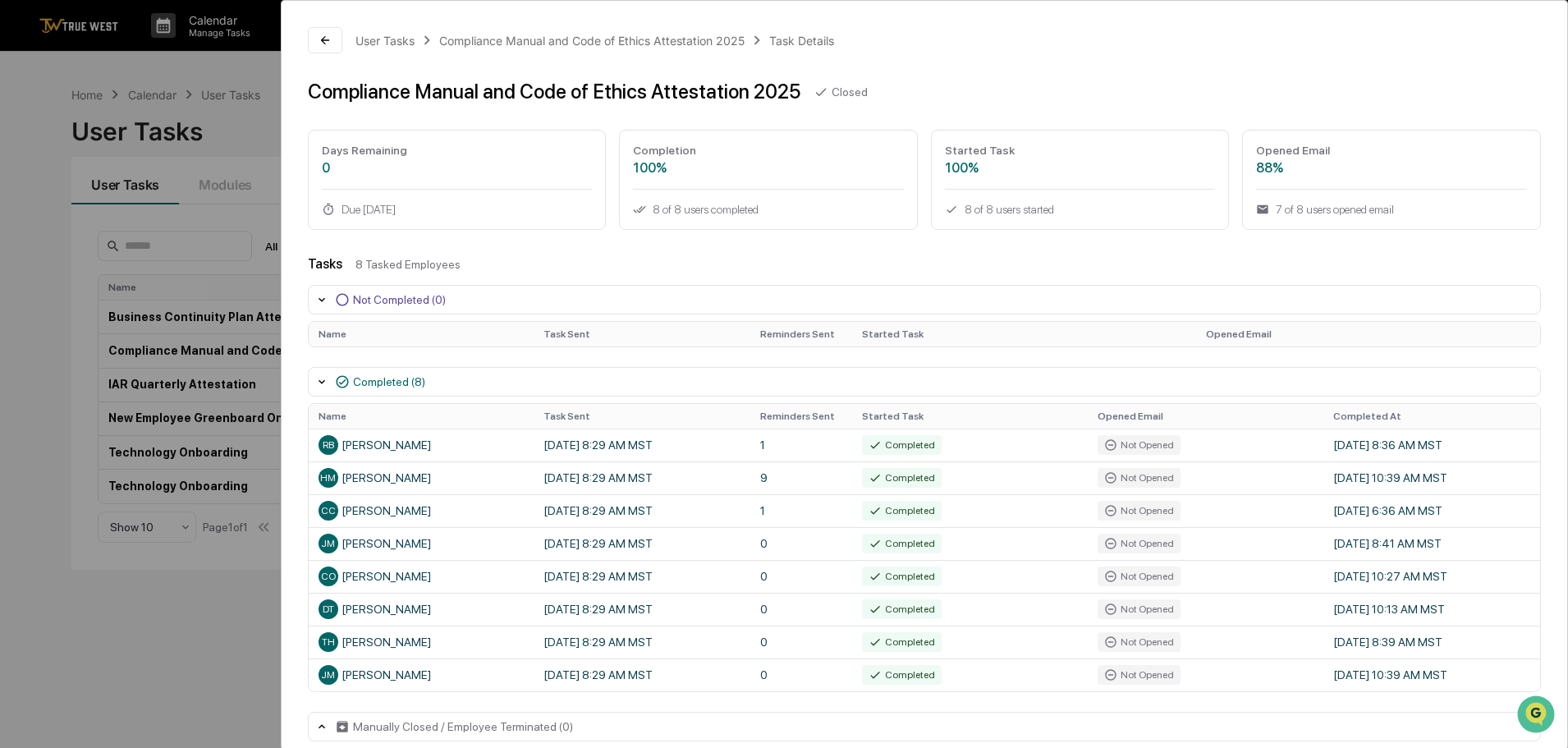
scroll to position [19, 0]
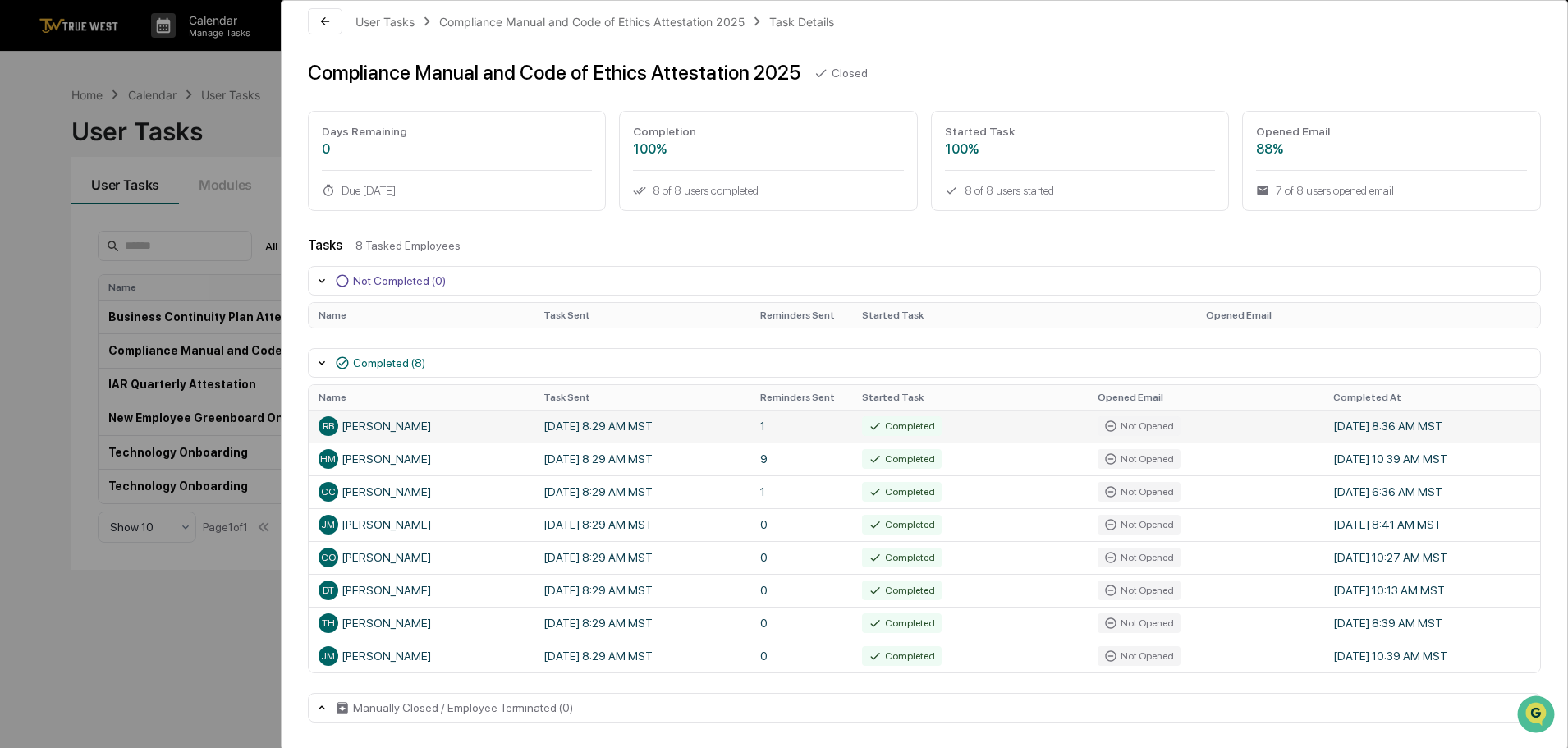
click at [327, 426] on span "RB" at bounding box center [329, 426] width 12 height 12
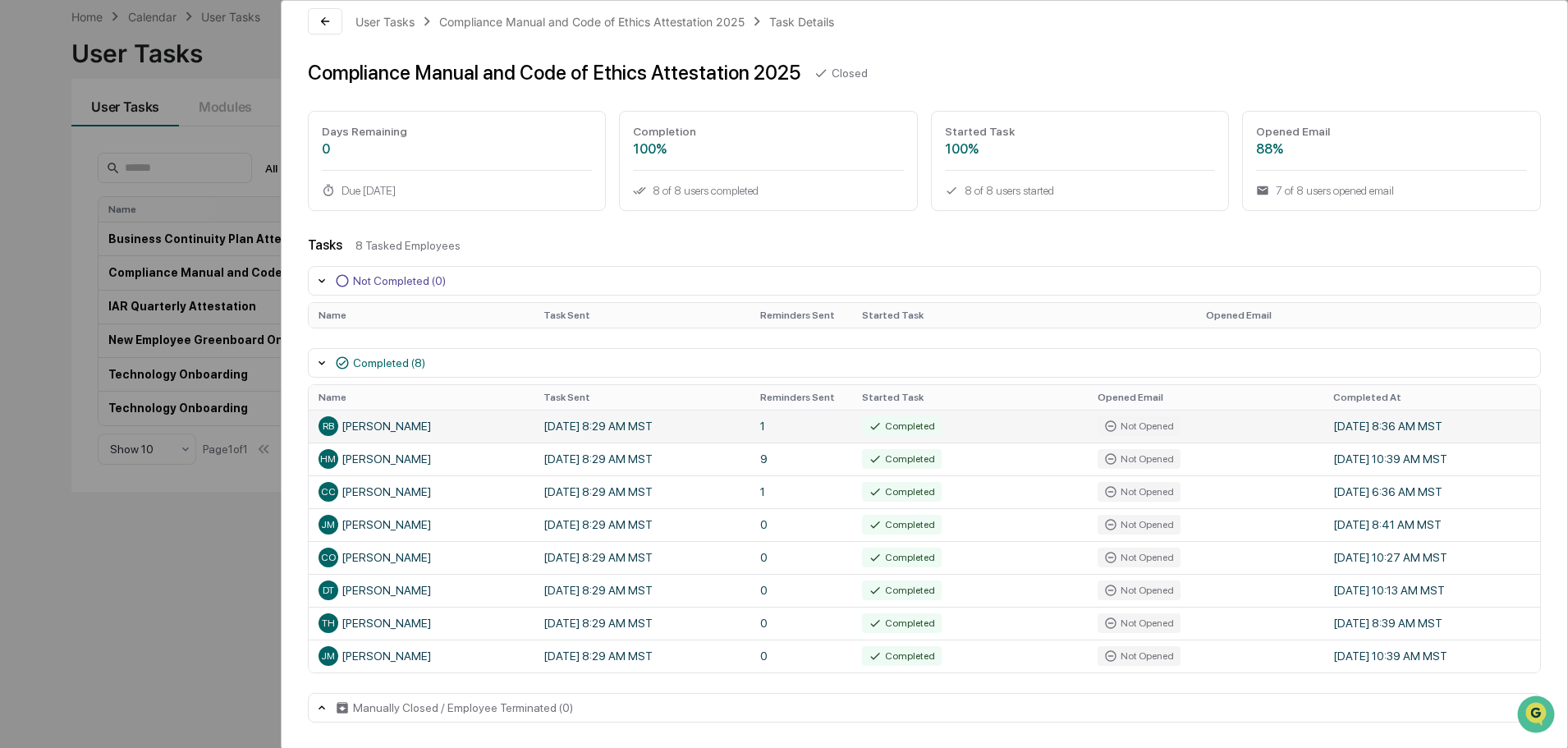
click at [620, 426] on td "May 14, 2025 8:29 AM MST" at bounding box center [642, 425] width 217 height 33
click at [331, 425] on span "RB" at bounding box center [329, 426] width 12 height 12
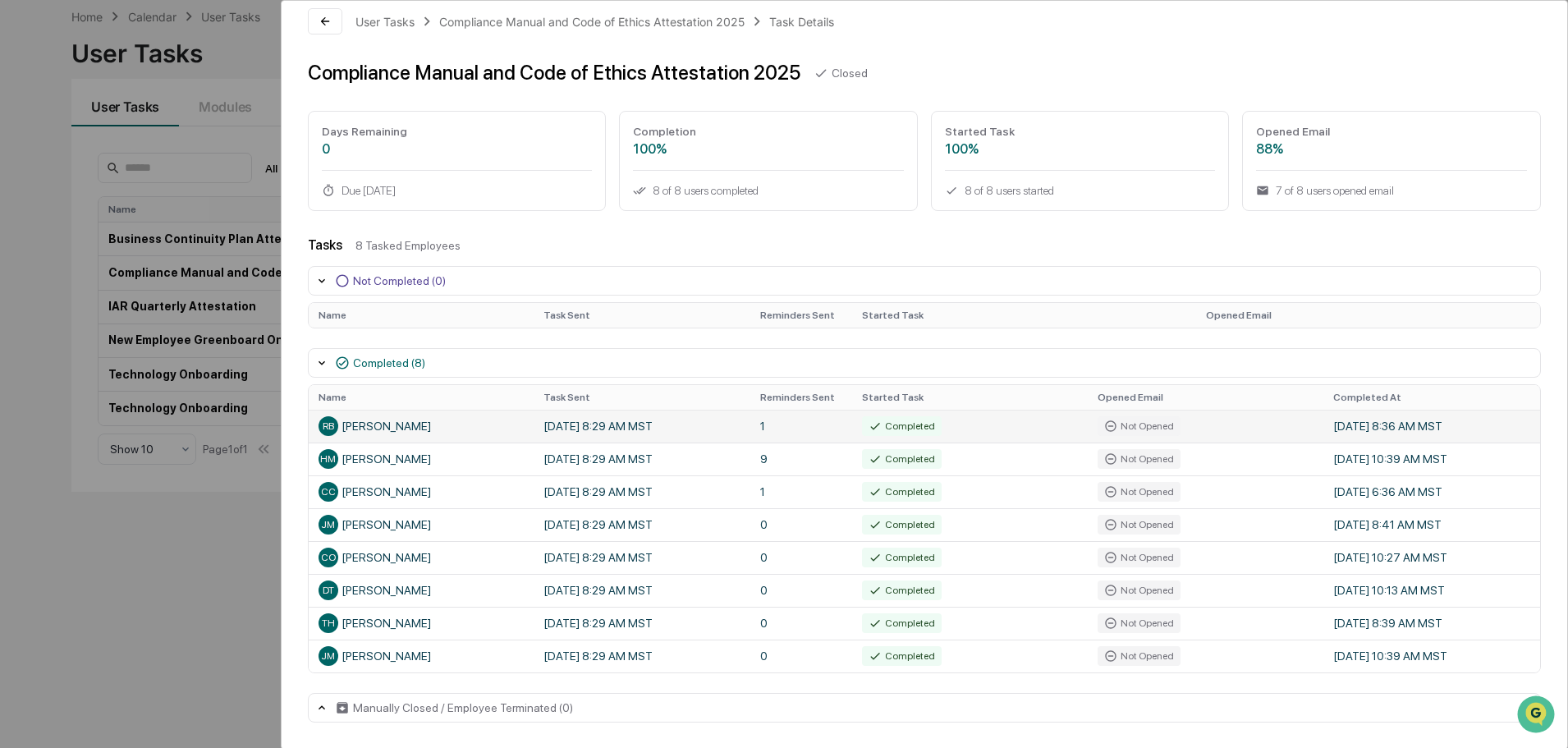
click at [1402, 424] on td "May 19, 2025 8:36 AM MST" at bounding box center [1432, 425] width 217 height 33
click at [323, 360] on icon at bounding box center [321, 362] width 13 height 13
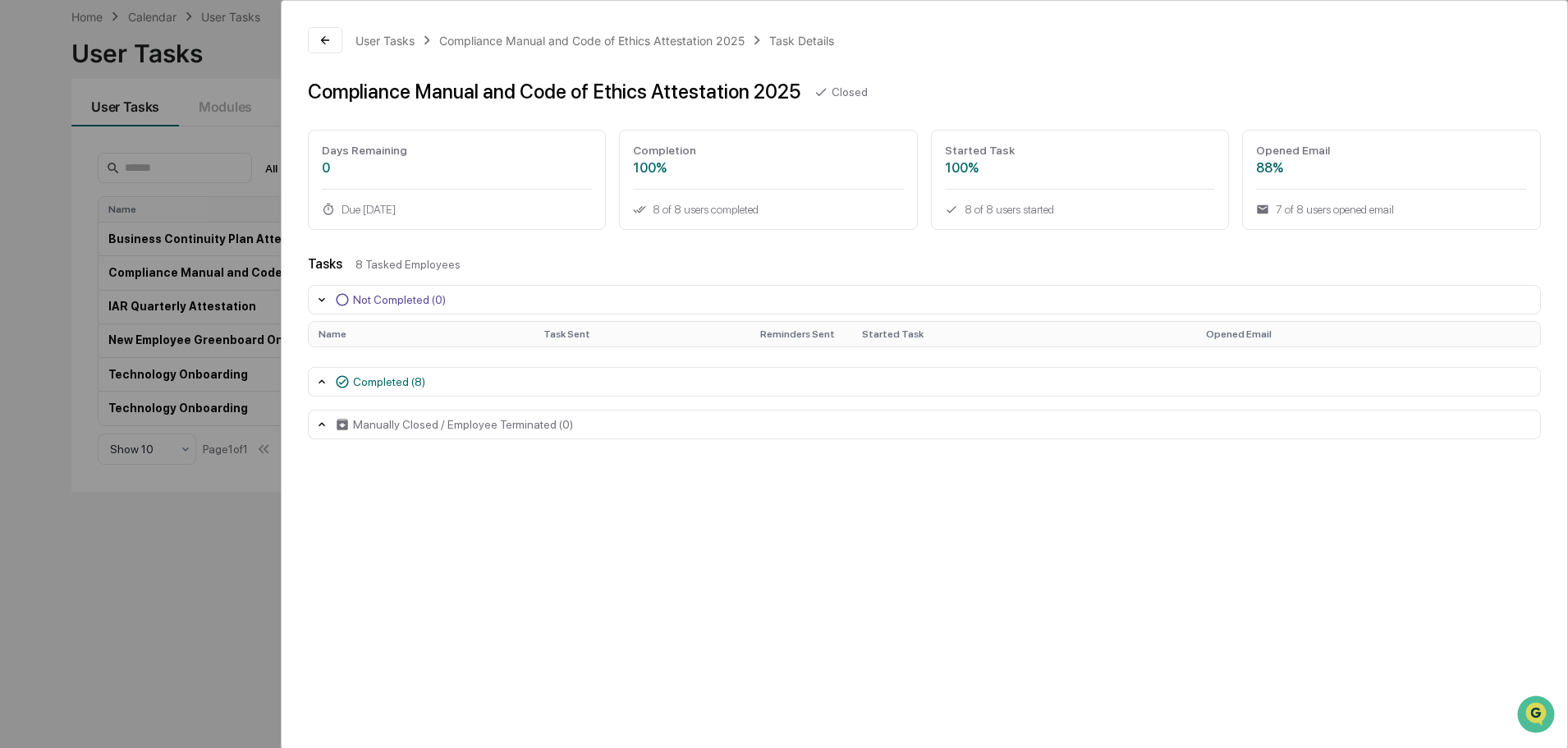
scroll to position [0, 0]
click at [322, 383] on icon at bounding box center [321, 381] width 13 height 13
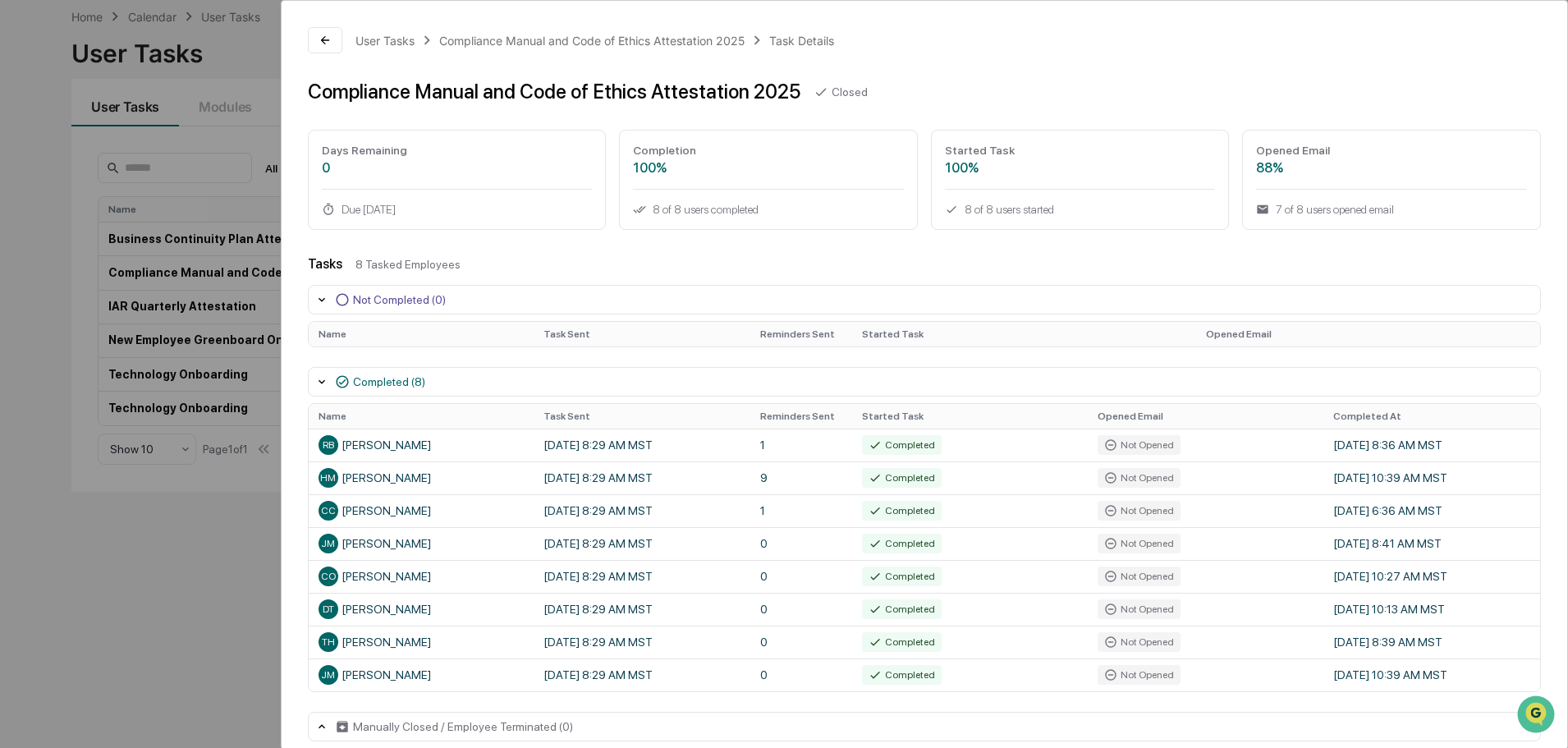
click at [253, 61] on div "User Tasks Compliance Manual and Code of Ethics Attestation 2025 Task Details C…" at bounding box center [784, 374] width 1568 height 748
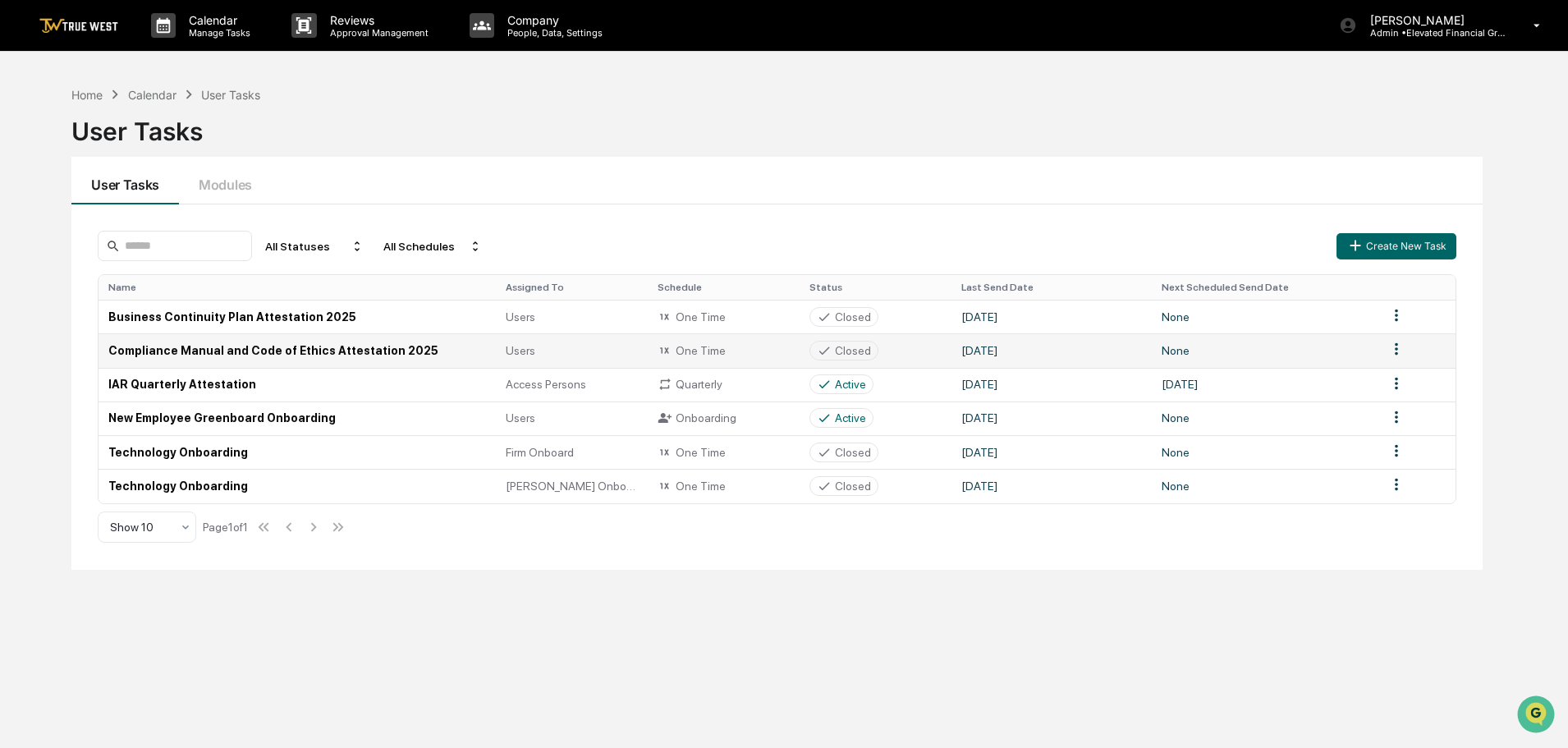
click at [247, 345] on td "Compliance Manual and Code of Ethics Attestation 2025" at bounding box center [297, 350] width 397 height 34
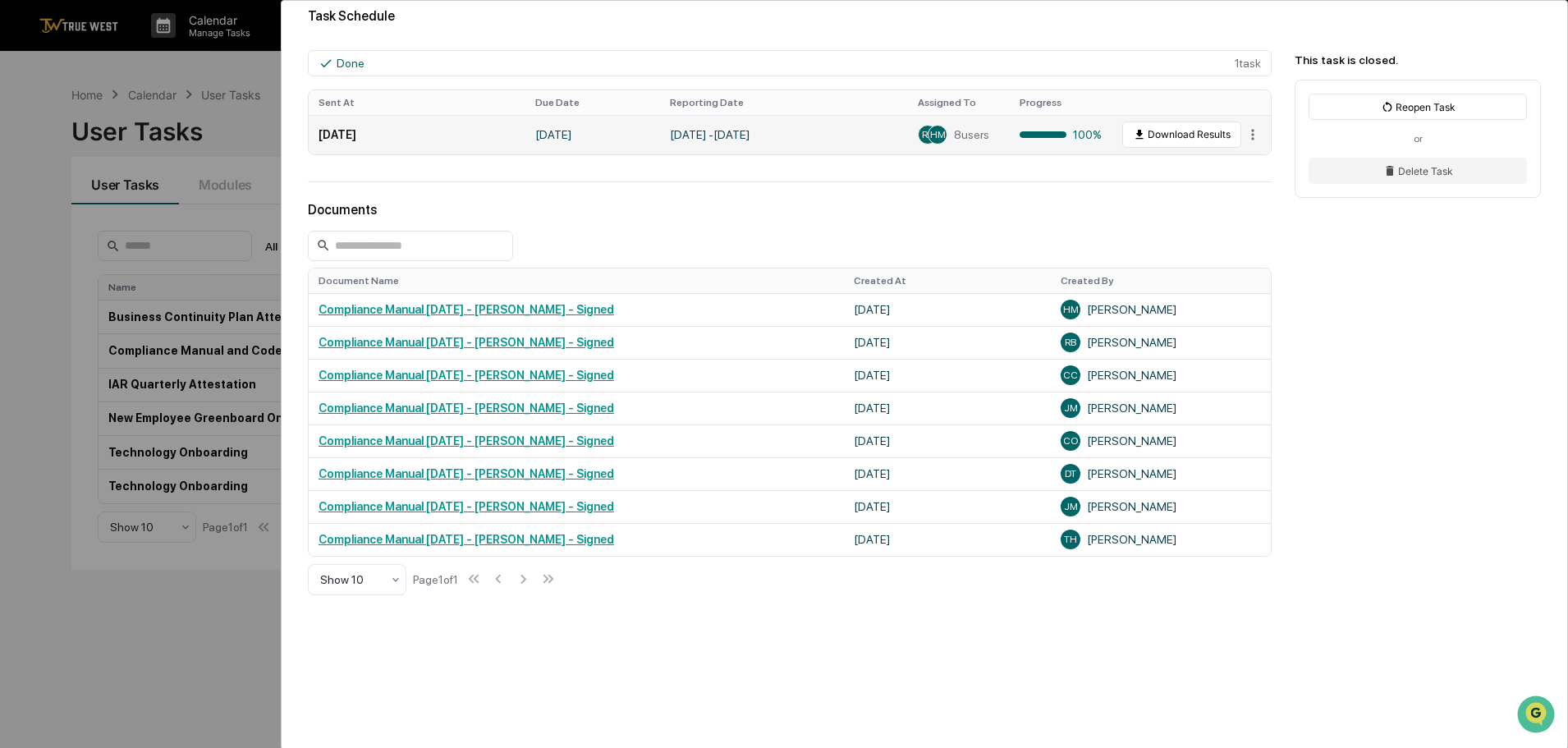
scroll to position [411, 0]
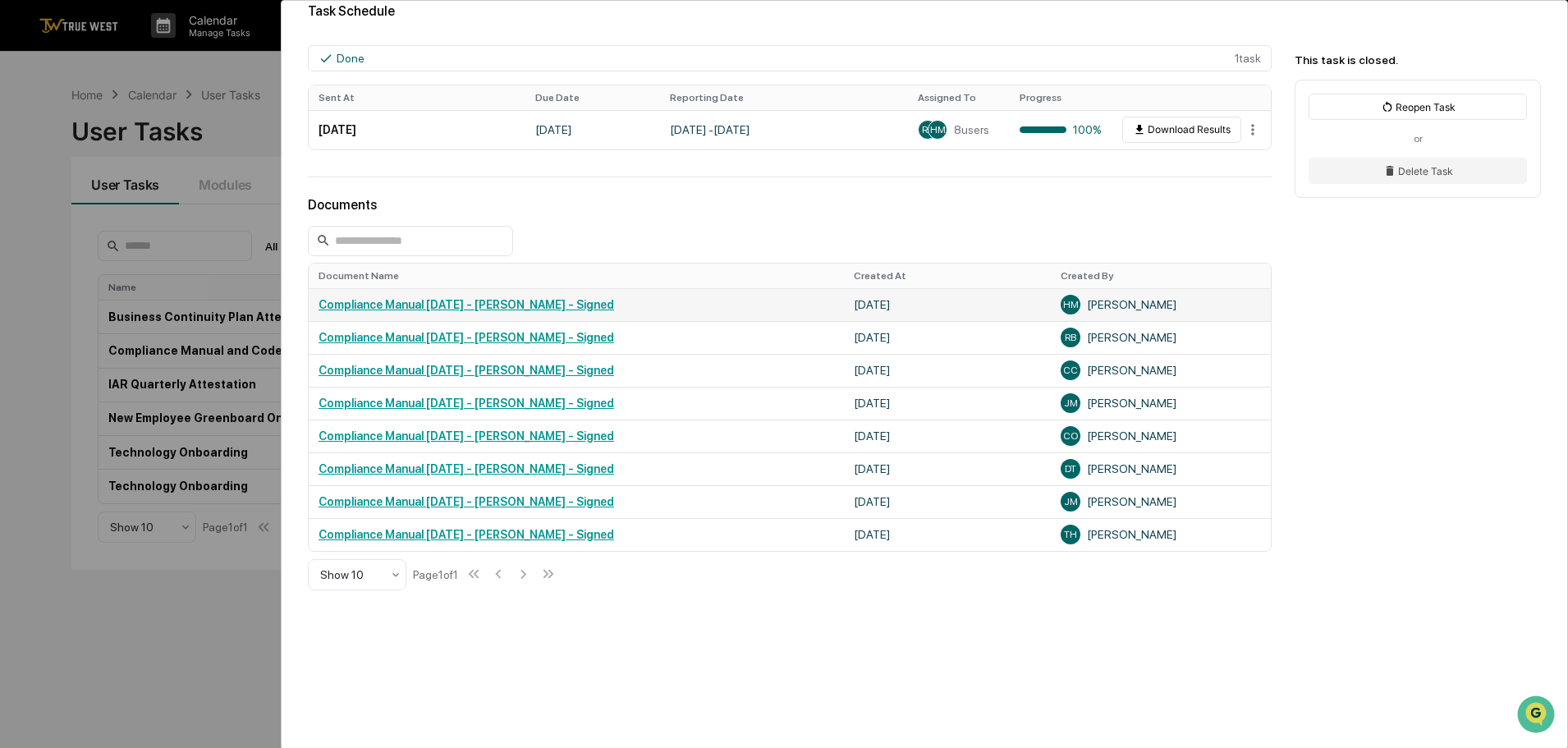
click at [527, 305] on link "Compliance Manual [DATE] - [PERSON_NAME] - Signed" at bounding box center [466, 304] width 295 height 13
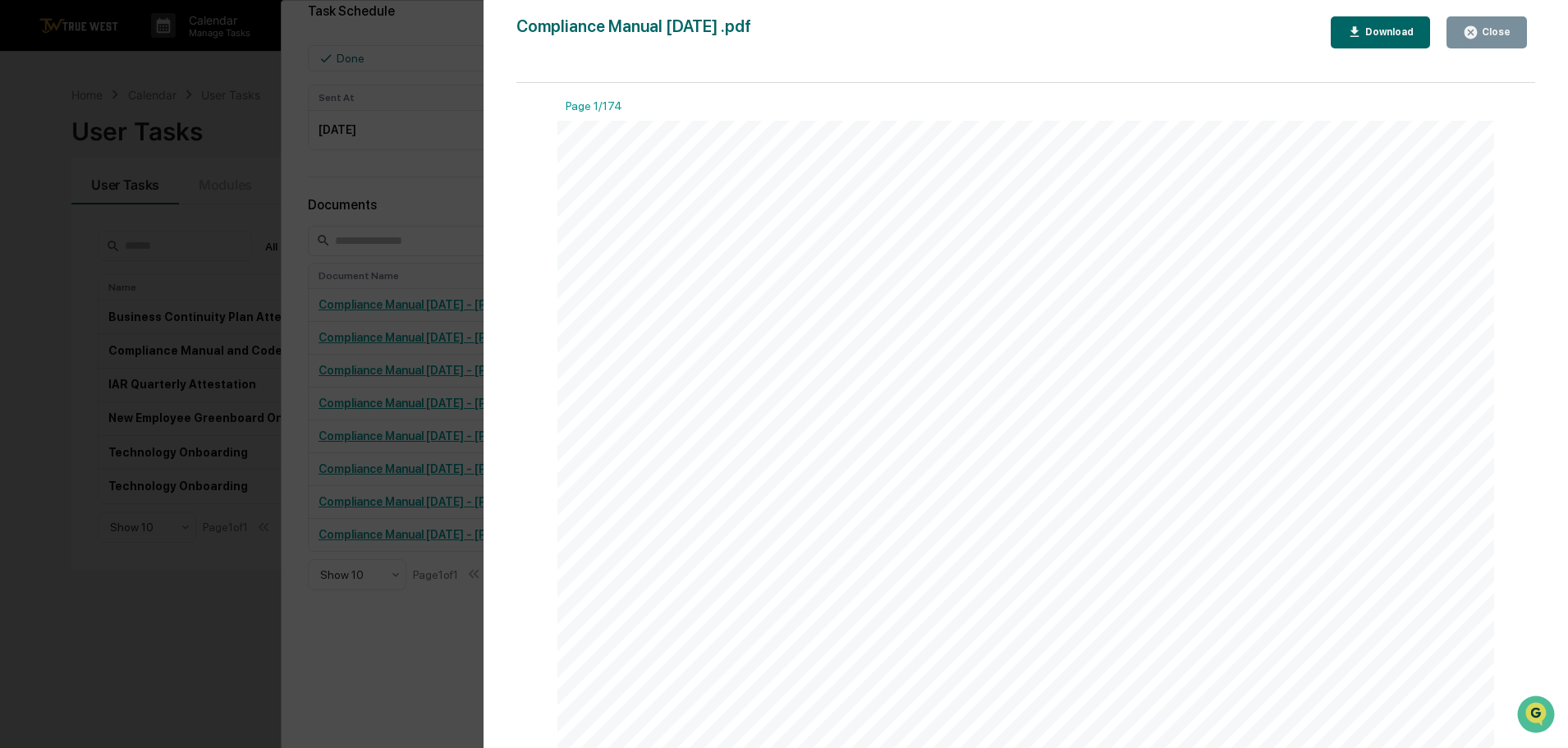
click at [1399, 32] on div "Download" at bounding box center [1387, 33] width 51 height 12
click at [439, 30] on div "Version History 07/07/2025, 05:39 PM Heather Mitchel Compliance Manual April 20…" at bounding box center [784, 374] width 1568 height 748
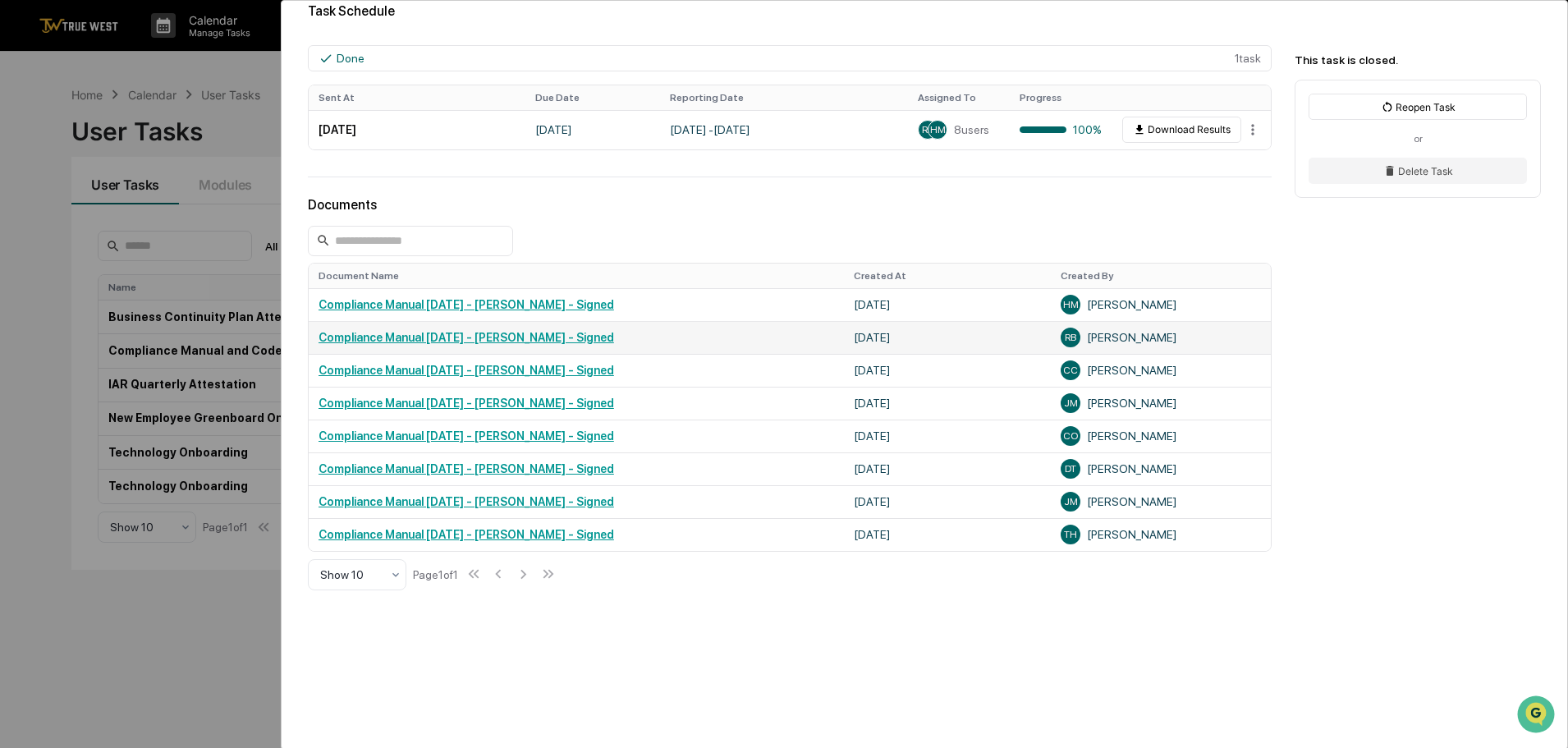
click at [406, 338] on link "Compliance Manual April 2025 - Ryan Bradley - Signed" at bounding box center [466, 337] width 295 height 13
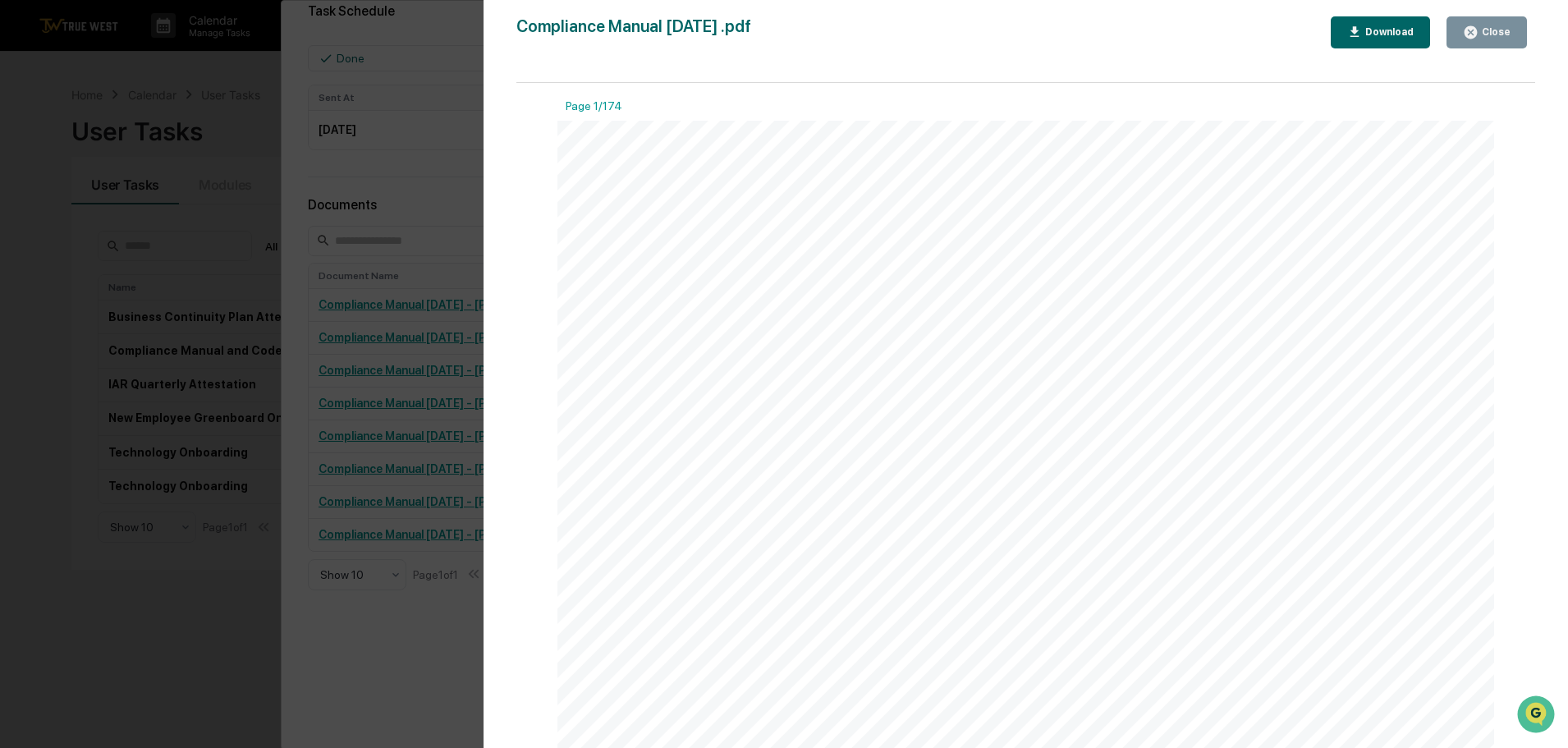
click at [1401, 33] on div "Download" at bounding box center [1387, 33] width 51 height 12
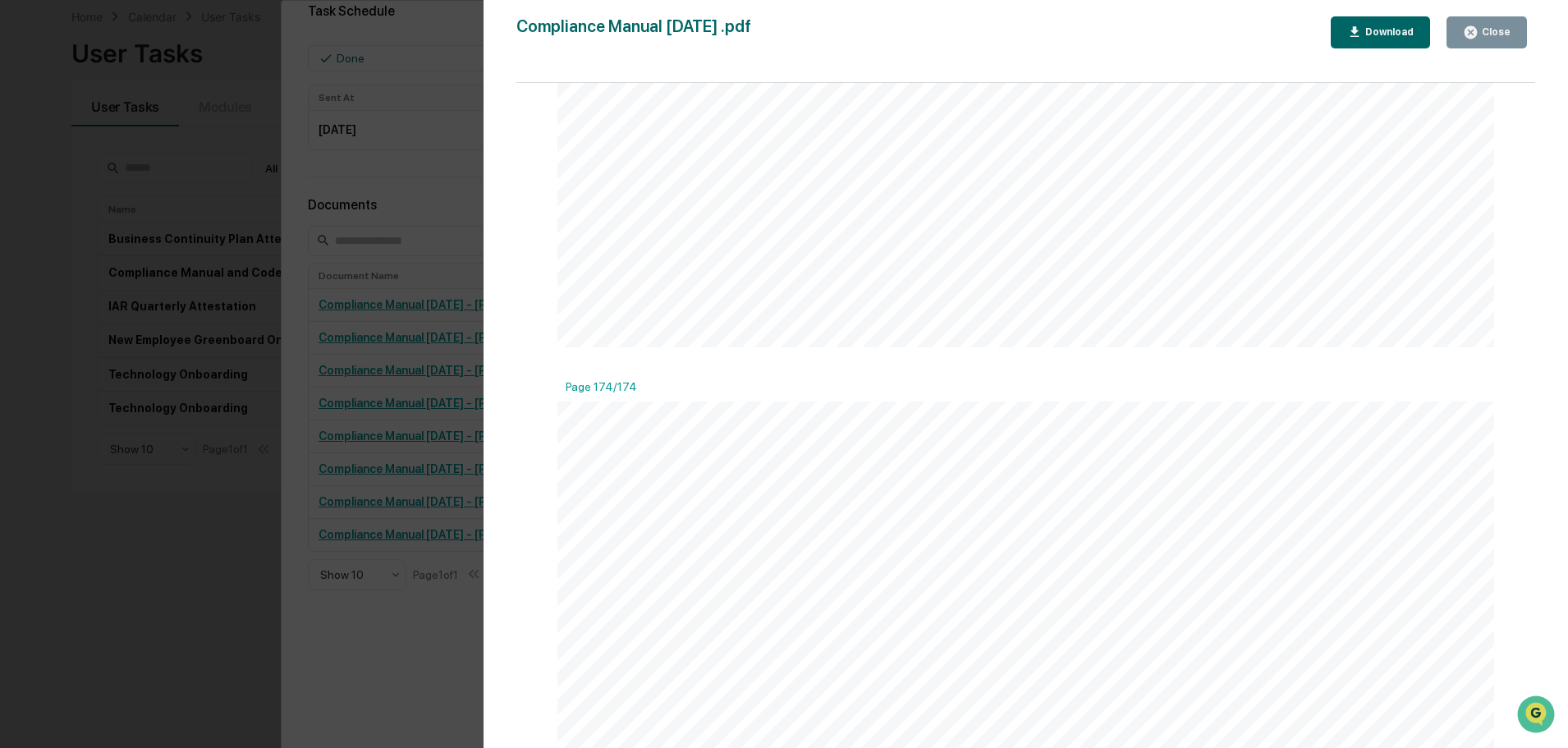
scroll to position [218801, 0]
click at [1505, 32] on div "Close" at bounding box center [1494, 33] width 32 height 12
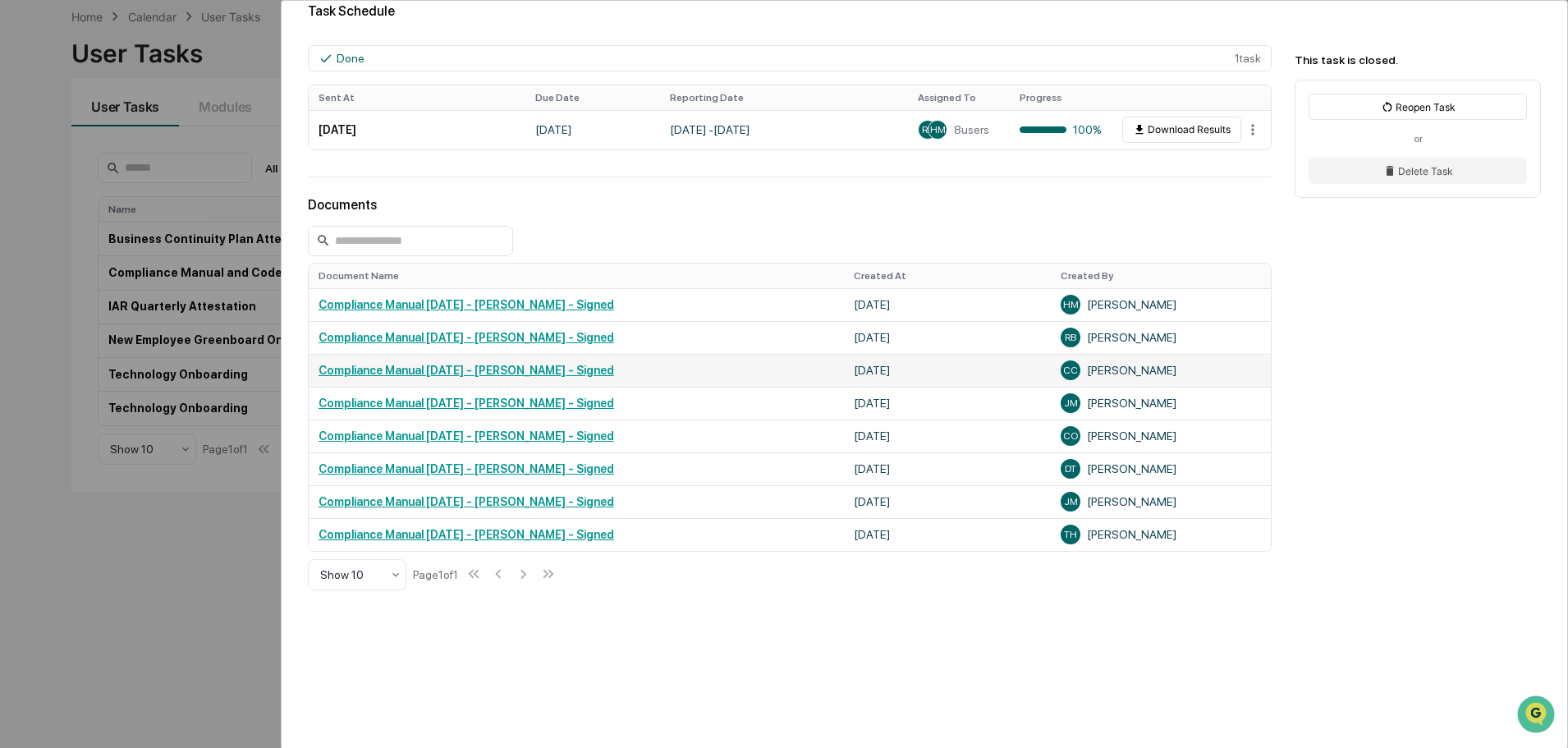
click at [405, 371] on link "Compliance Manual April 2025 - Christopher Condle - Signed" at bounding box center [466, 369] width 295 height 13
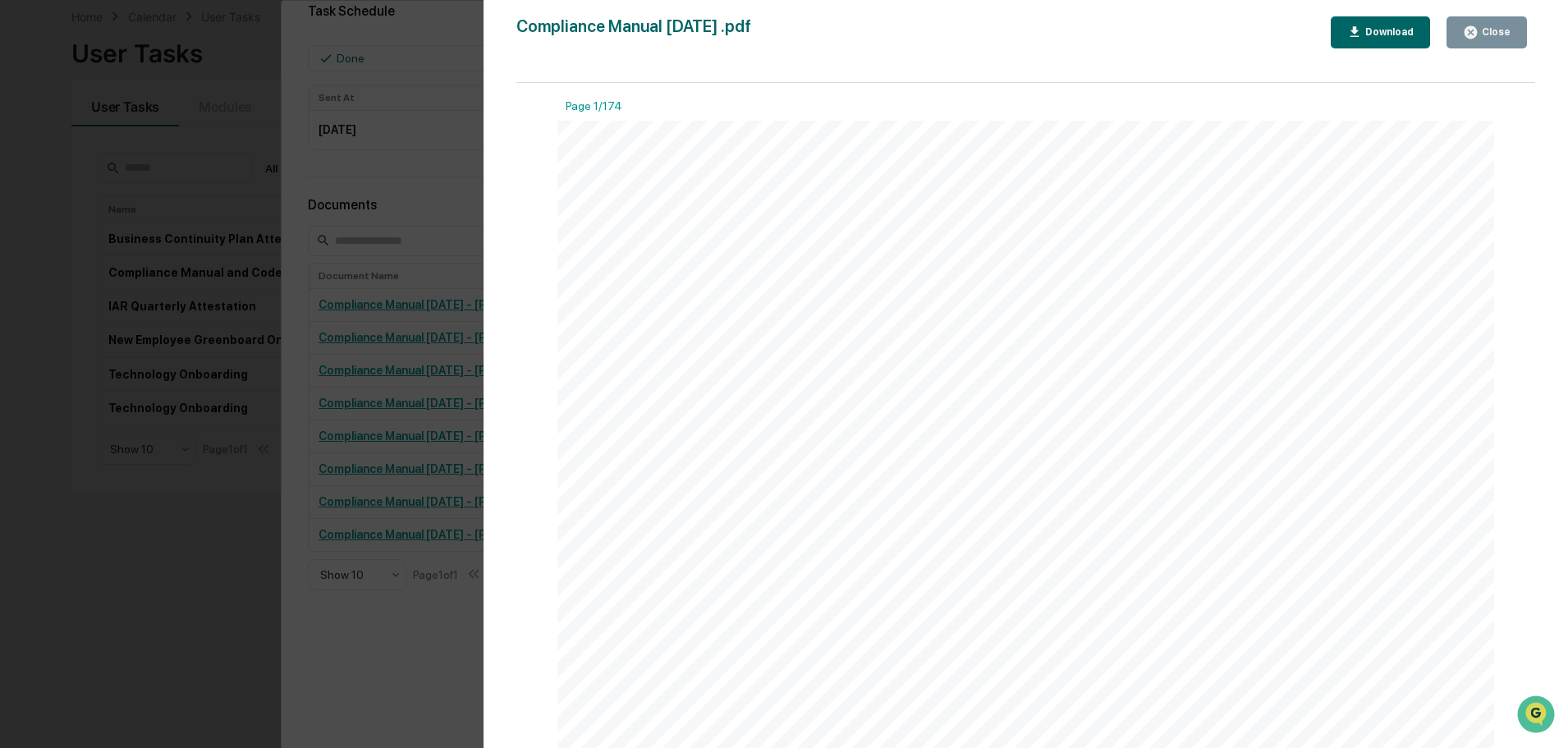
click at [1401, 31] on div "Download" at bounding box center [1387, 33] width 51 height 12
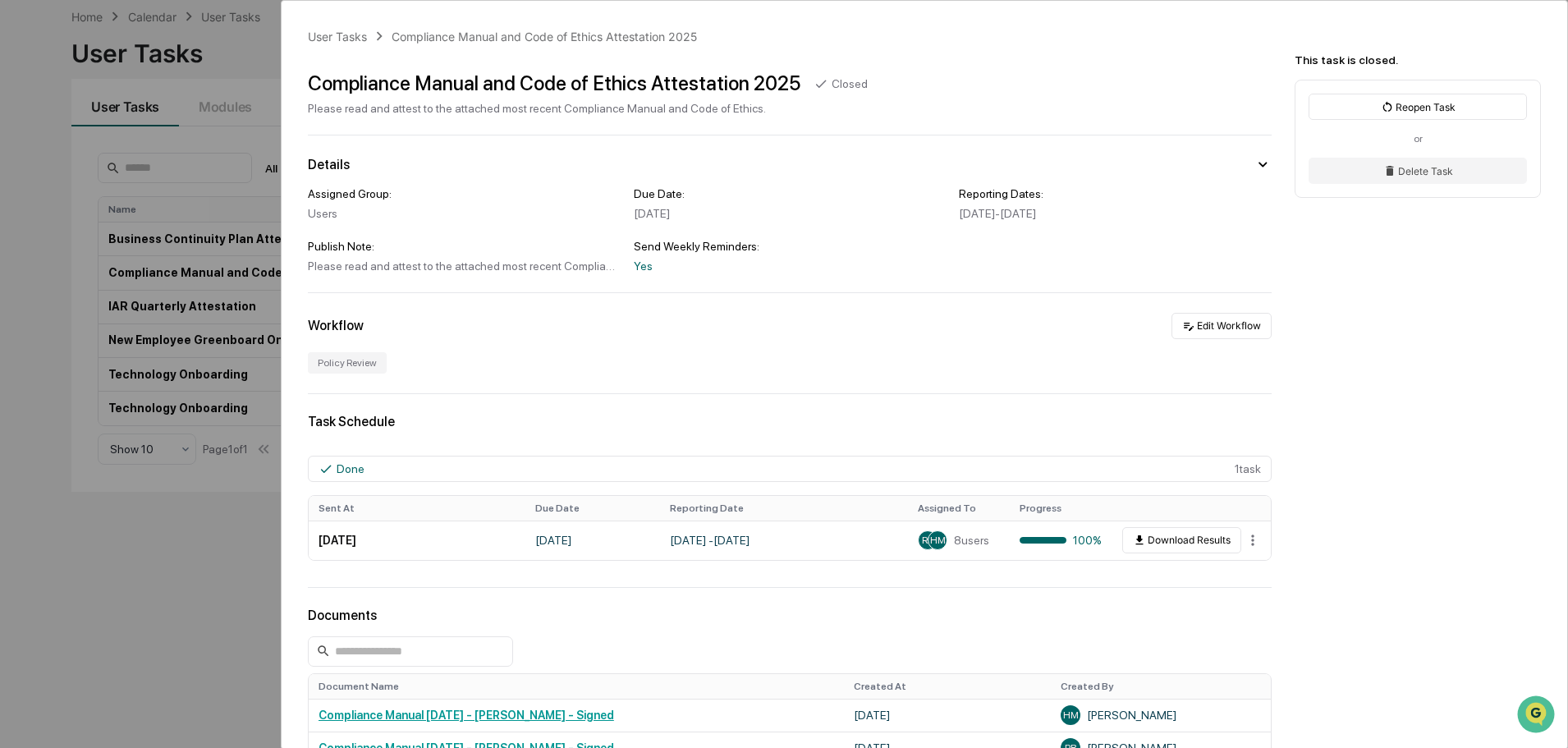
scroll to position [411, 0]
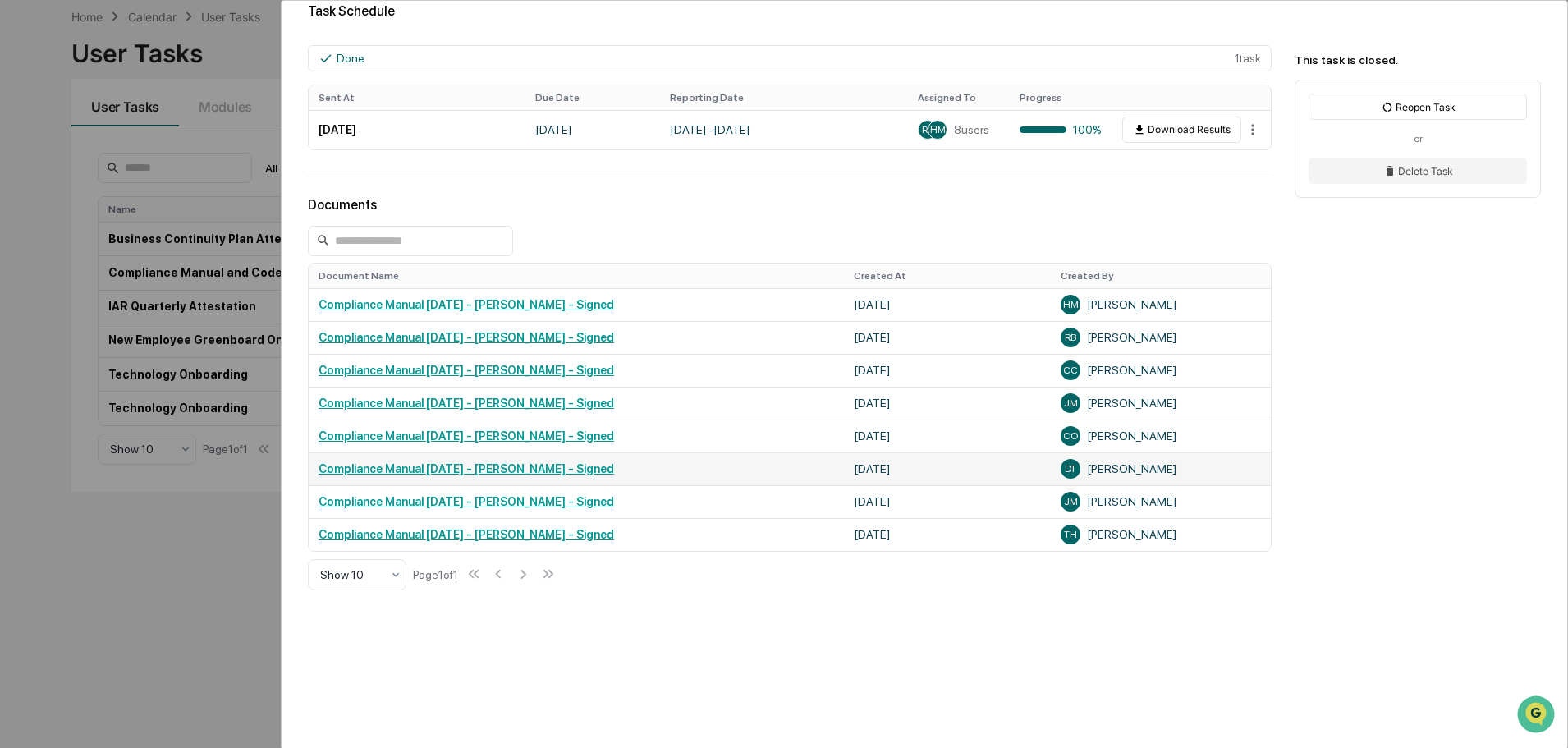
click at [501, 466] on link "Compliance Manual [DATE] - [PERSON_NAME] - Signed" at bounding box center [466, 468] width 295 height 13
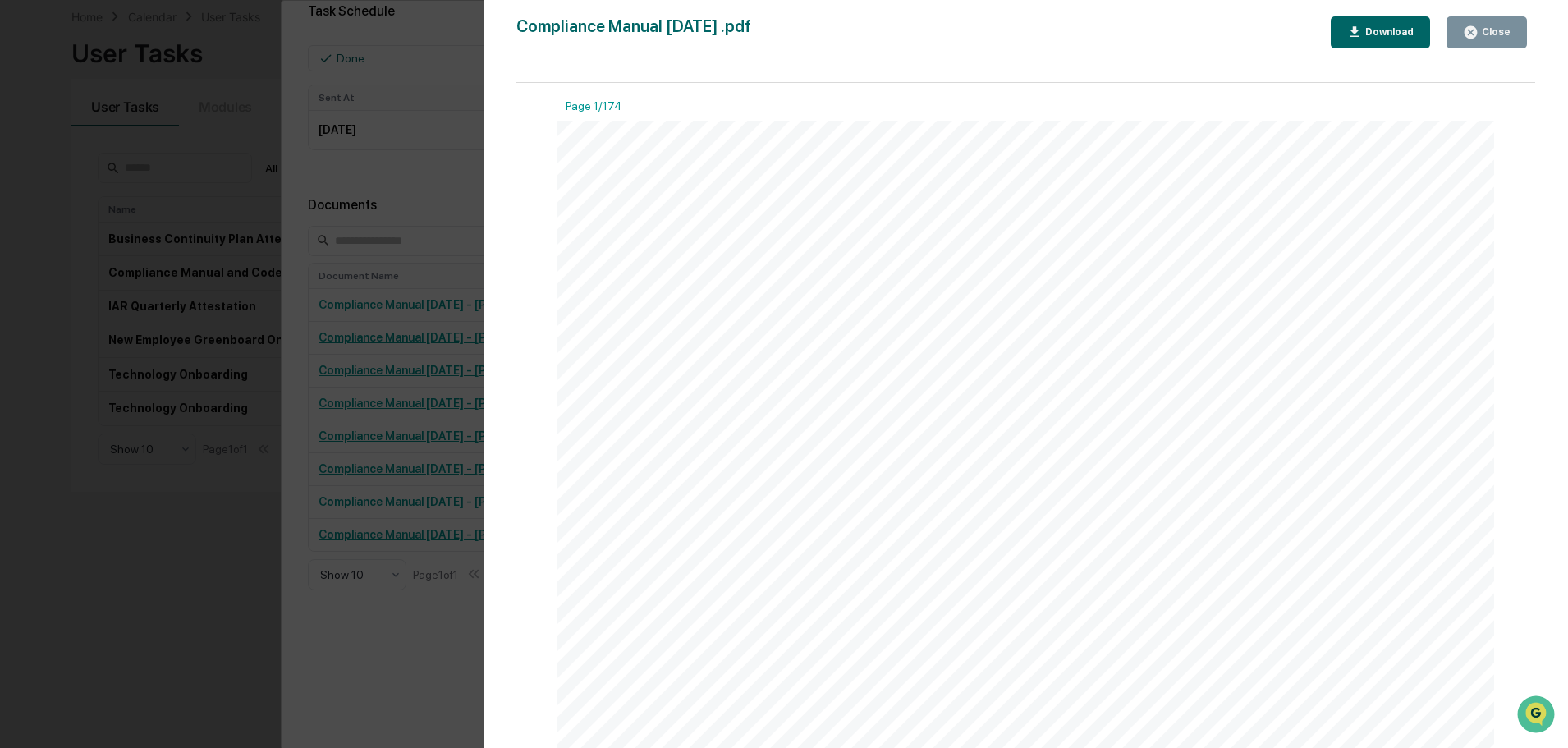
click at [1400, 34] on div "Download" at bounding box center [1387, 33] width 51 height 12
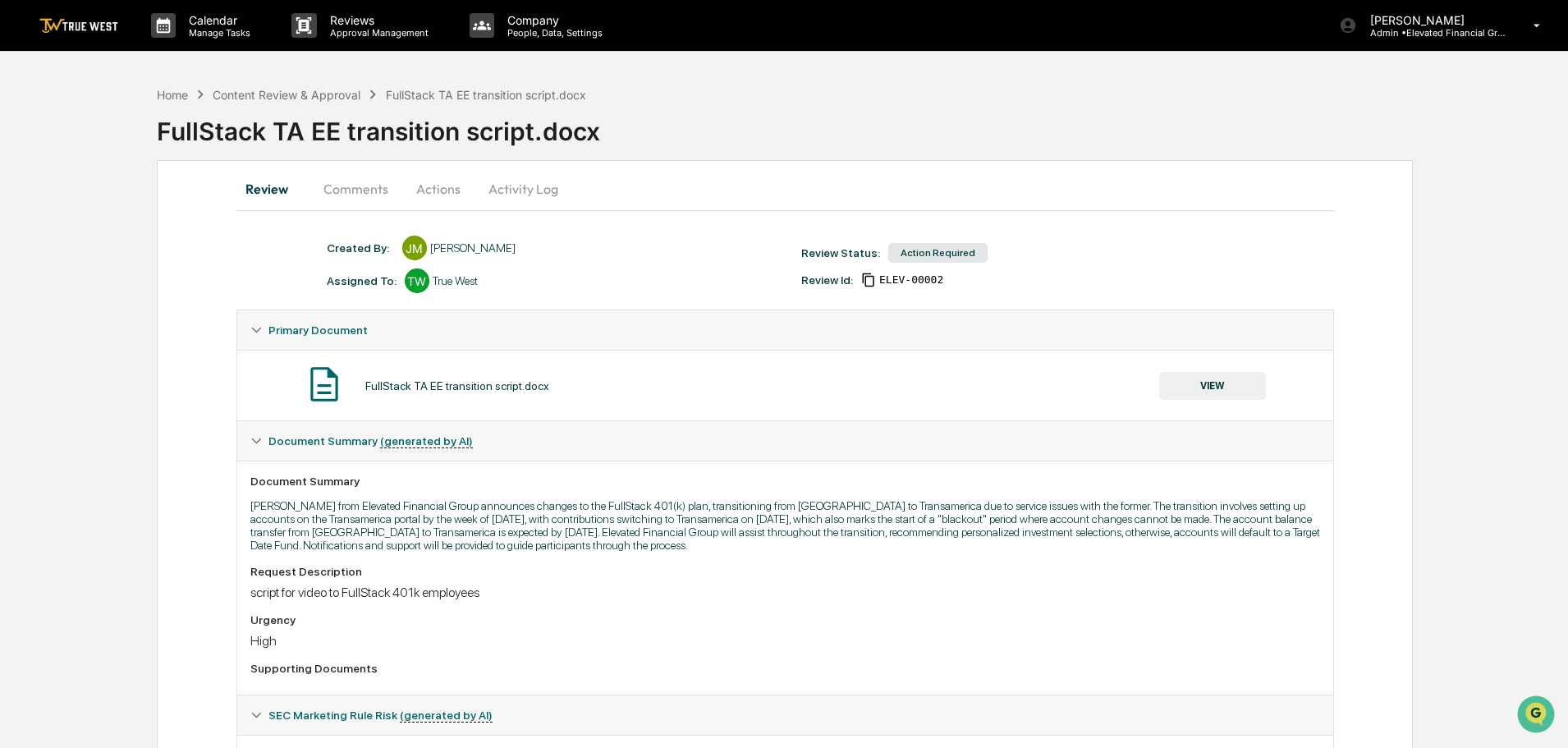
click at [446, 186] on button "Actions" at bounding box center [438, 188] width 74 height 39
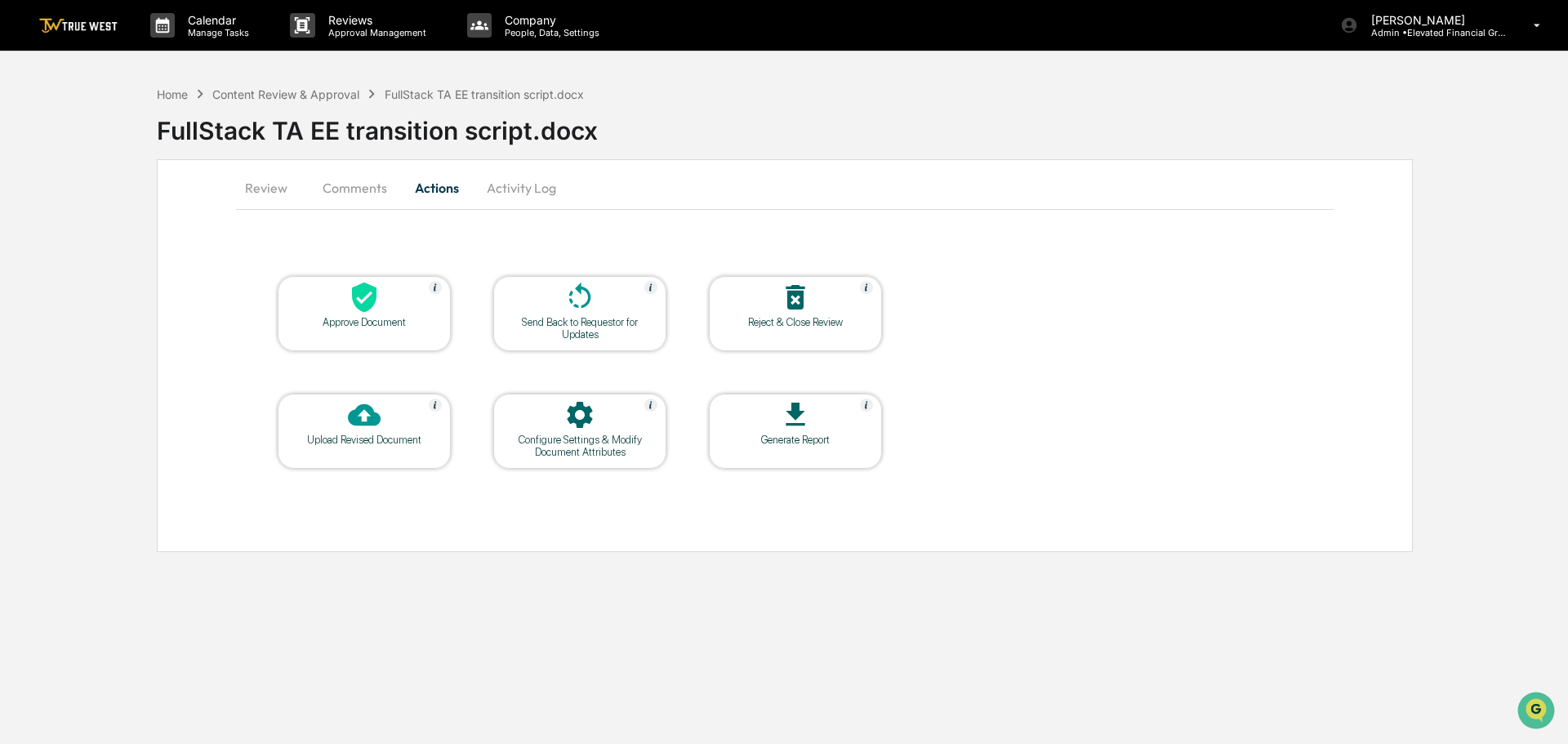
click at [357, 300] on icon at bounding box center [363, 297] width 25 height 30
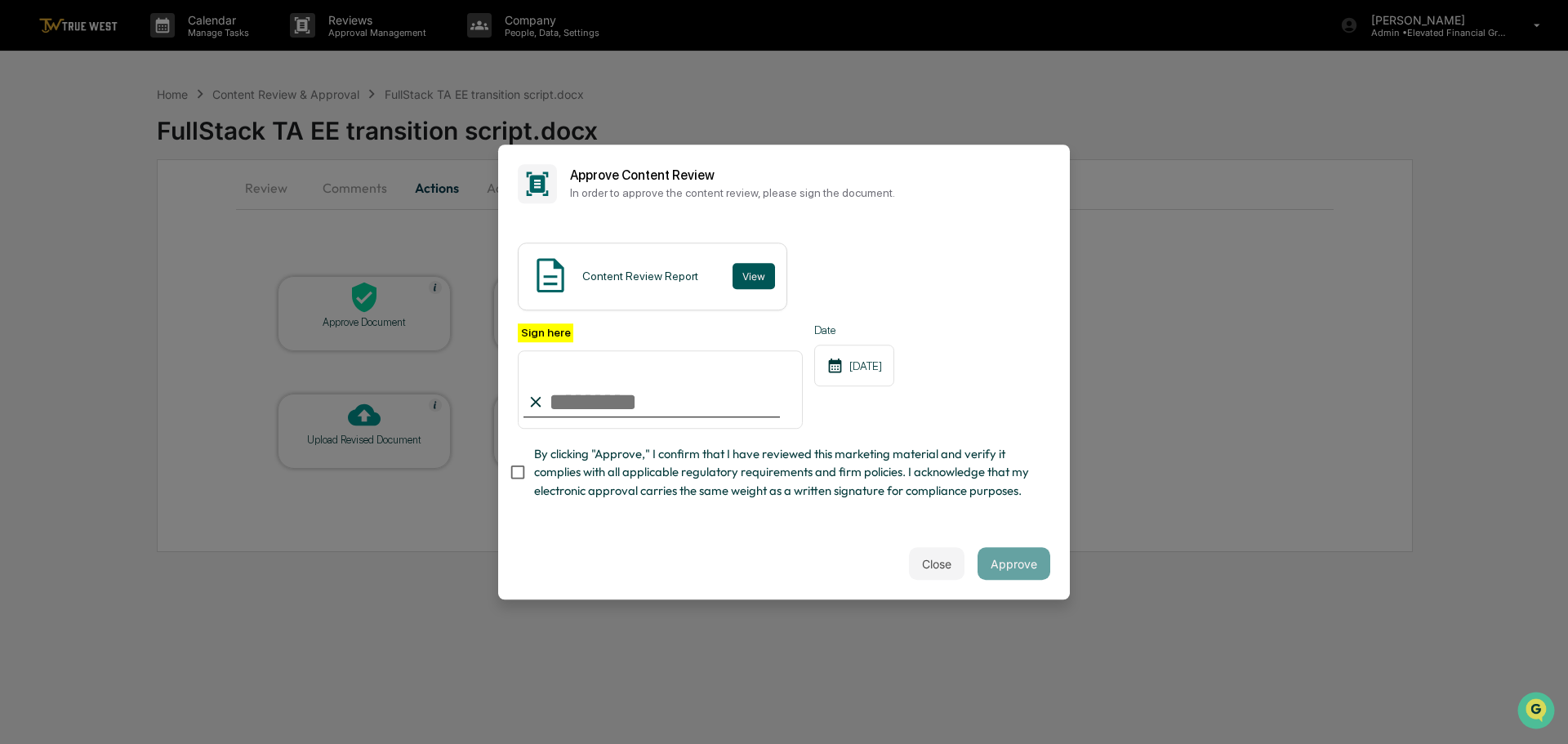
click at [749, 275] on button "View" at bounding box center [753, 276] width 42 height 27
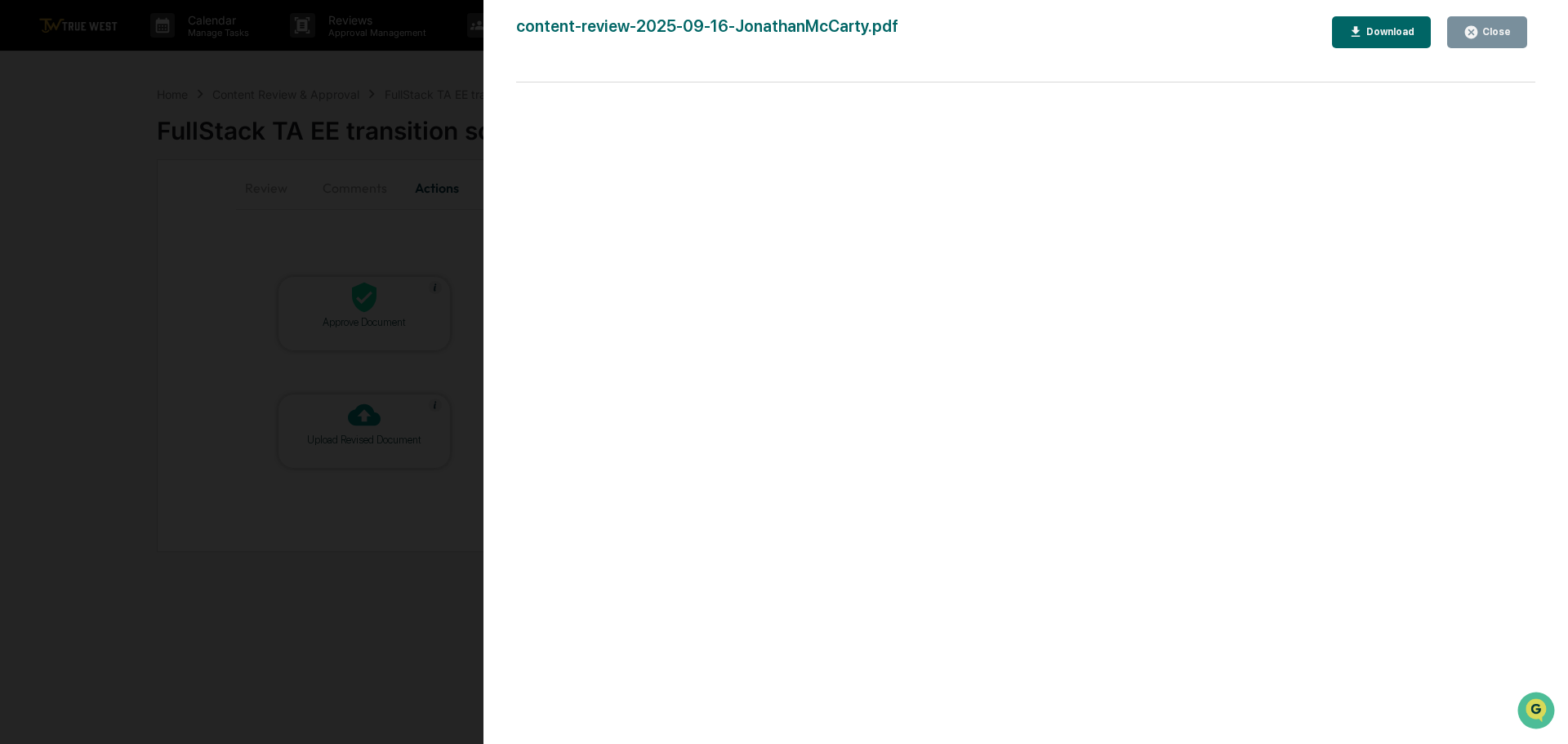
click at [398, 74] on div "Version History [DATE] 02:58 PM [PERSON_NAME] content-review-2025-09-16-Jonatha…" at bounding box center [784, 372] width 1568 height 744
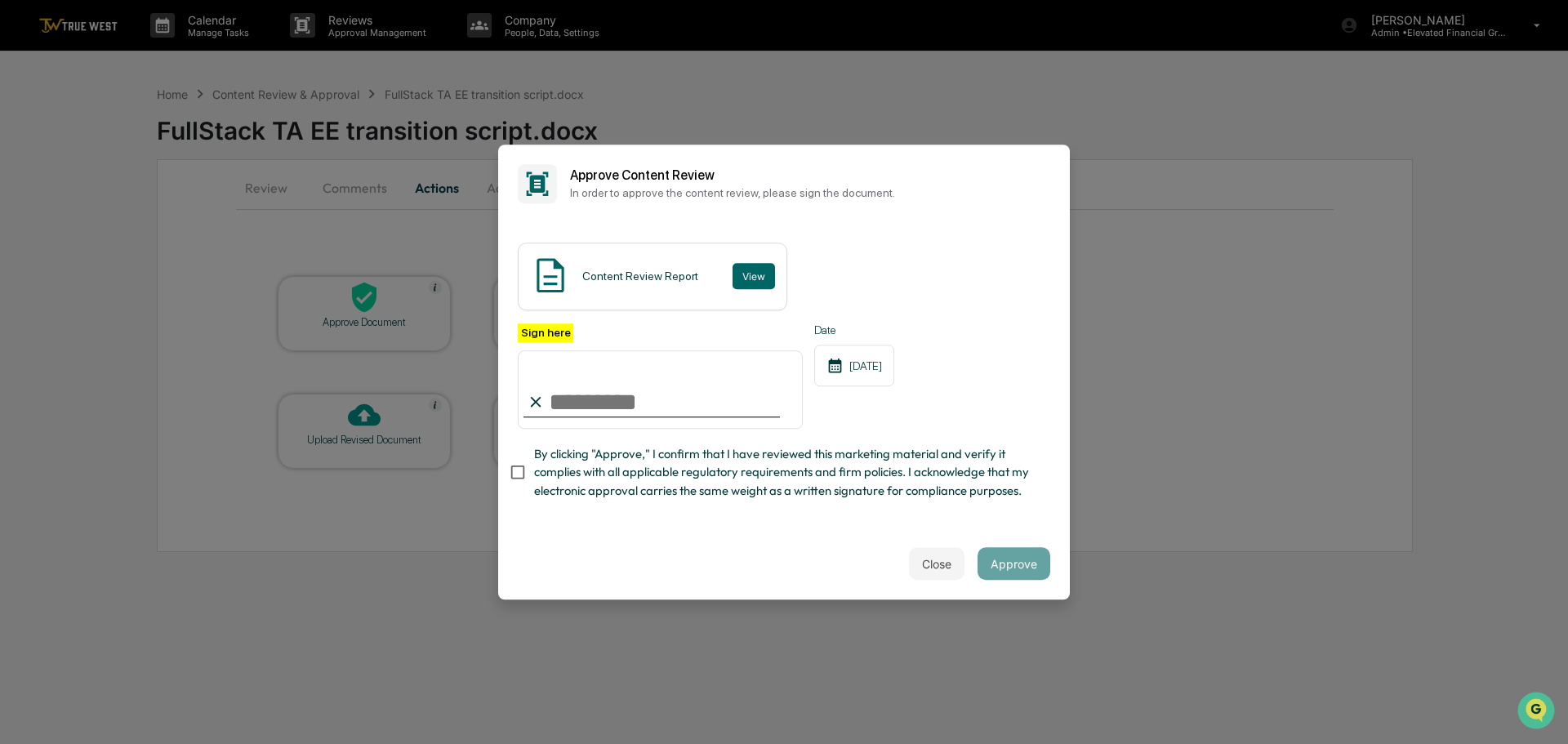
click at [578, 399] on input "Sign here" at bounding box center [660, 390] width 285 height 79
type input "**********"
click at [1022, 565] on button "Approve" at bounding box center [1014, 562] width 73 height 32
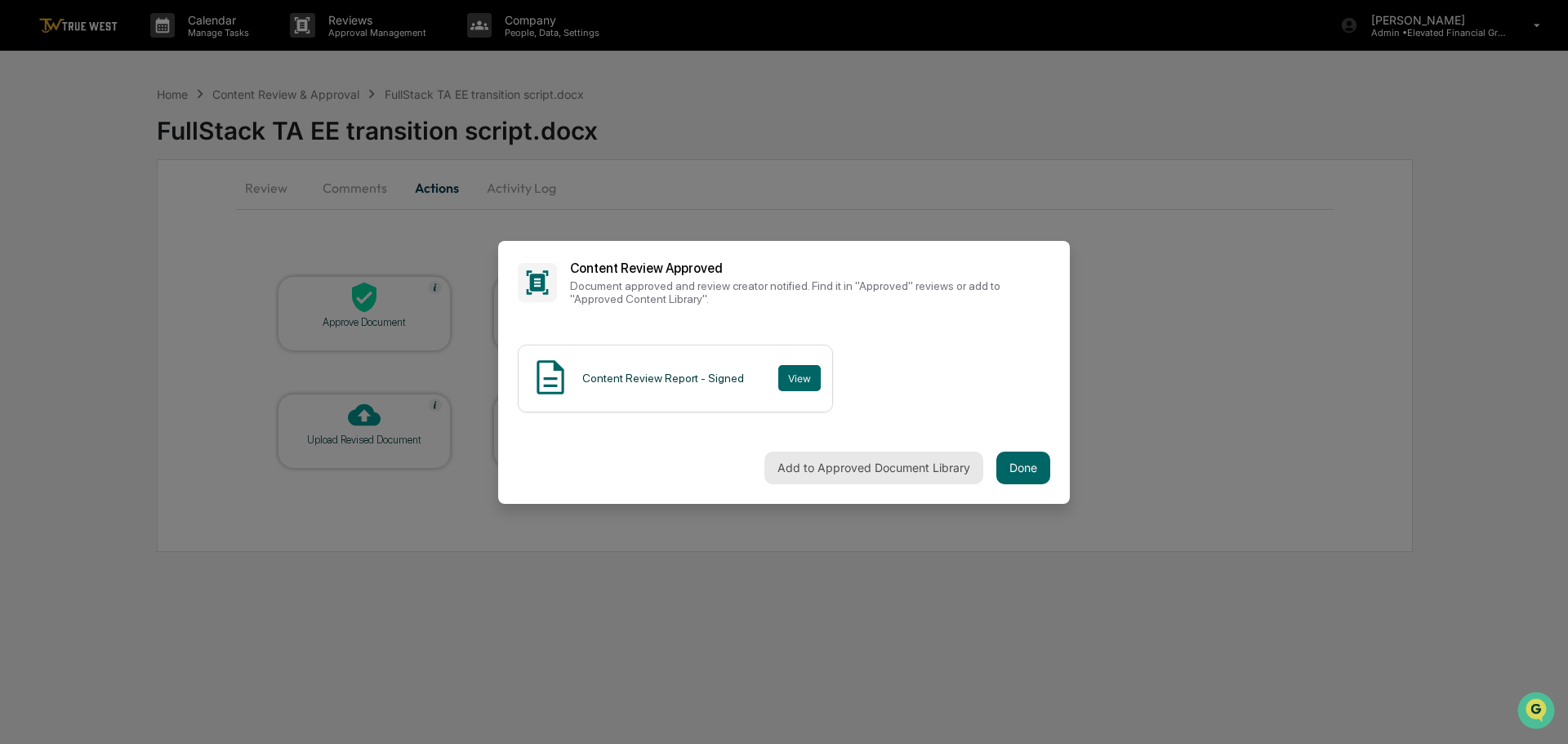
click at [851, 468] on button "Add to Approved Document Library" at bounding box center [873, 467] width 219 height 32
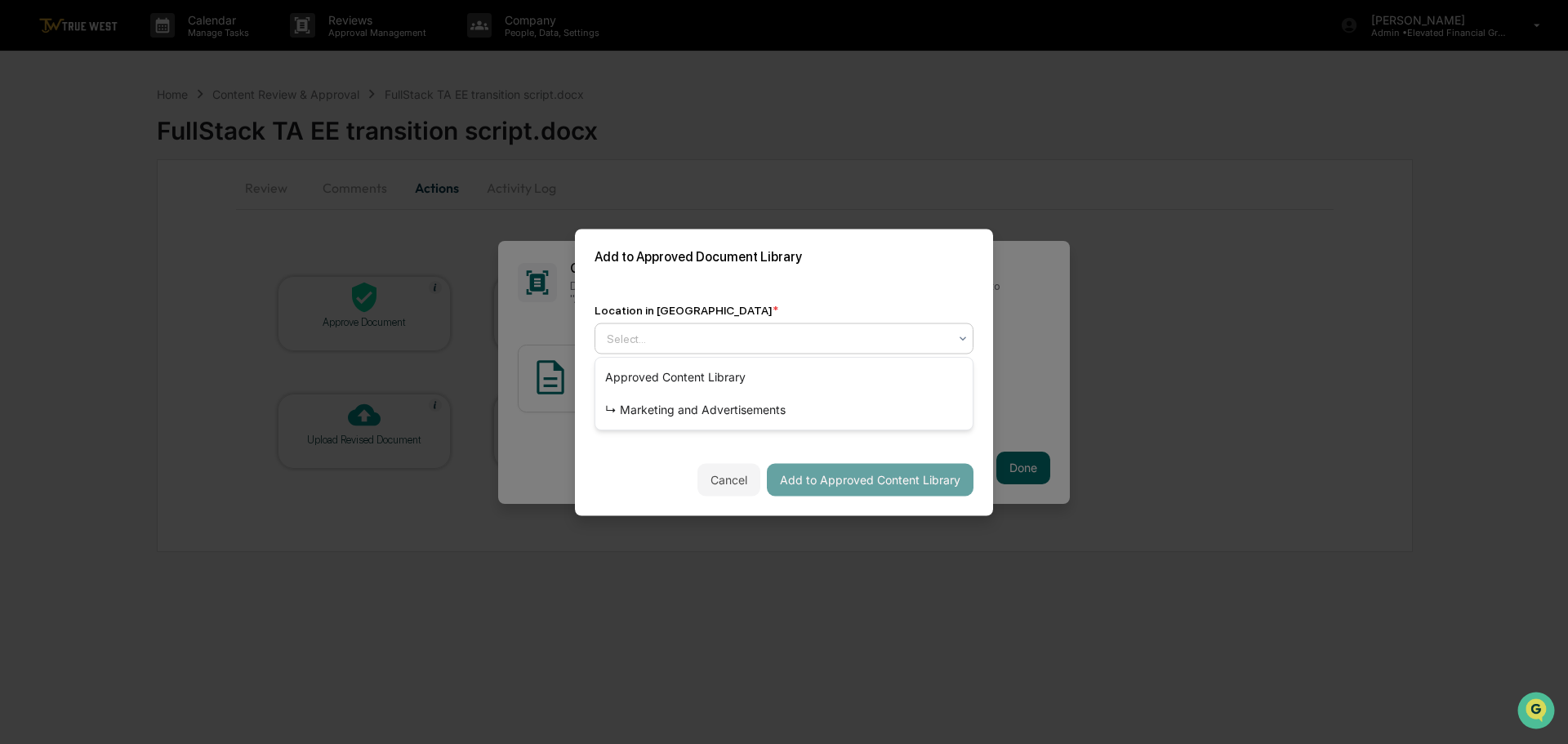
click at [754, 332] on div at bounding box center [778, 338] width 342 height 17
click at [709, 408] on div "↳ Marketing and Advertisements" at bounding box center [784, 409] width 377 height 32
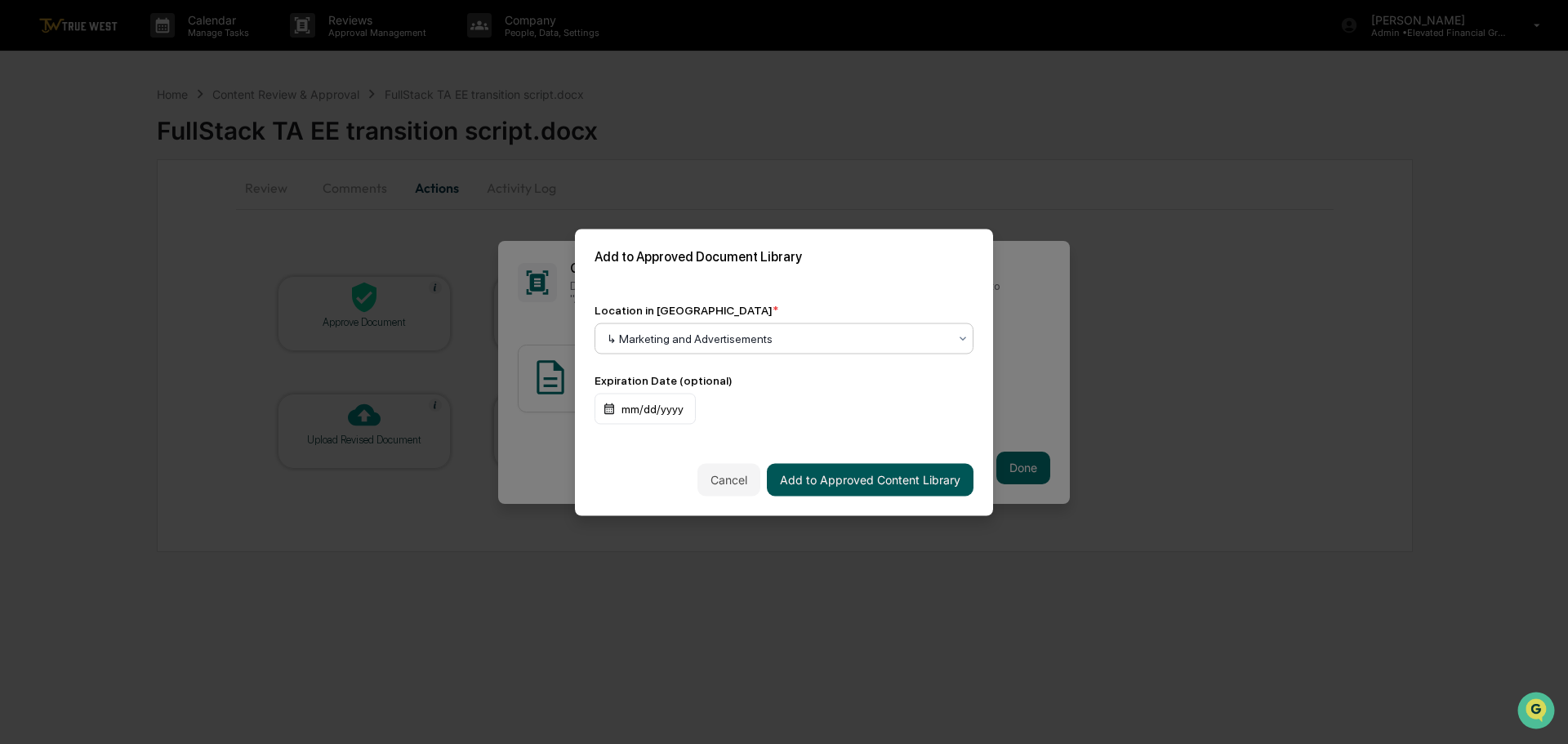
click at [806, 475] on button "Add to Approved Content Library" at bounding box center [870, 479] width 206 height 32
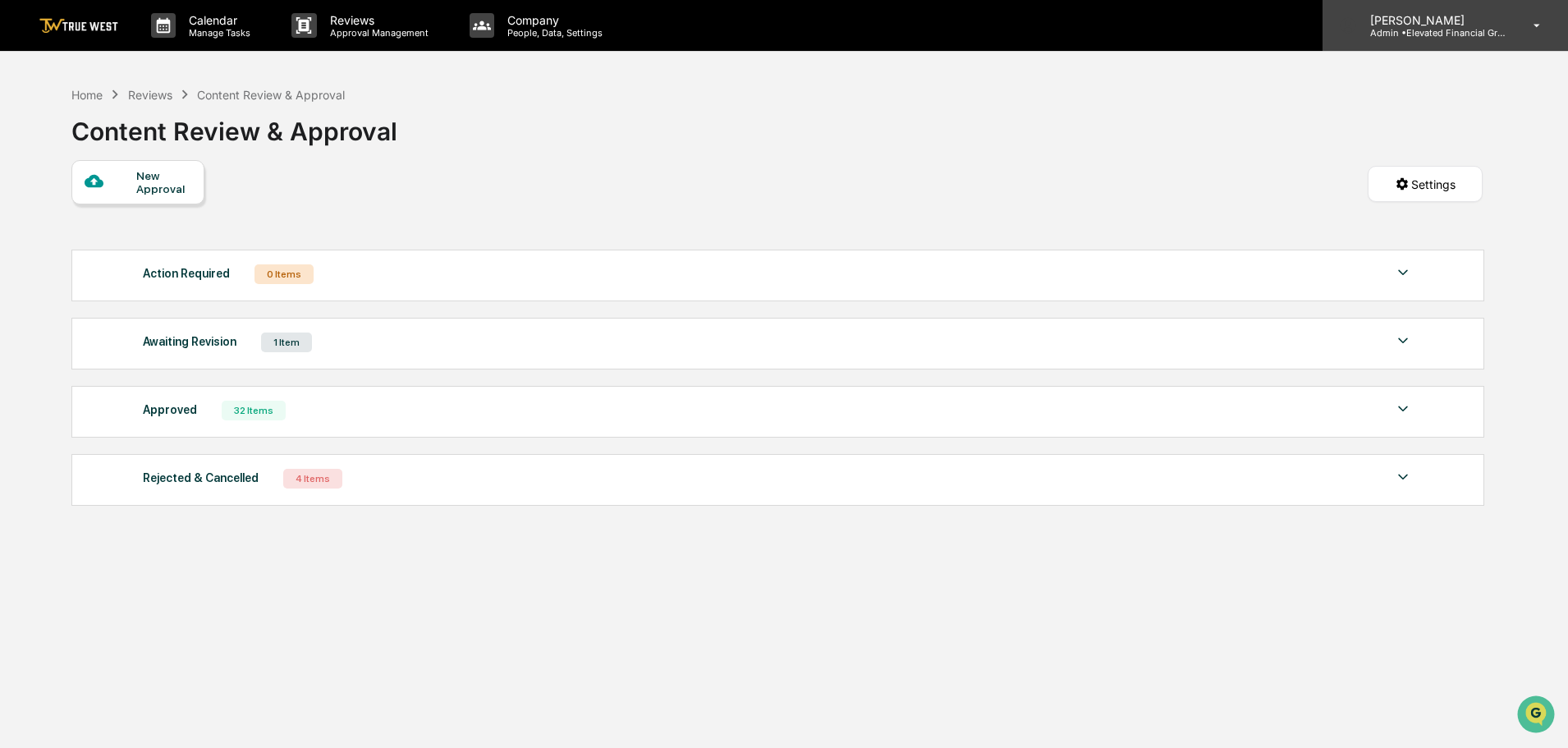
click at [1416, 32] on p "Admin • Elevated Financial Group" at bounding box center [1433, 33] width 153 height 12
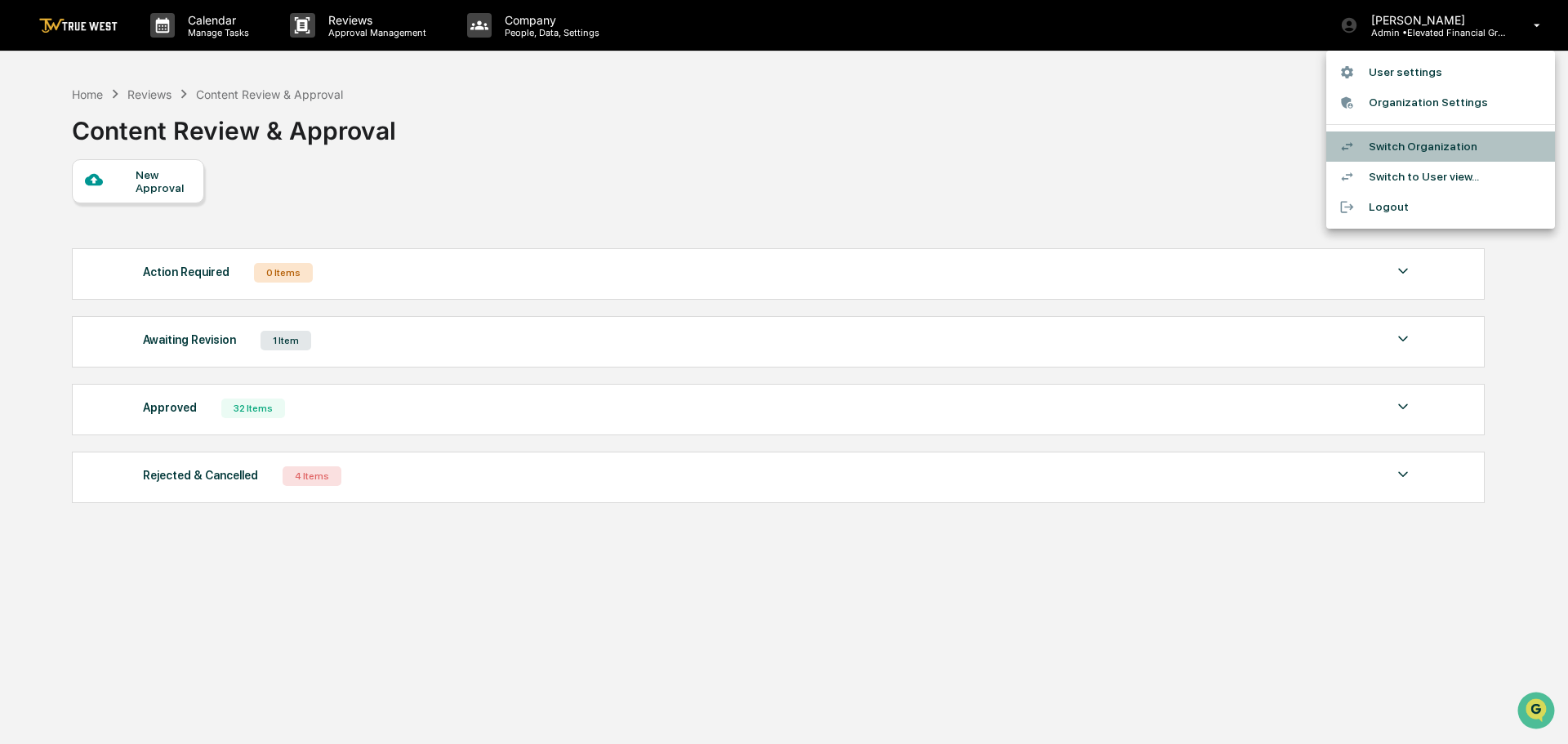
click at [1404, 148] on li "Switch Organization" at bounding box center [1440, 146] width 229 height 30
